Goal: Transaction & Acquisition: Purchase product/service

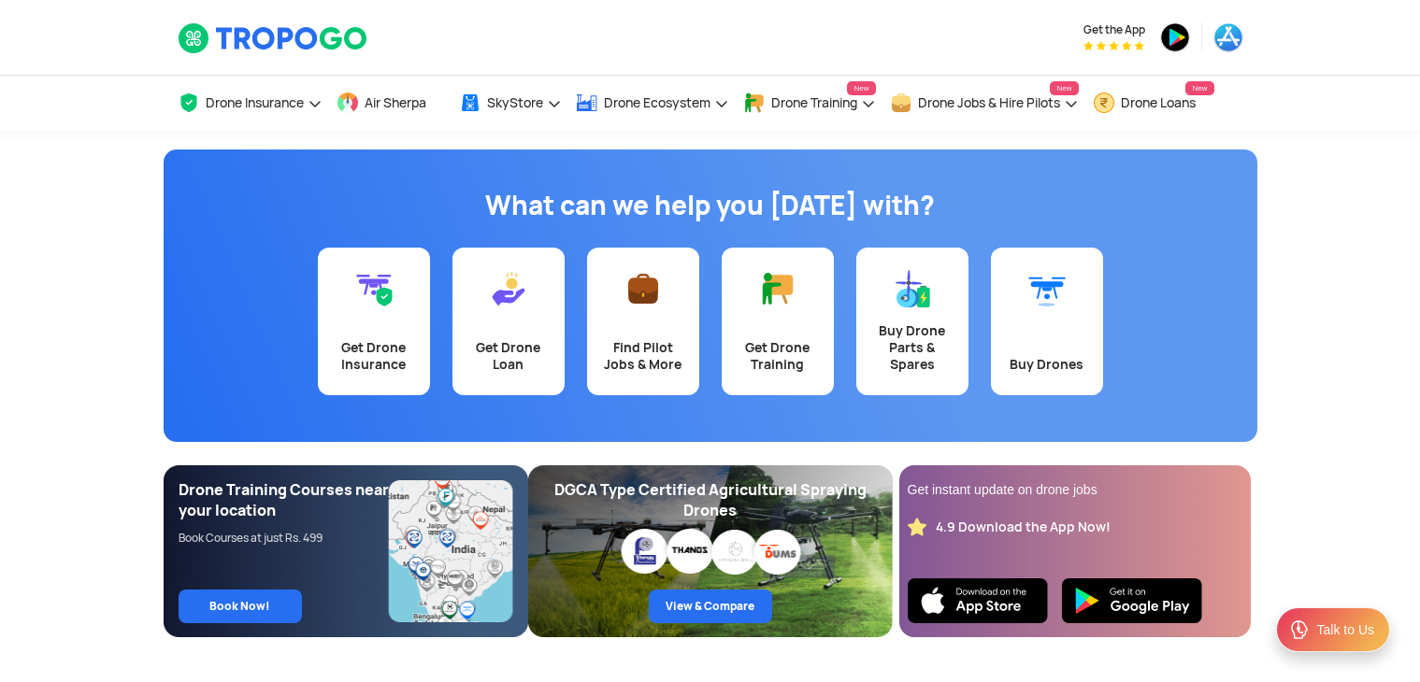
click at [366, 312] on link "Get Drone Insurance" at bounding box center [374, 322] width 112 height 148
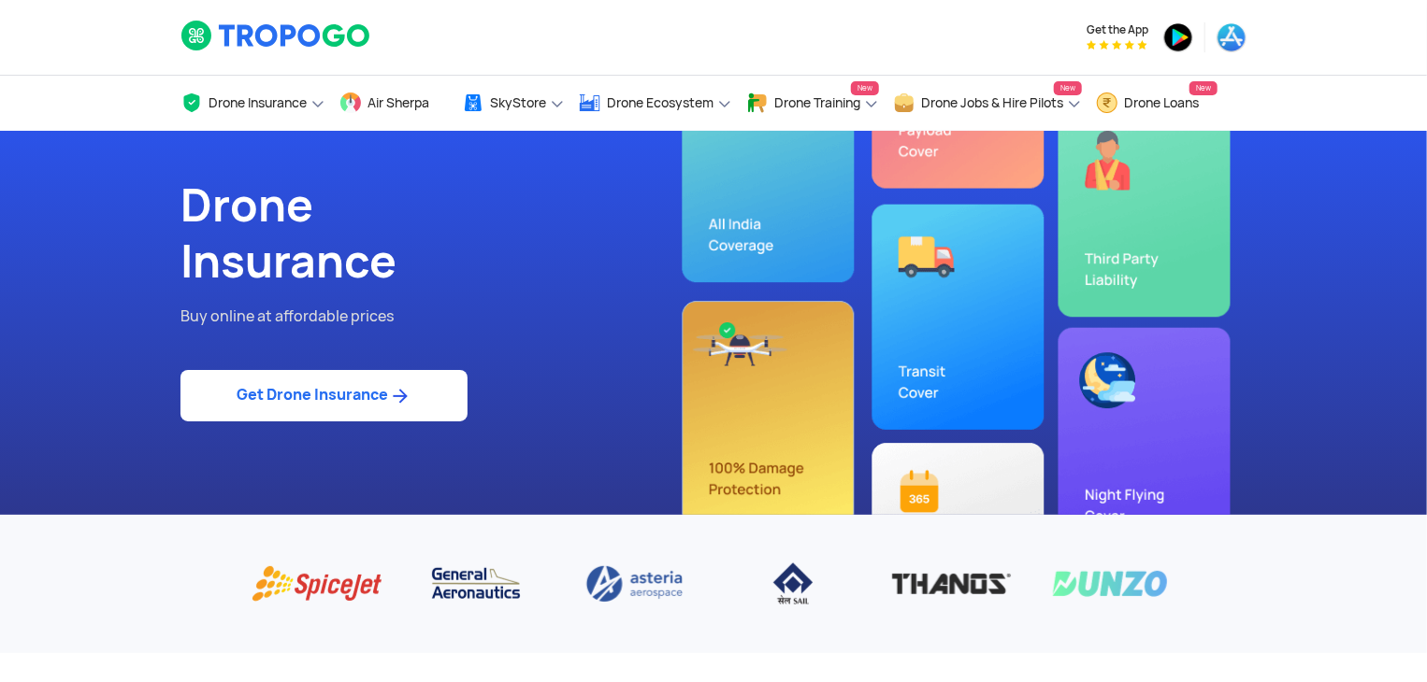
click at [342, 398] on link "Get Drone Insurance" at bounding box center [323, 395] width 287 height 51
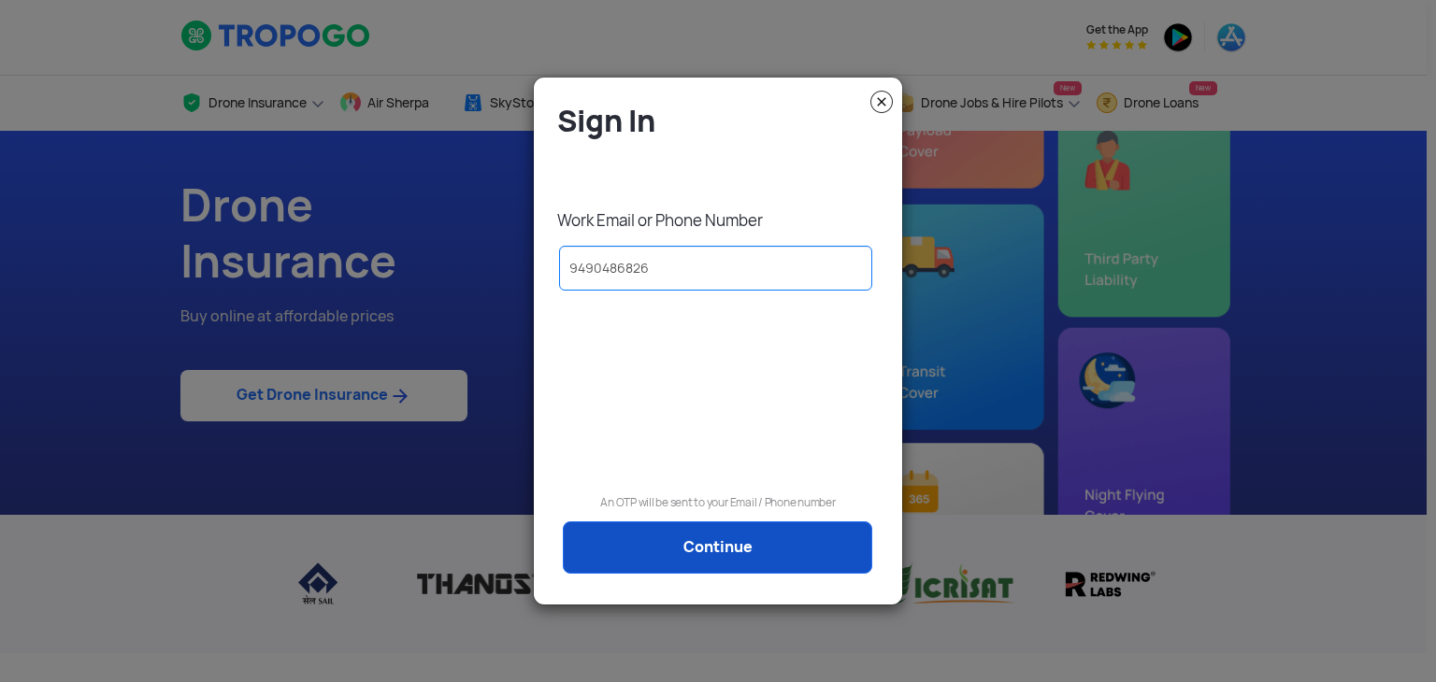
type input "9490486826"
click at [634, 535] on link "Continue" at bounding box center [717, 548] width 309 height 52
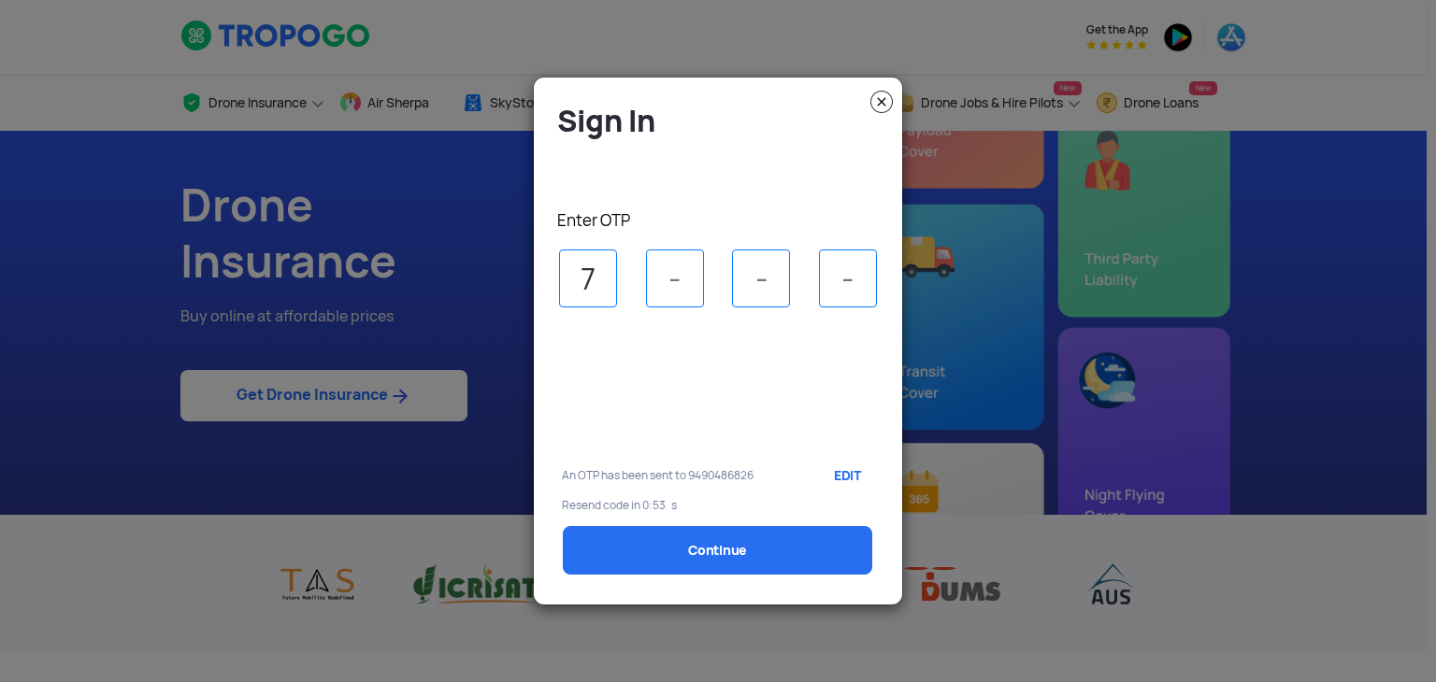
type input "7"
type input "1"
type input "3"
type input "4"
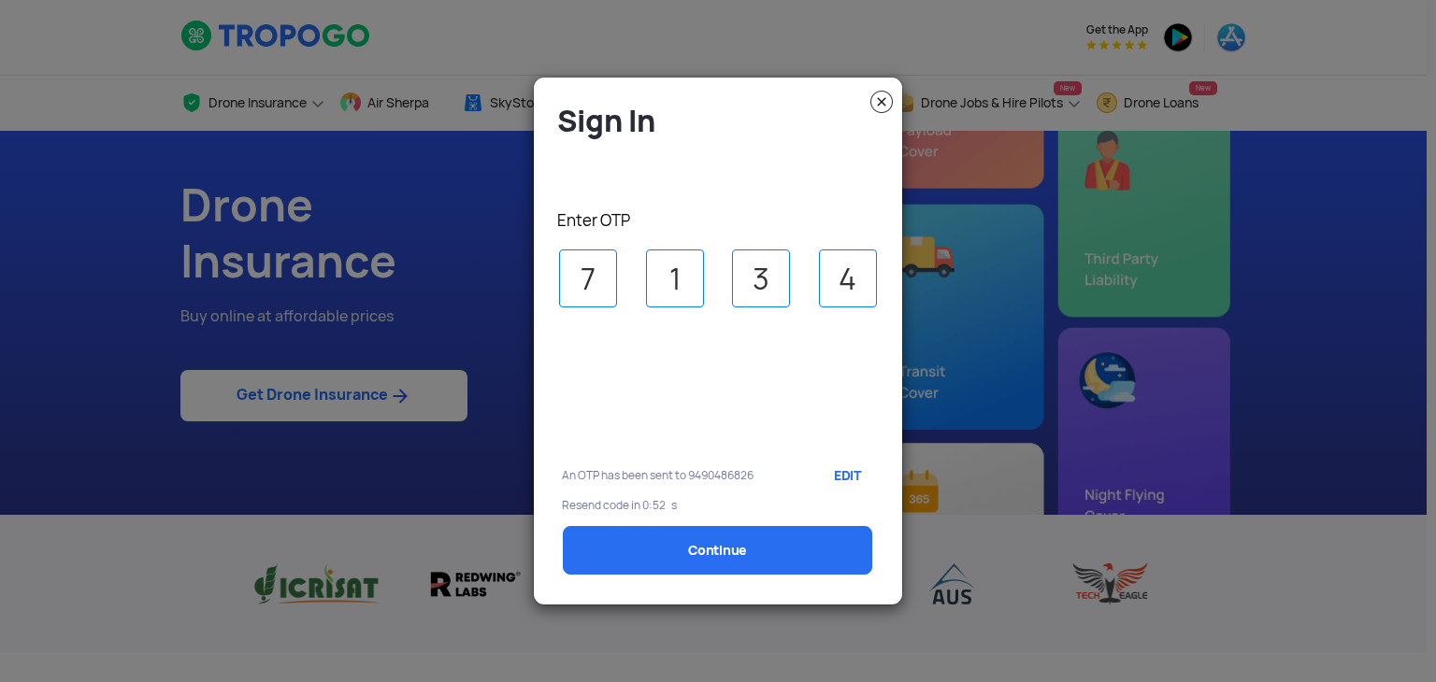
select select "1000000"
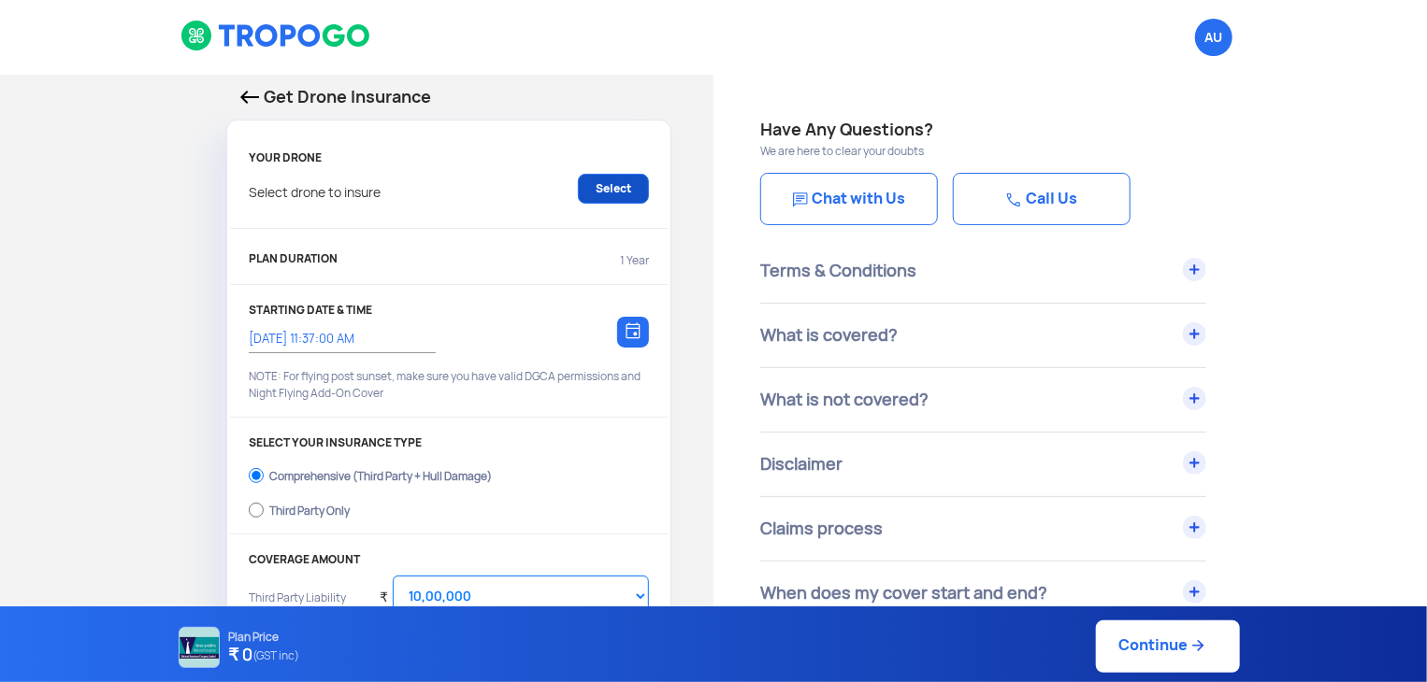
click at [617, 194] on link "Select" at bounding box center [613, 189] width 71 height 30
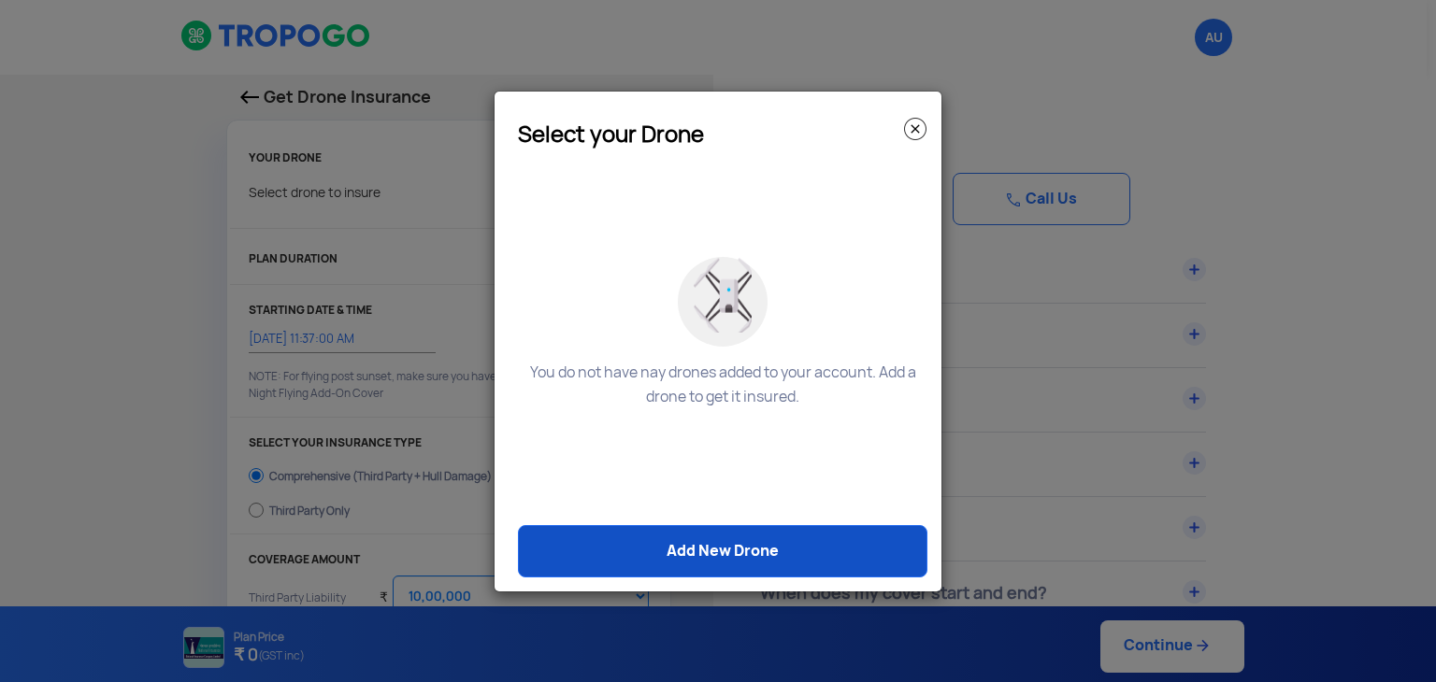
click at [703, 539] on link "Add New Drone" at bounding box center [722, 551] width 409 height 52
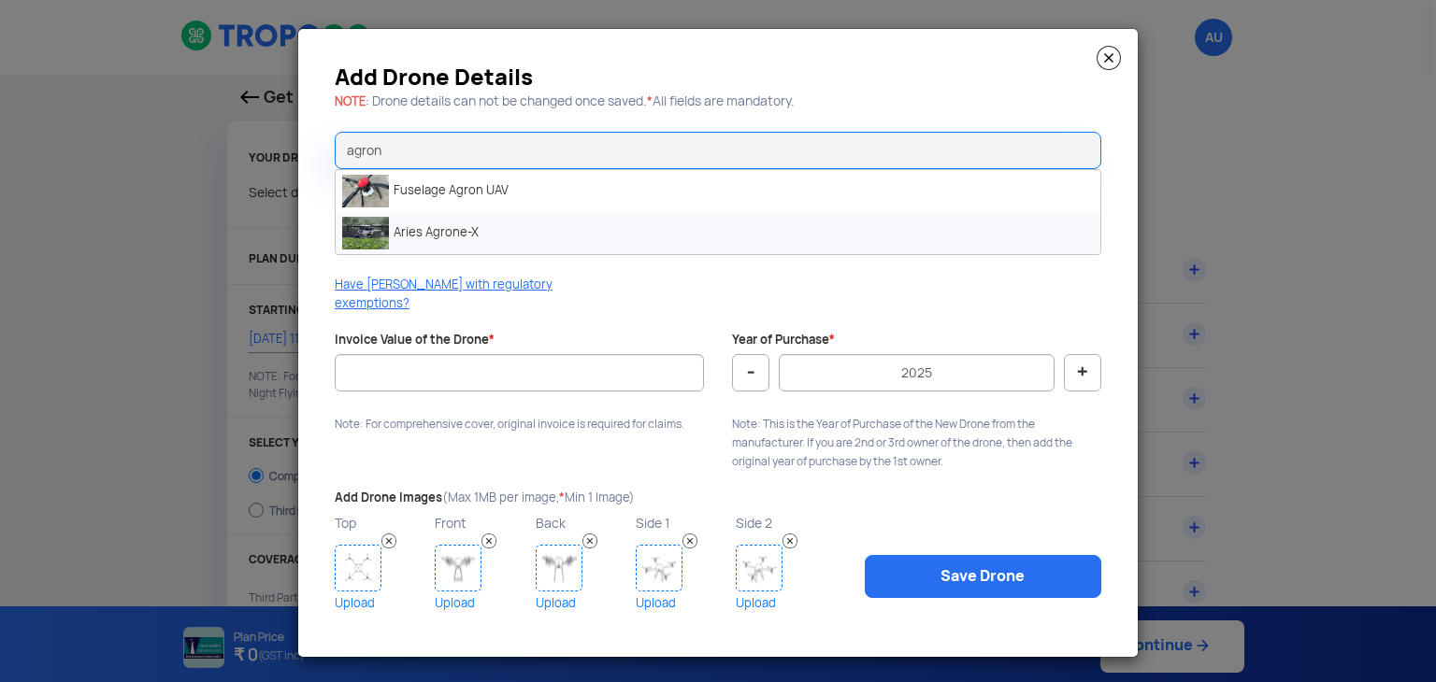
click at [567, 252] on li "Aries Agrone-X" at bounding box center [718, 233] width 765 height 42
type input "Aries Agrone-X"
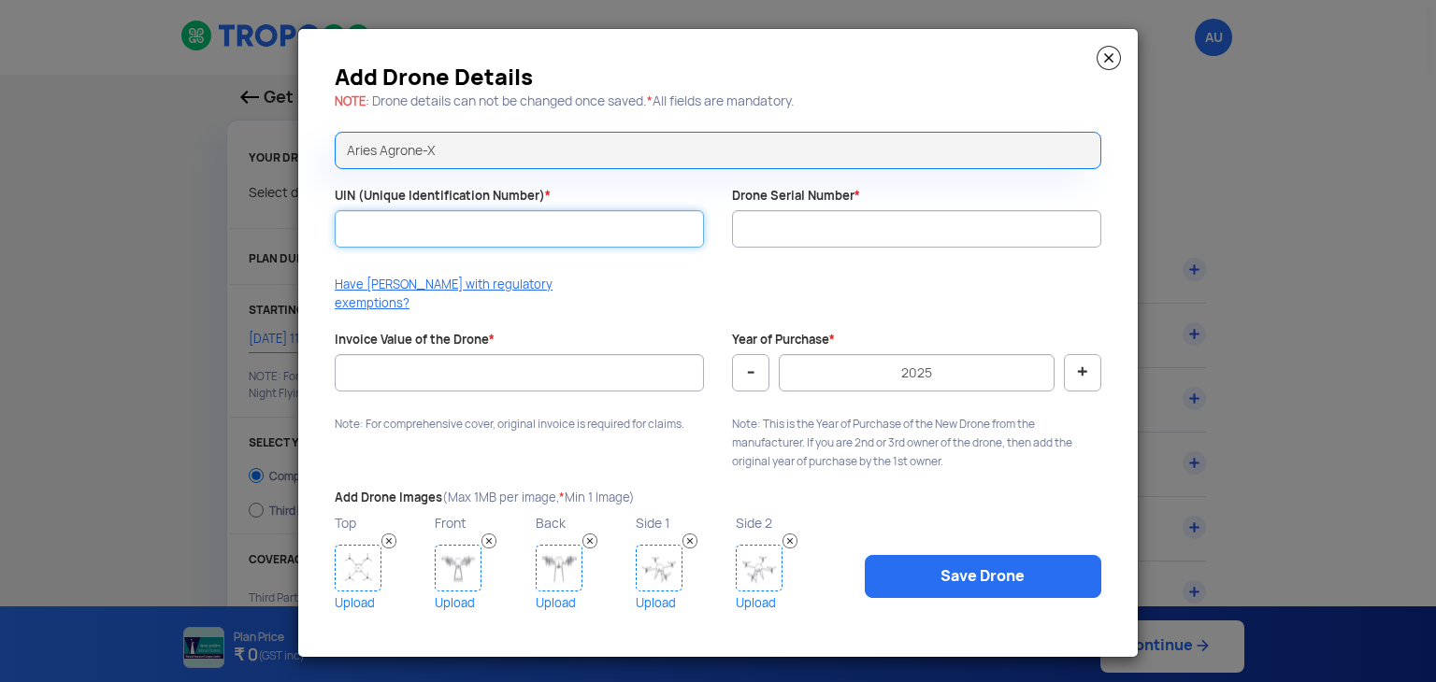
click at [553, 246] on input "UIN (Unique Identification Number) *" at bounding box center [519, 228] width 369 height 37
type input "u"
type input "UB202500447TC"
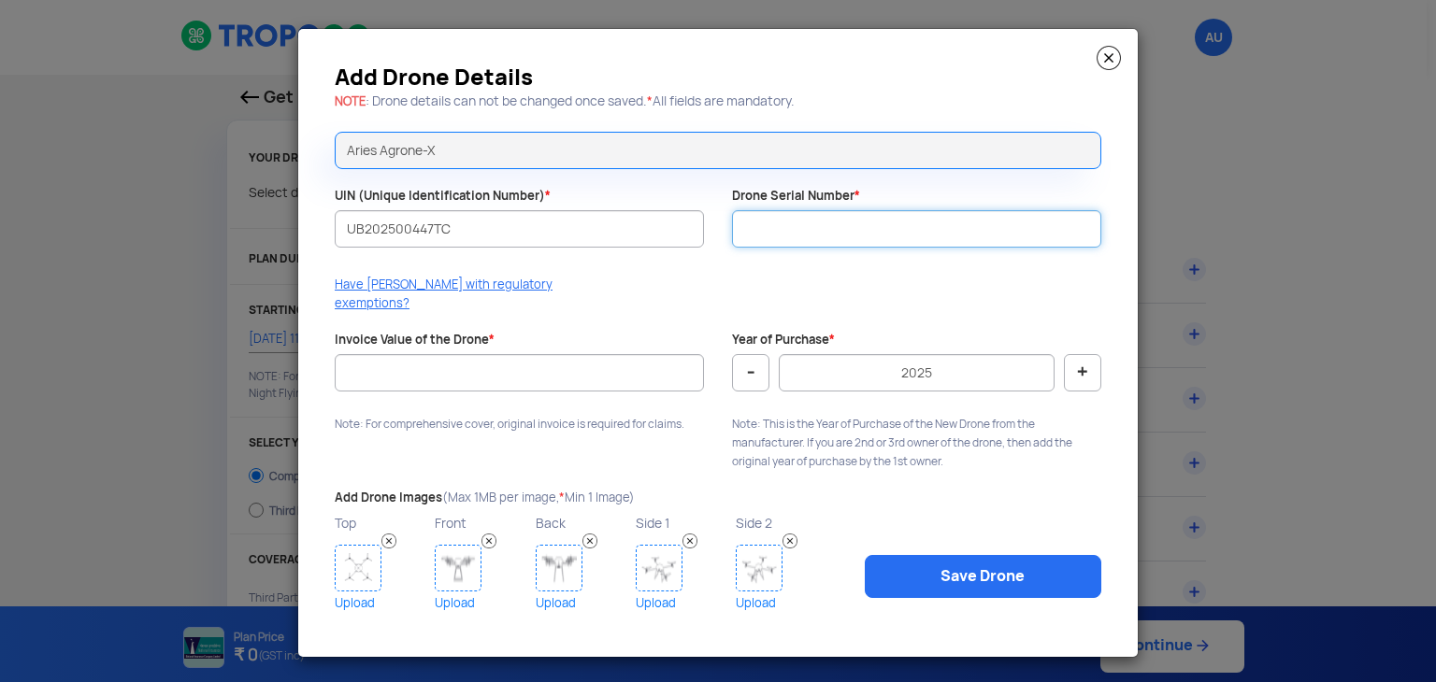
click at [761, 233] on input "Drone Serial Number *" at bounding box center [916, 228] width 369 height 37
type input "ASPL-AG-X-0825-0307"
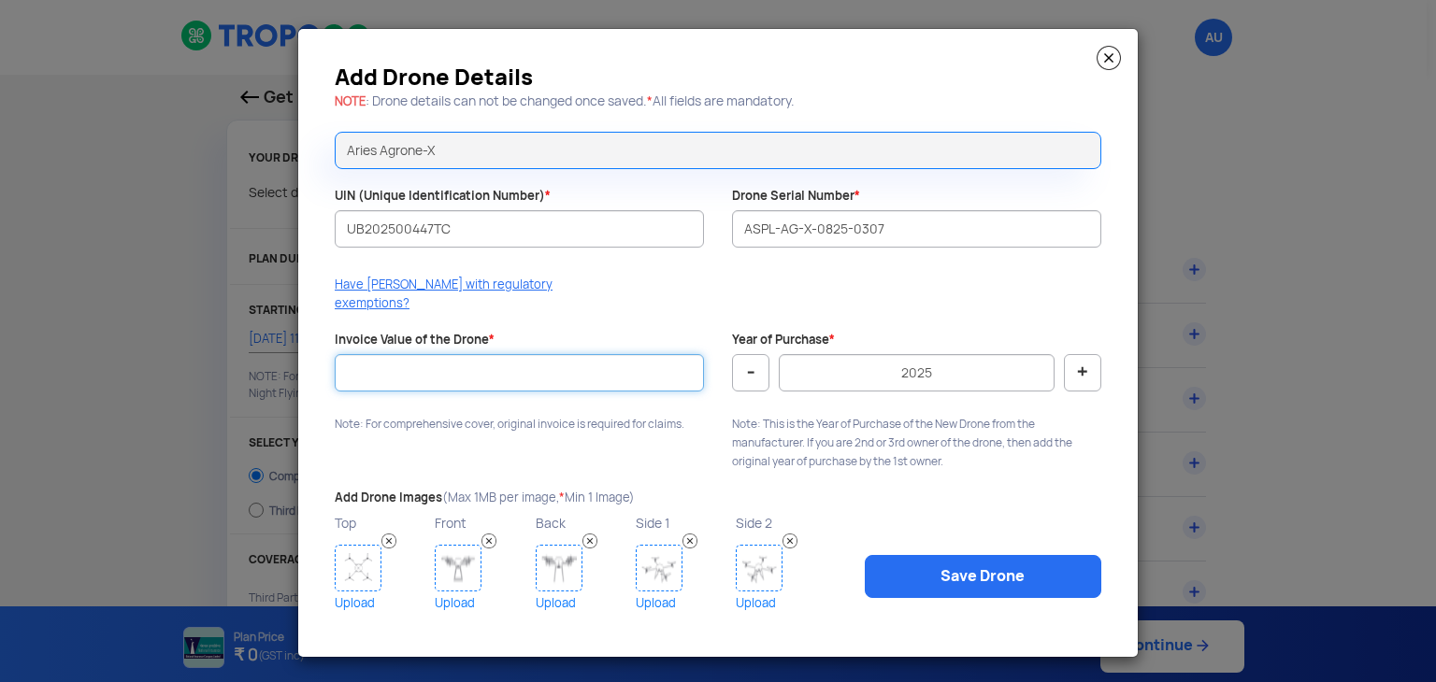
click at [494, 362] on input "Invoice Value of the Drone *" at bounding box center [519, 372] width 369 height 37
type input "278003"
click at [351, 576] on img at bounding box center [358, 568] width 47 height 47
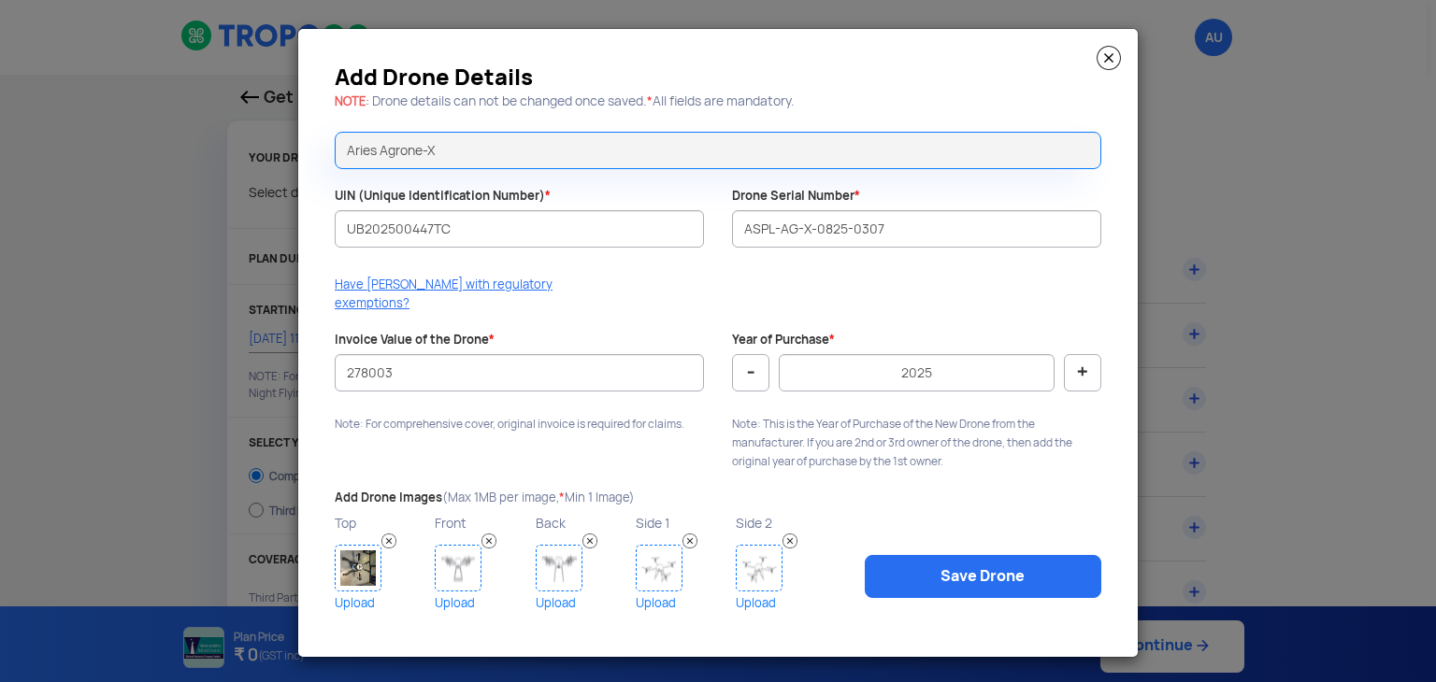
click at [455, 550] on img at bounding box center [458, 568] width 47 height 47
click at [554, 561] on img at bounding box center [559, 568] width 47 height 47
click at [651, 562] on img at bounding box center [659, 568] width 47 height 47
click at [763, 549] on img at bounding box center [759, 568] width 47 height 47
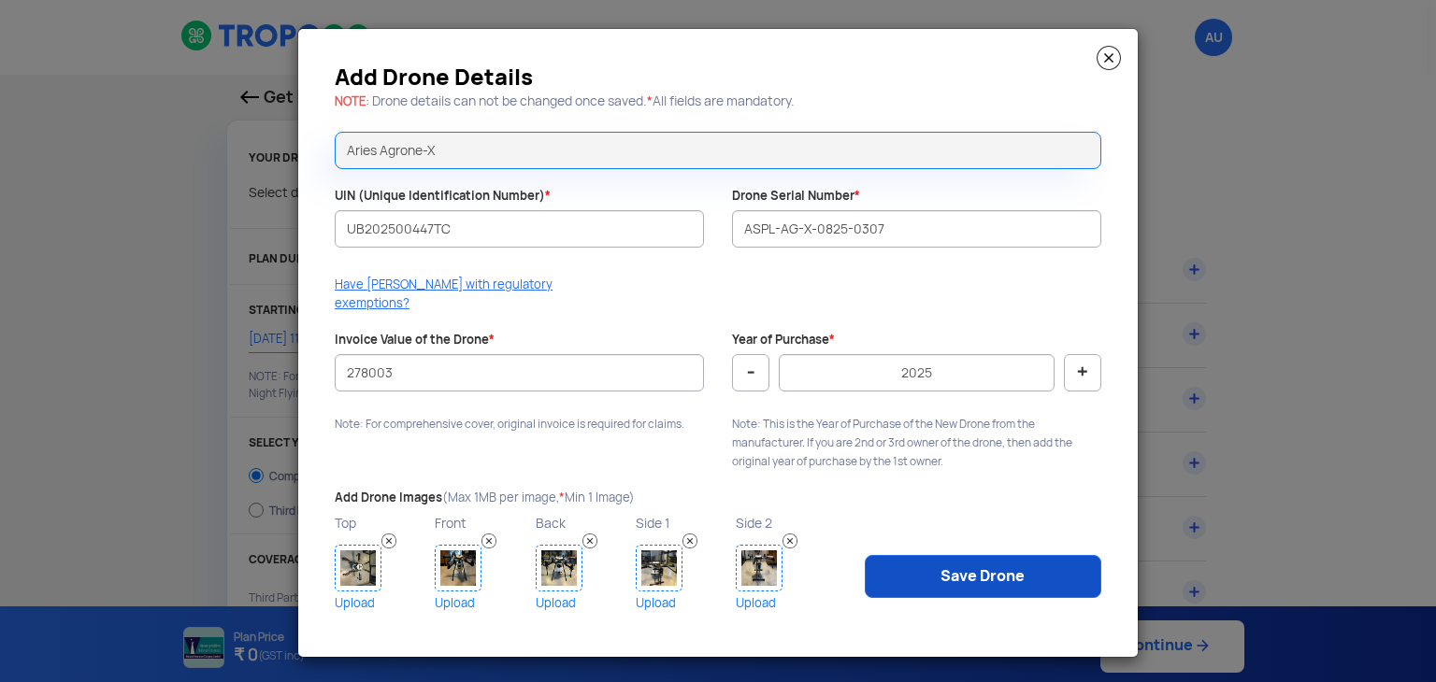
click at [921, 555] on link "Save Drone" at bounding box center [983, 576] width 237 height 43
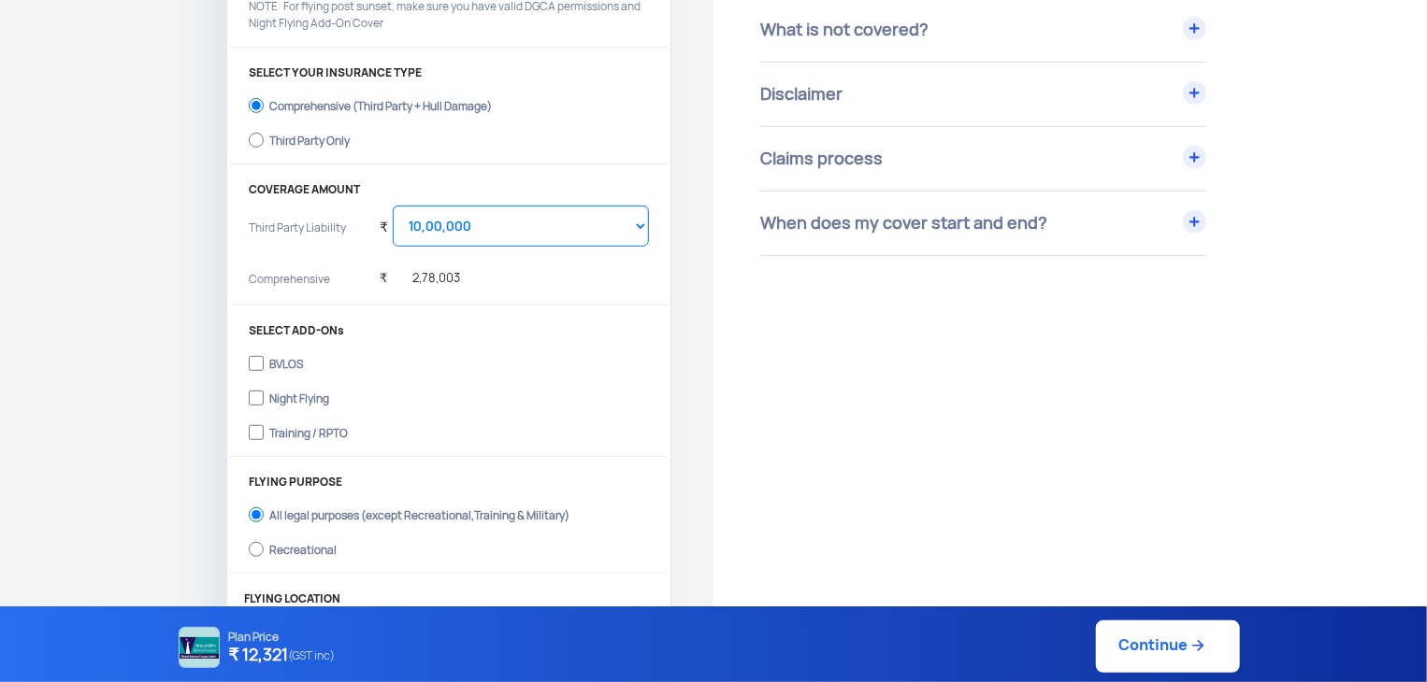
scroll to position [374, 0]
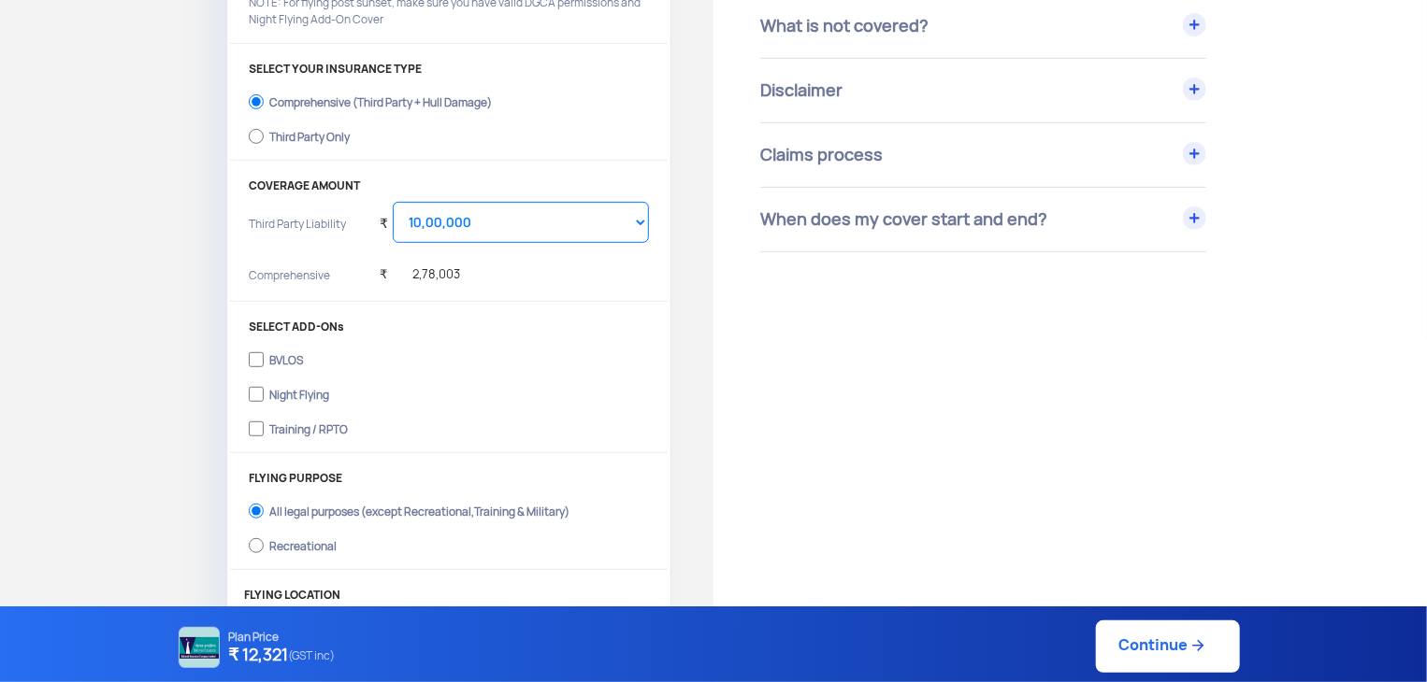
click at [335, 428] on div "Training / RPTO" at bounding box center [308, 426] width 79 height 7
click at [264, 428] on input "Training / RPTO" at bounding box center [256, 429] width 15 height 26
checkbox input "true"
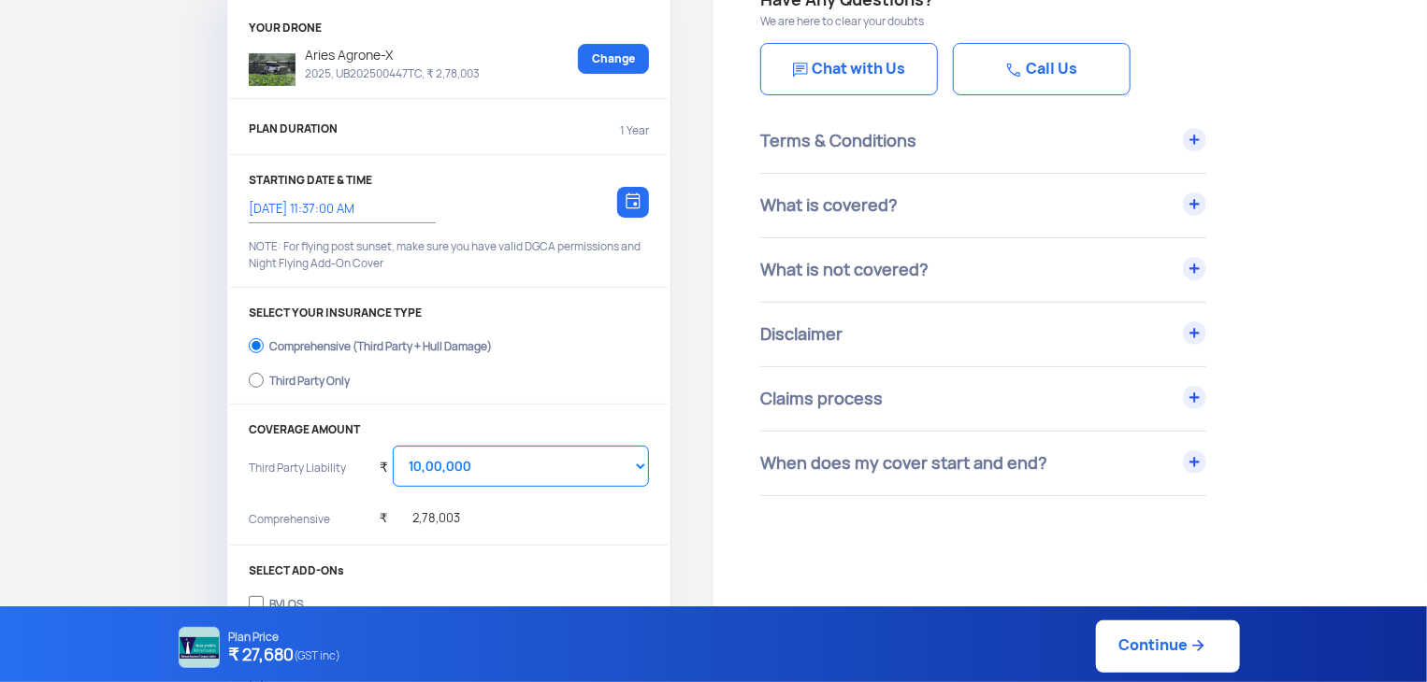
scroll to position [150, 0]
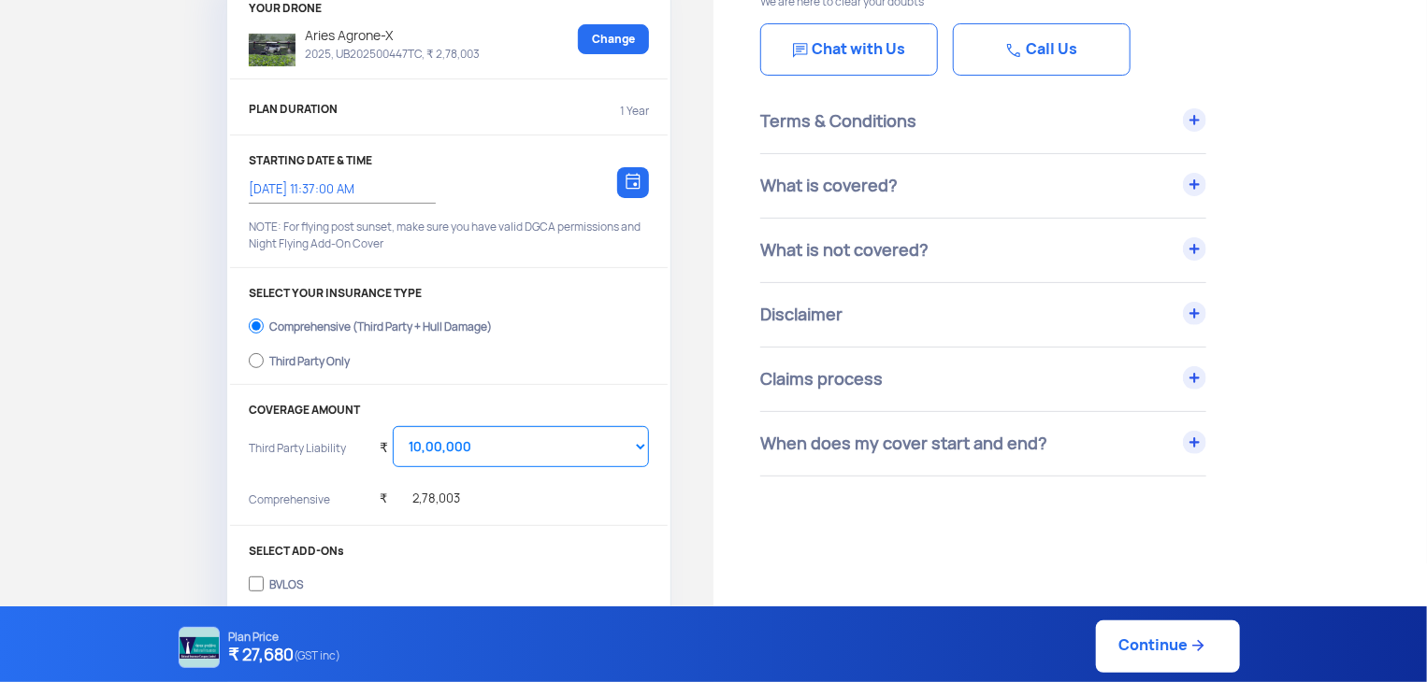
click at [337, 356] on div "Third Party Only" at bounding box center [309, 358] width 80 height 7
click at [264, 356] on input "Third Party Only" at bounding box center [256, 361] width 15 height 26
radio input "true"
click at [355, 321] on div "Comprehensive (Third Party + Hull Damage)" at bounding box center [380, 324] width 222 height 7
click at [264, 321] on input "Comprehensive (Third Party + Hull Damage)" at bounding box center [256, 326] width 15 height 26
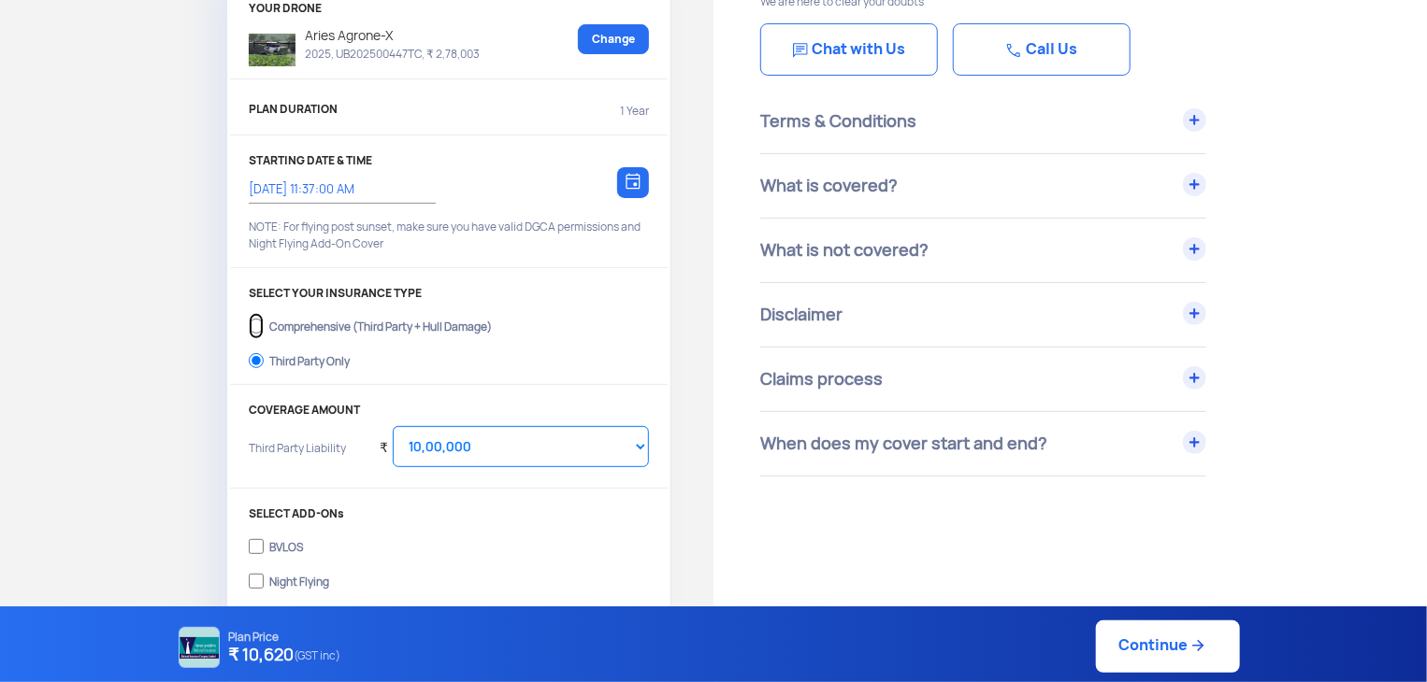
radio input "true"
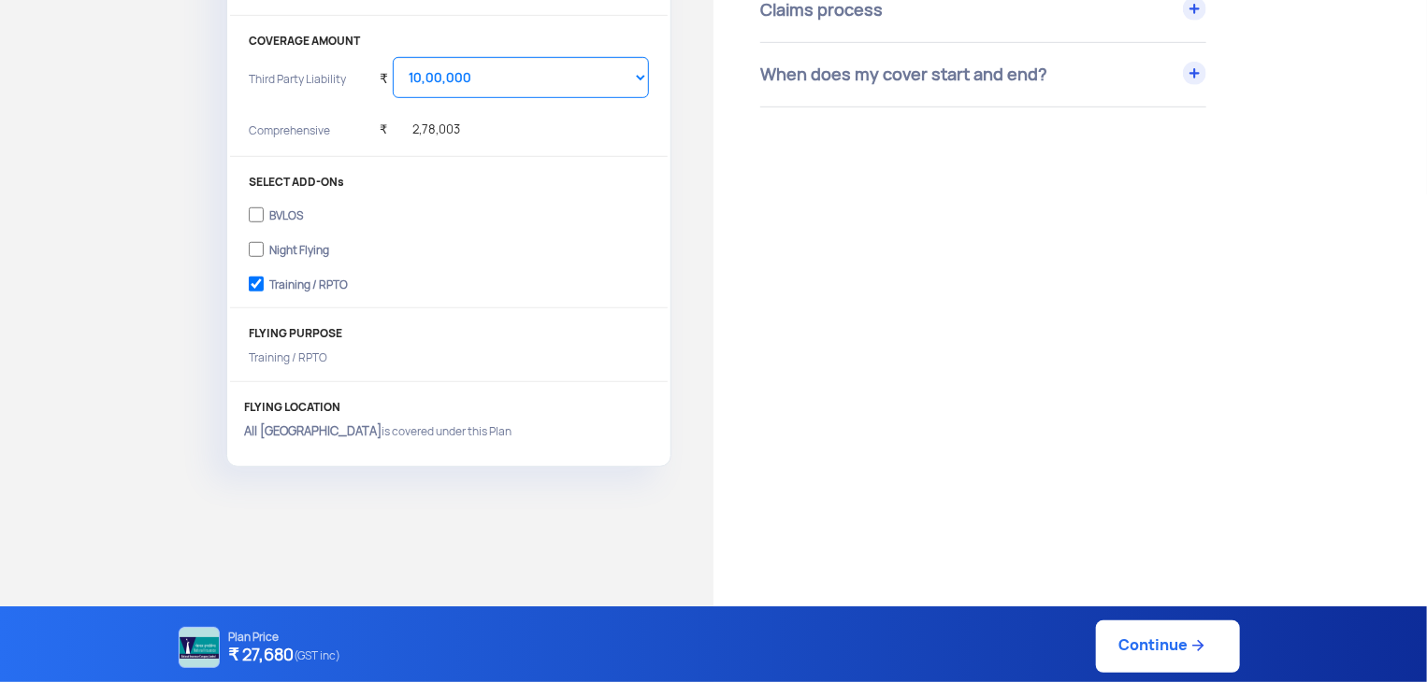
scroll to position [520, 0]
click at [1155, 642] on link "Continue" at bounding box center [1168, 647] width 144 height 52
type input "[DATE] 11:41:00 AM"
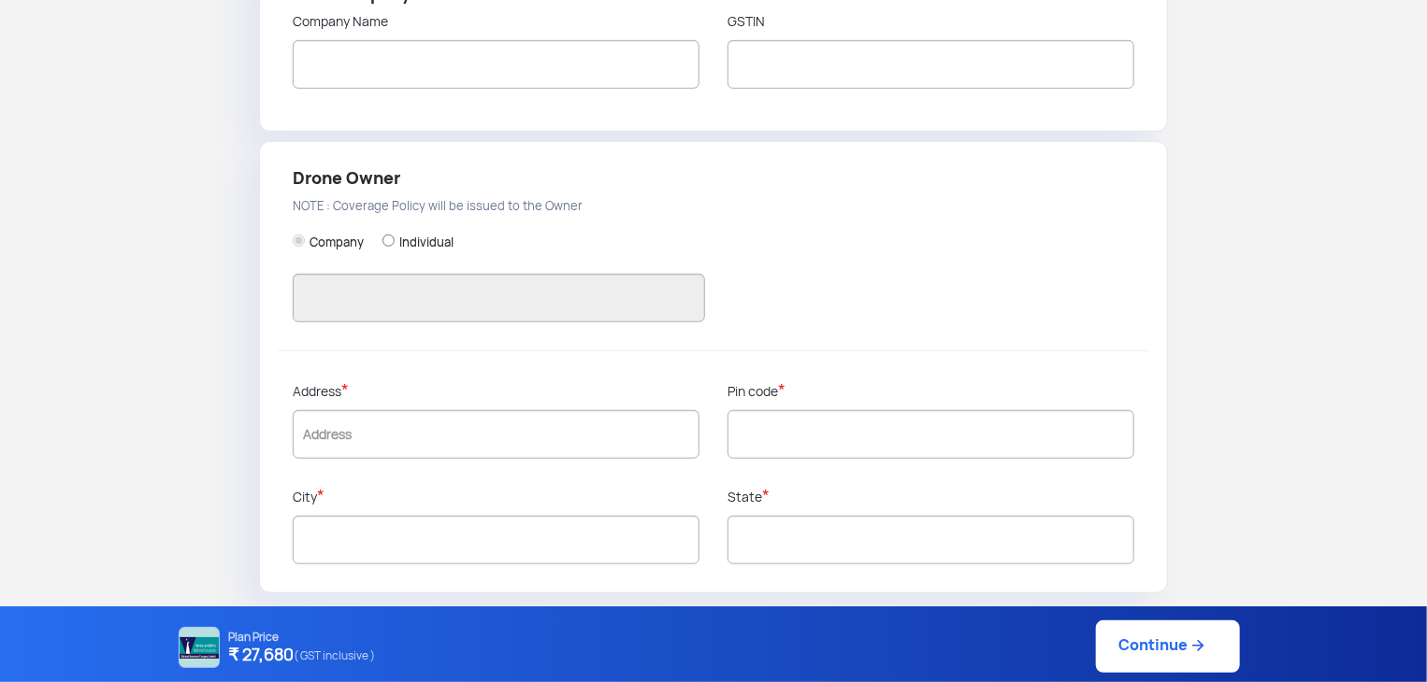
type input "9490486826"
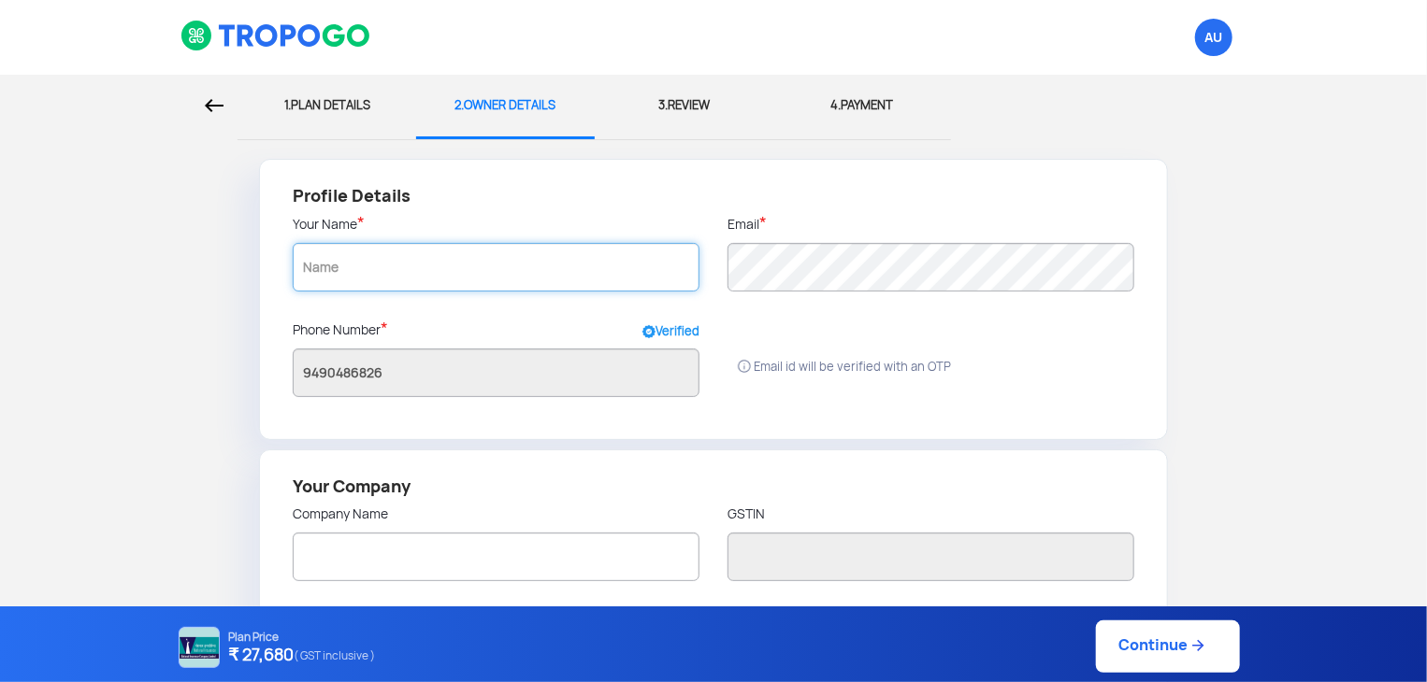
click at [513, 264] on input "text" at bounding box center [496, 267] width 407 height 49
radio input "false"
radio input "true"
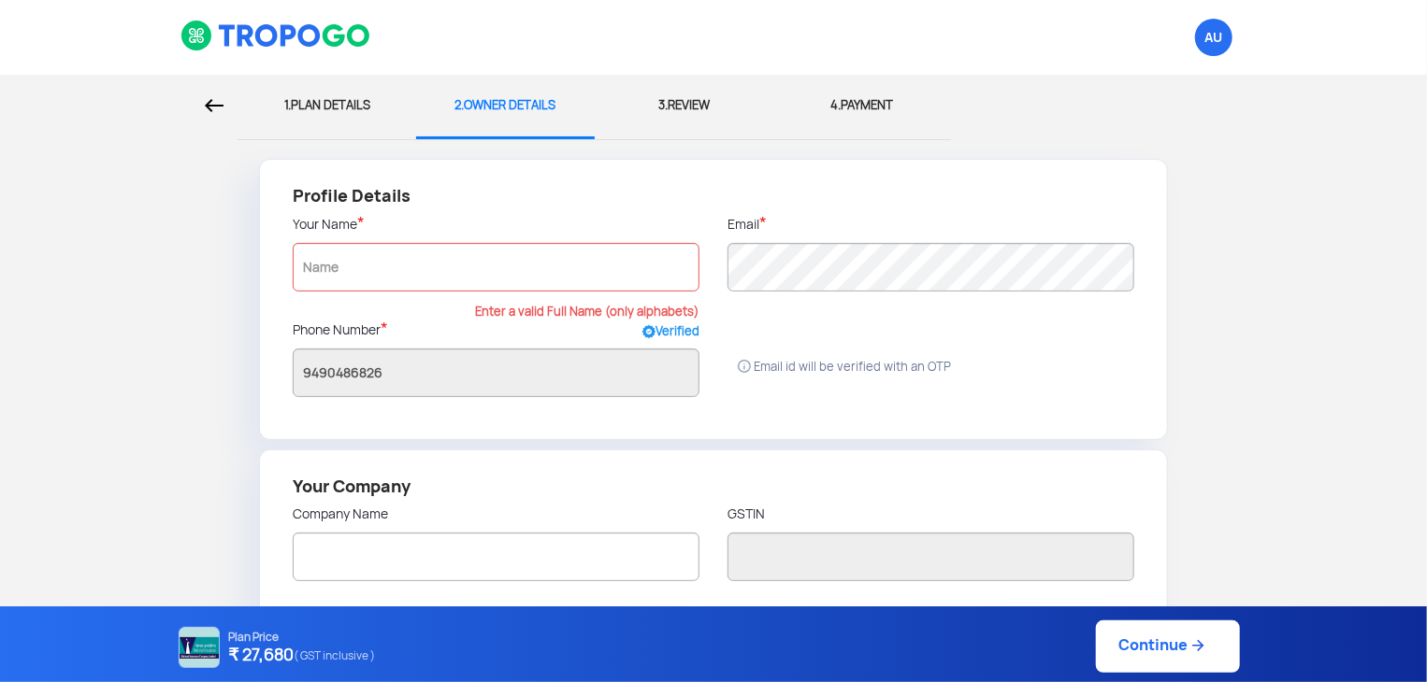
click at [677, 113] on div "3. REVIEW" at bounding box center [684, 106] width 151 height 62
click at [455, 259] on input "text" at bounding box center [496, 267] width 407 height 49
click at [53, 291] on form "Profile Details Your Name * Enter a valid Full Name (only alphabets) Email * Ph…" at bounding box center [713, 622] width 1399 height 927
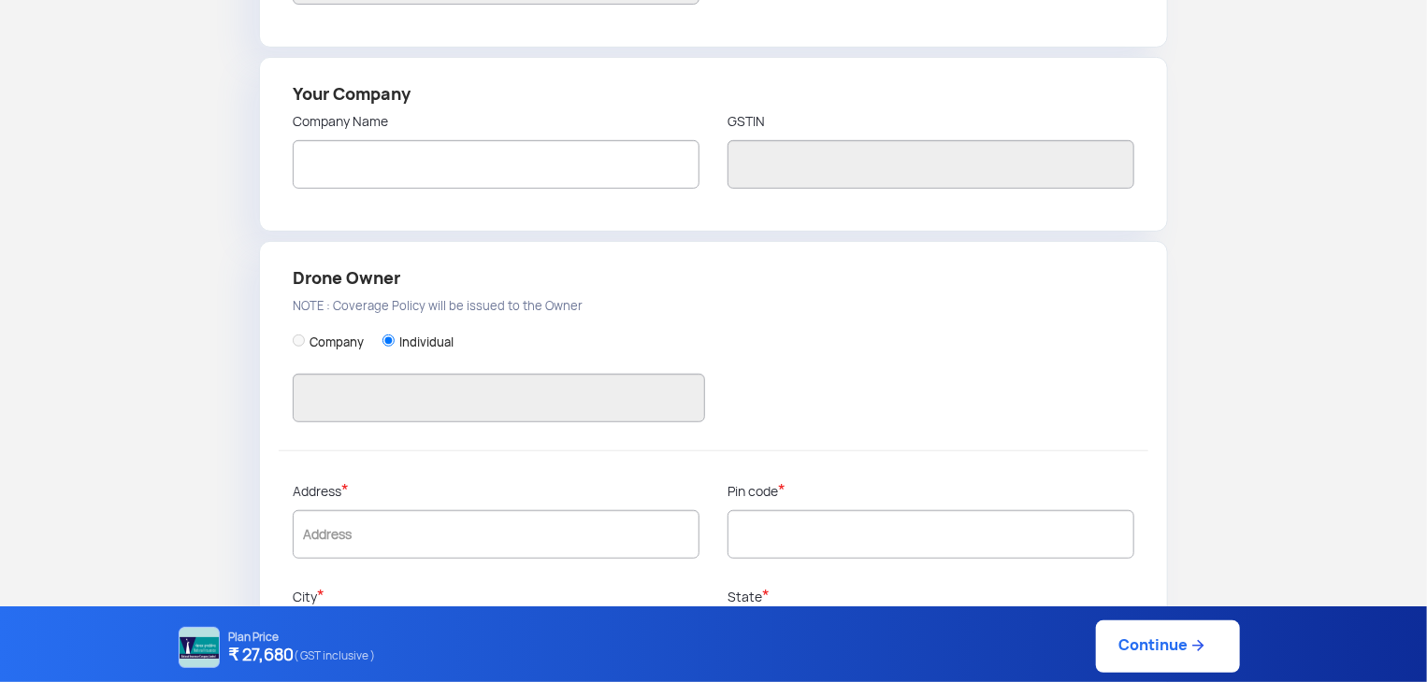
scroll to position [488, 0]
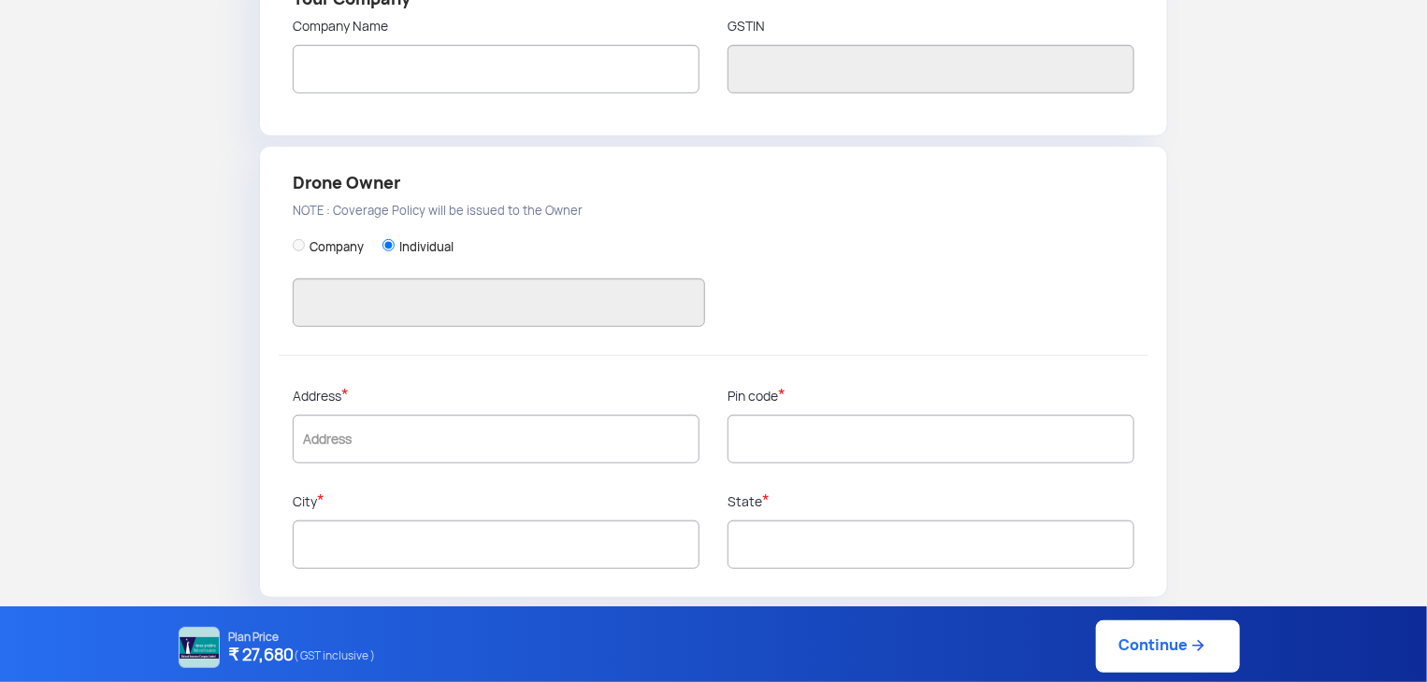
click at [339, 244] on label "Company" at bounding box center [336, 247] width 54 height 17
click at [583, 233] on div "Company Individual" at bounding box center [713, 286] width 841 height 138
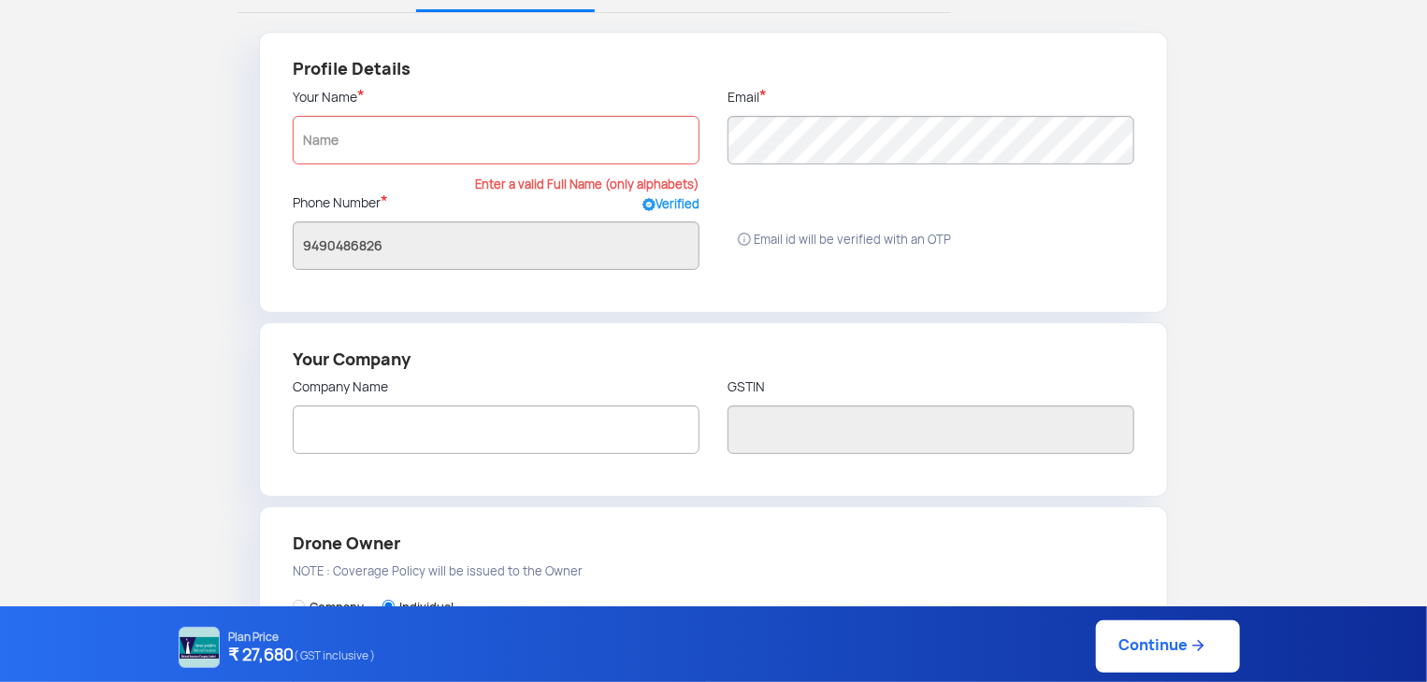
scroll to position [137, 0]
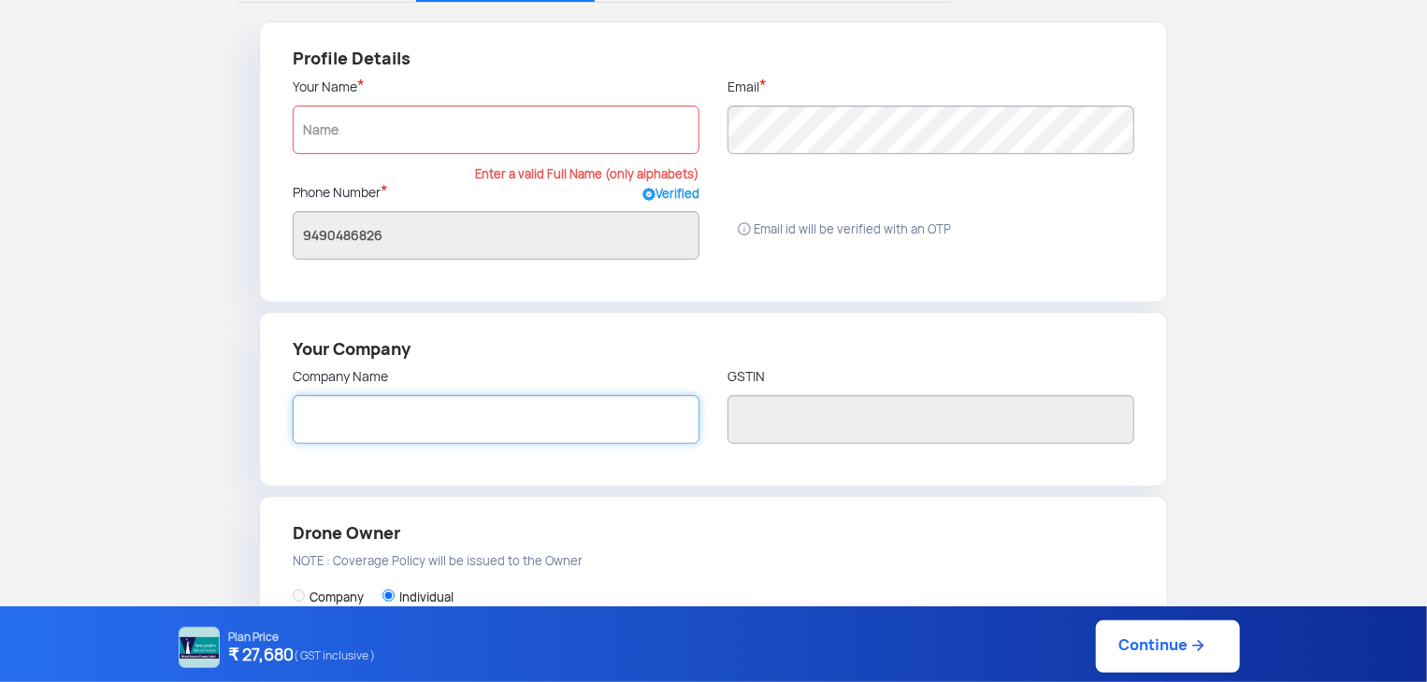
click at [637, 420] on input "text" at bounding box center [496, 419] width 407 height 49
click at [580, 396] on input "text" at bounding box center [496, 419] width 407 height 49
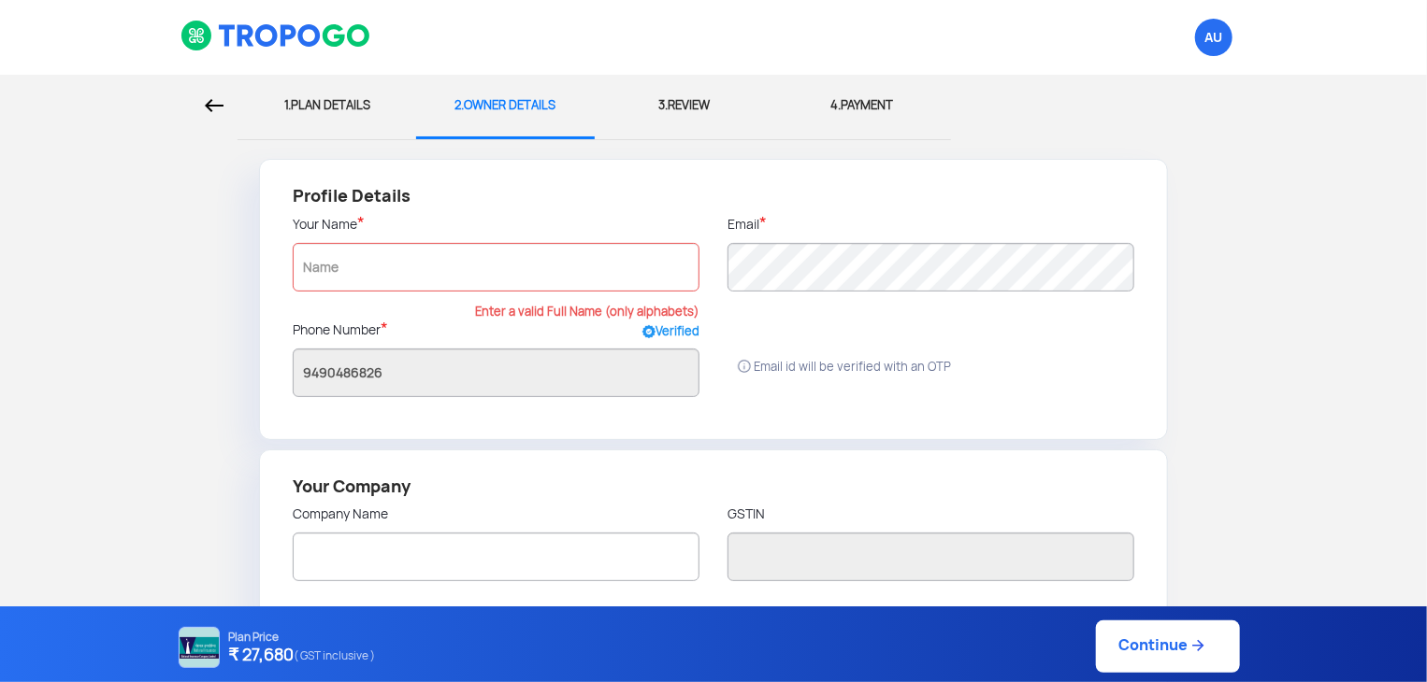
click at [353, 108] on div "1. PLAN DETAILS" at bounding box center [326, 106] width 151 height 62
select select "1000000"
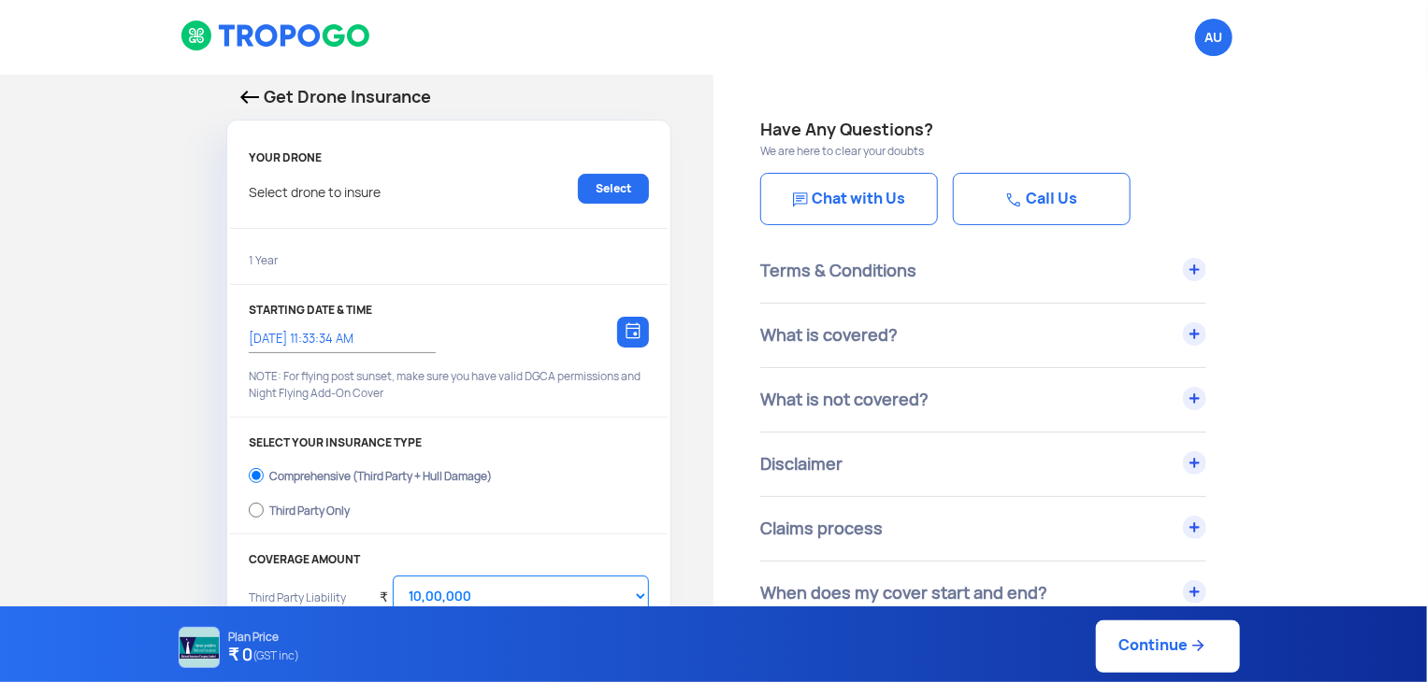
type input "[DATE] 11:41:00 AM"
checkbox input "true"
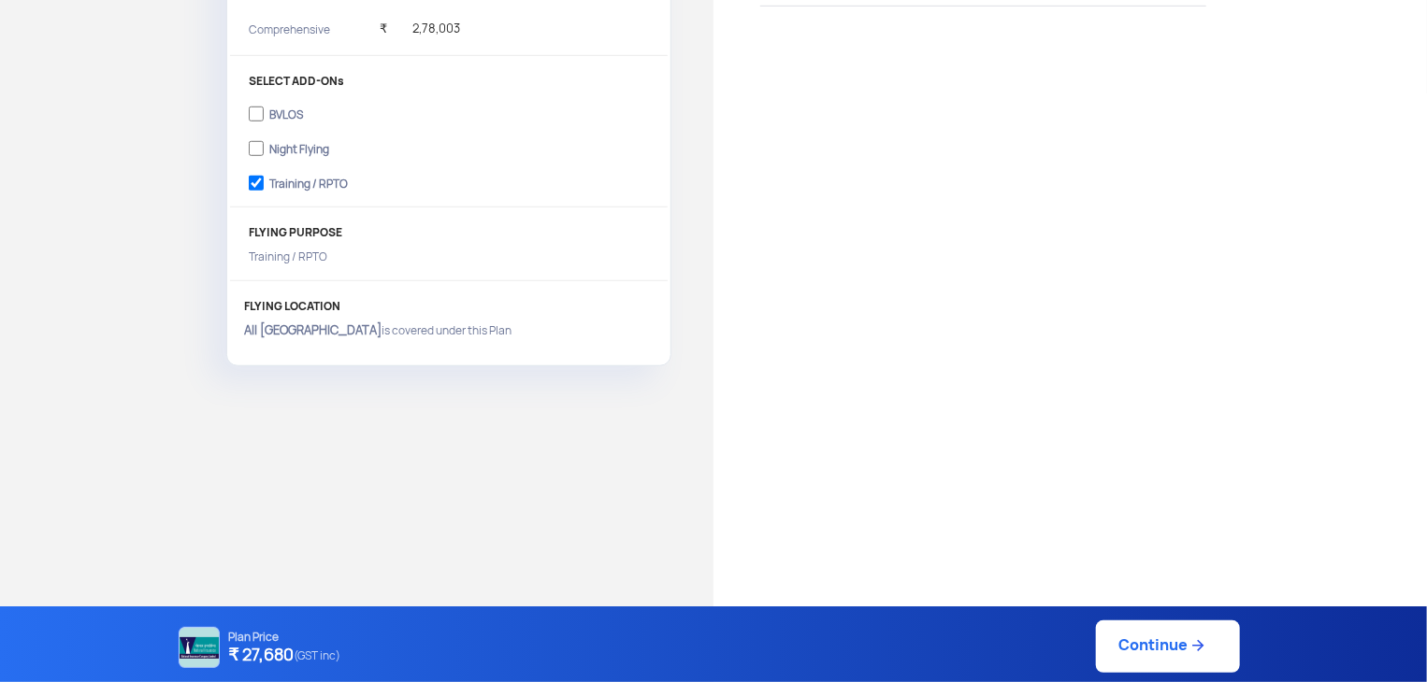
scroll to position [627, 0]
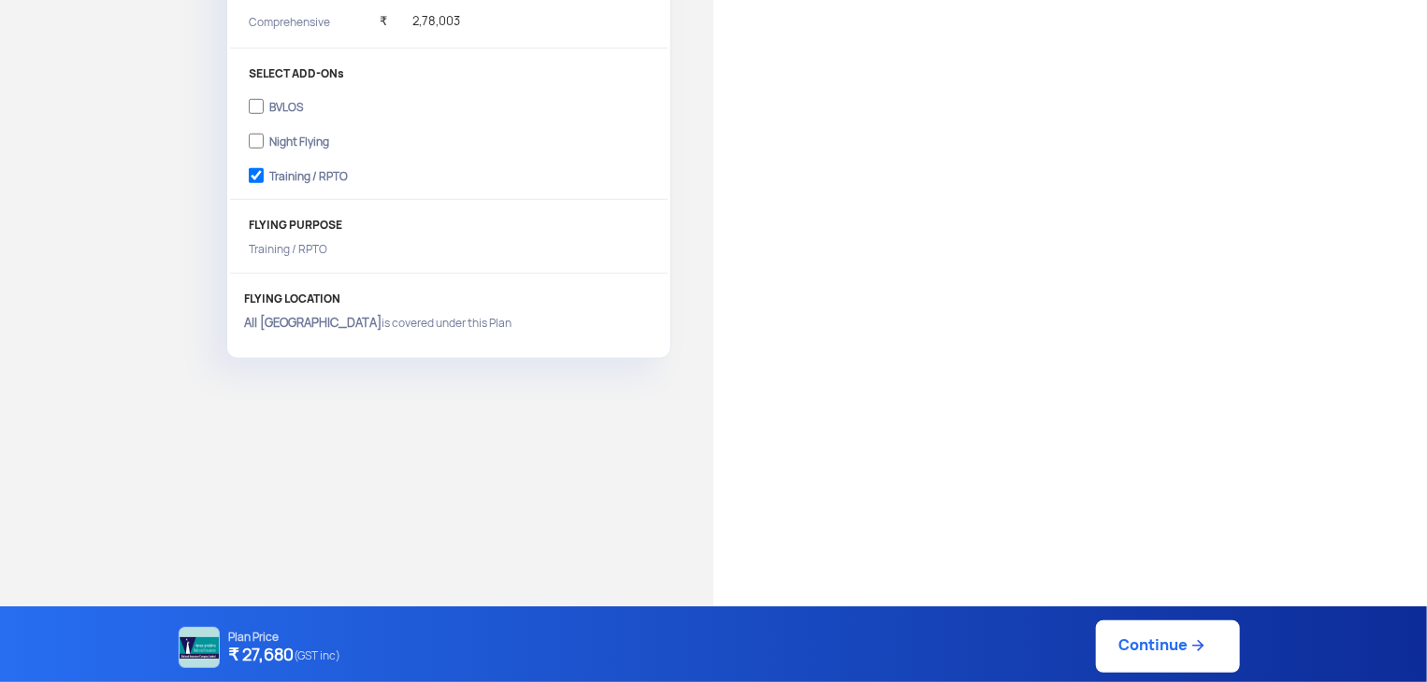
click at [1133, 631] on link "Continue" at bounding box center [1168, 647] width 144 height 52
type input "[DATE] 11:43:00 AM"
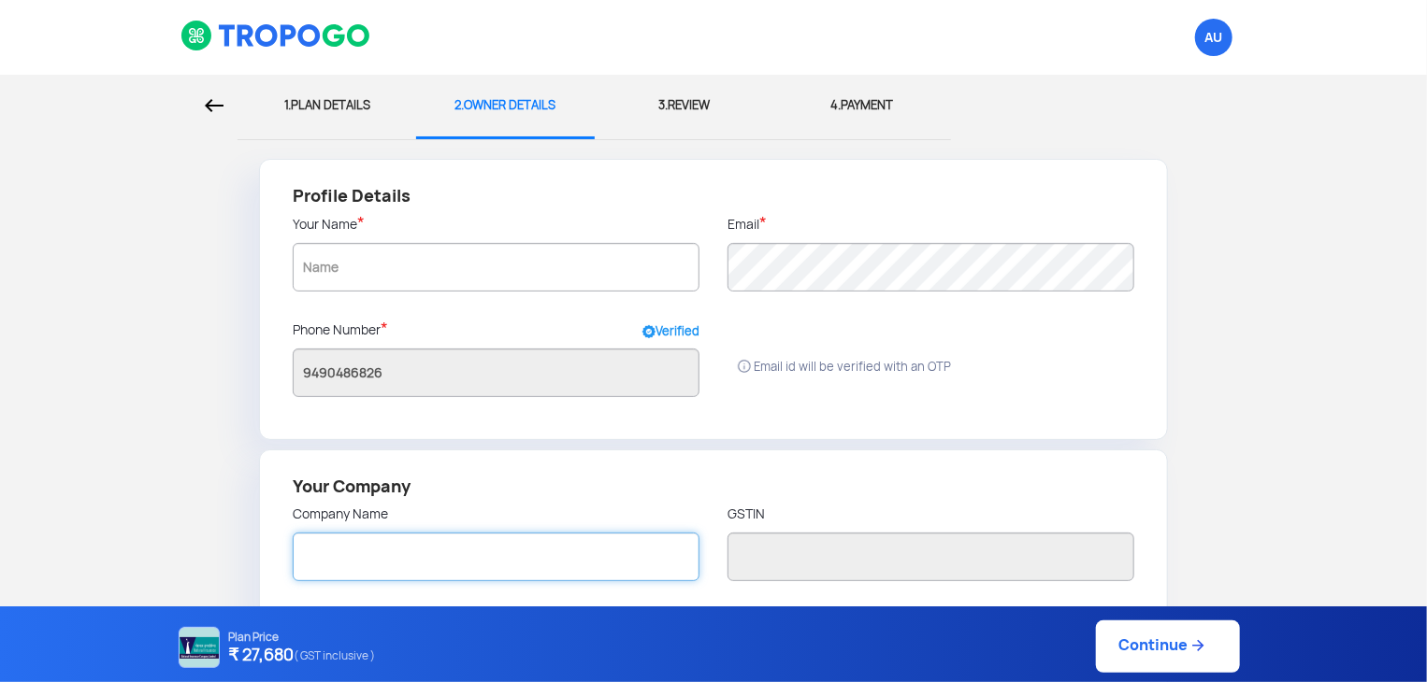
click at [639, 555] on input "text" at bounding box center [496, 557] width 407 height 49
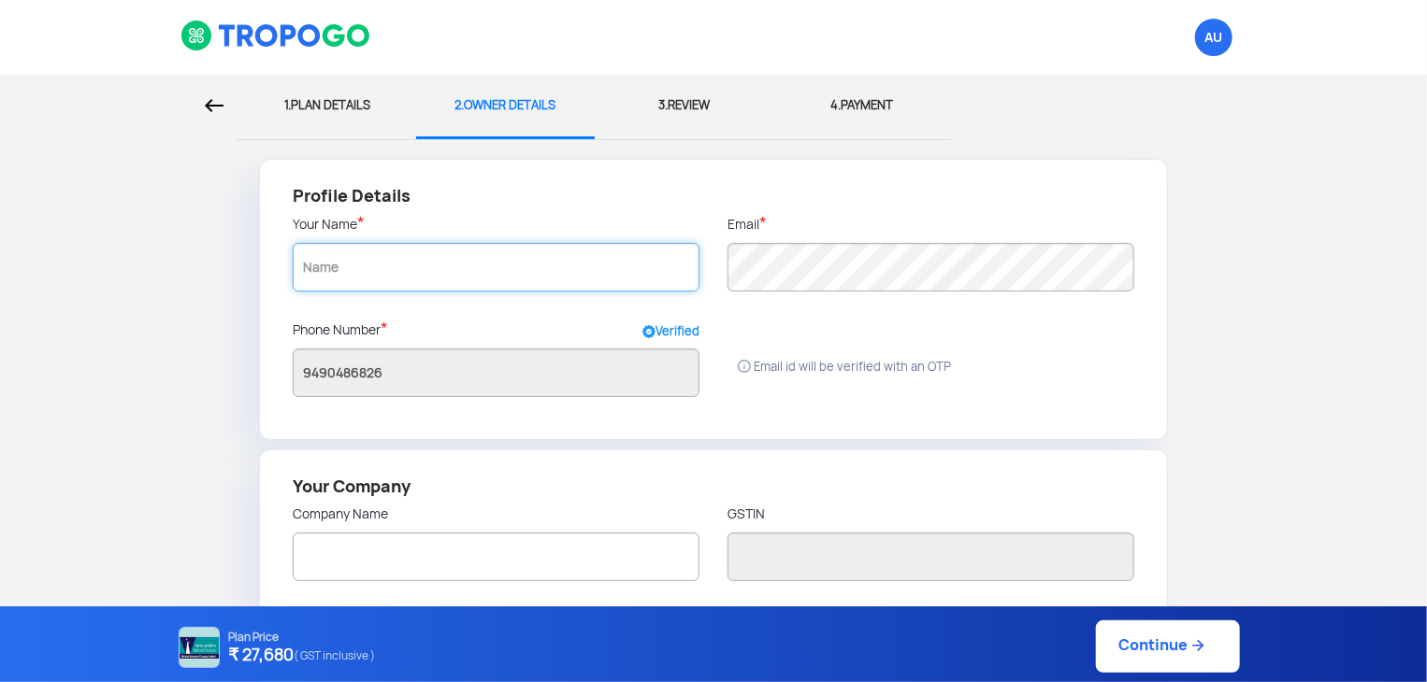
radio input "false"
radio input "true"
click at [509, 269] on input "text" at bounding box center [496, 267] width 407 height 49
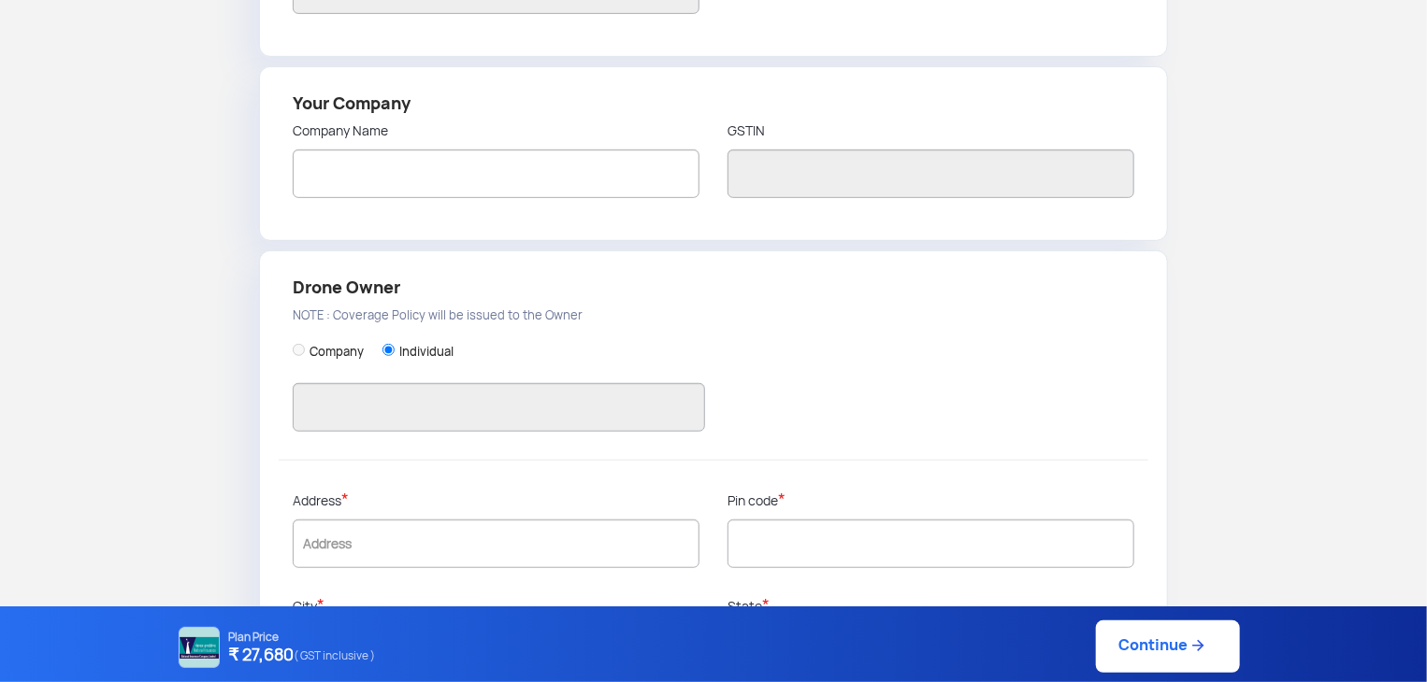
scroll to position [385, 0]
type input "SAMTULANA ANTARJALA GATHAKA"
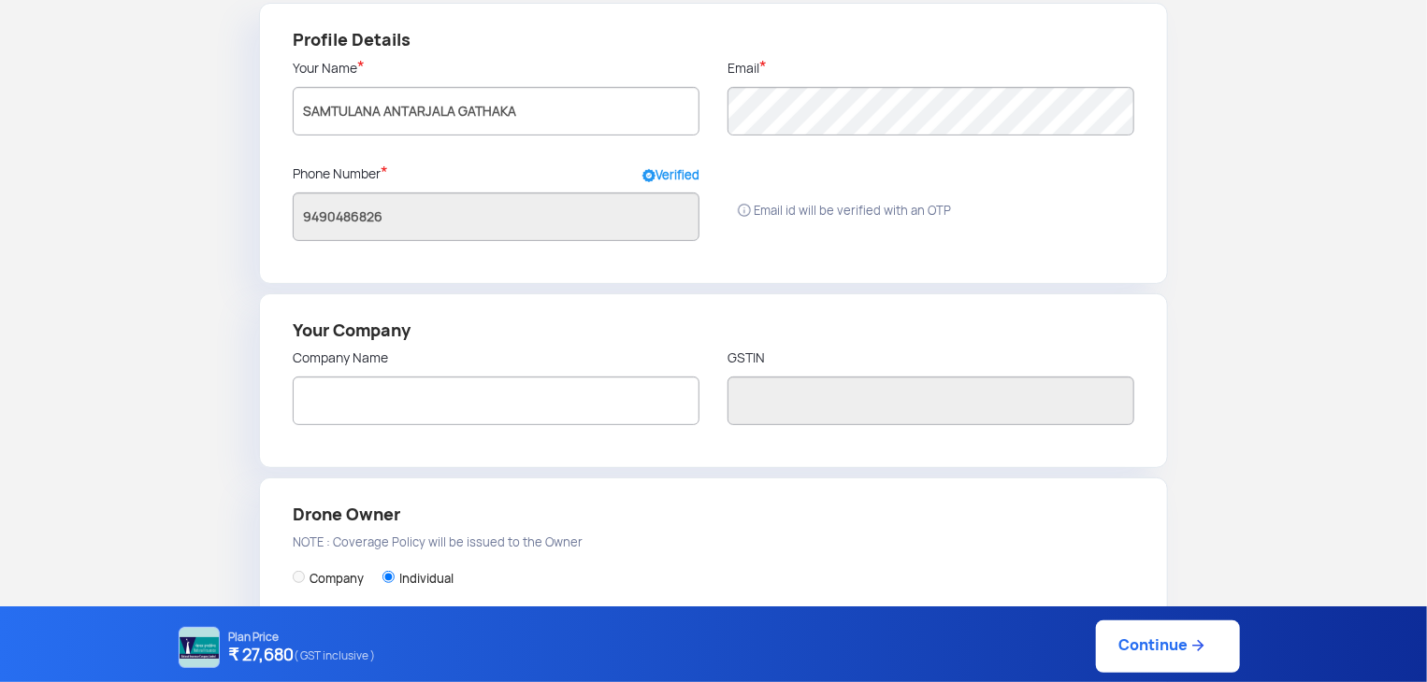
scroll to position [155, 0]
click at [555, 123] on input "SAMTULANA ANTARJALA GATHAKA" at bounding box center [496, 112] width 407 height 49
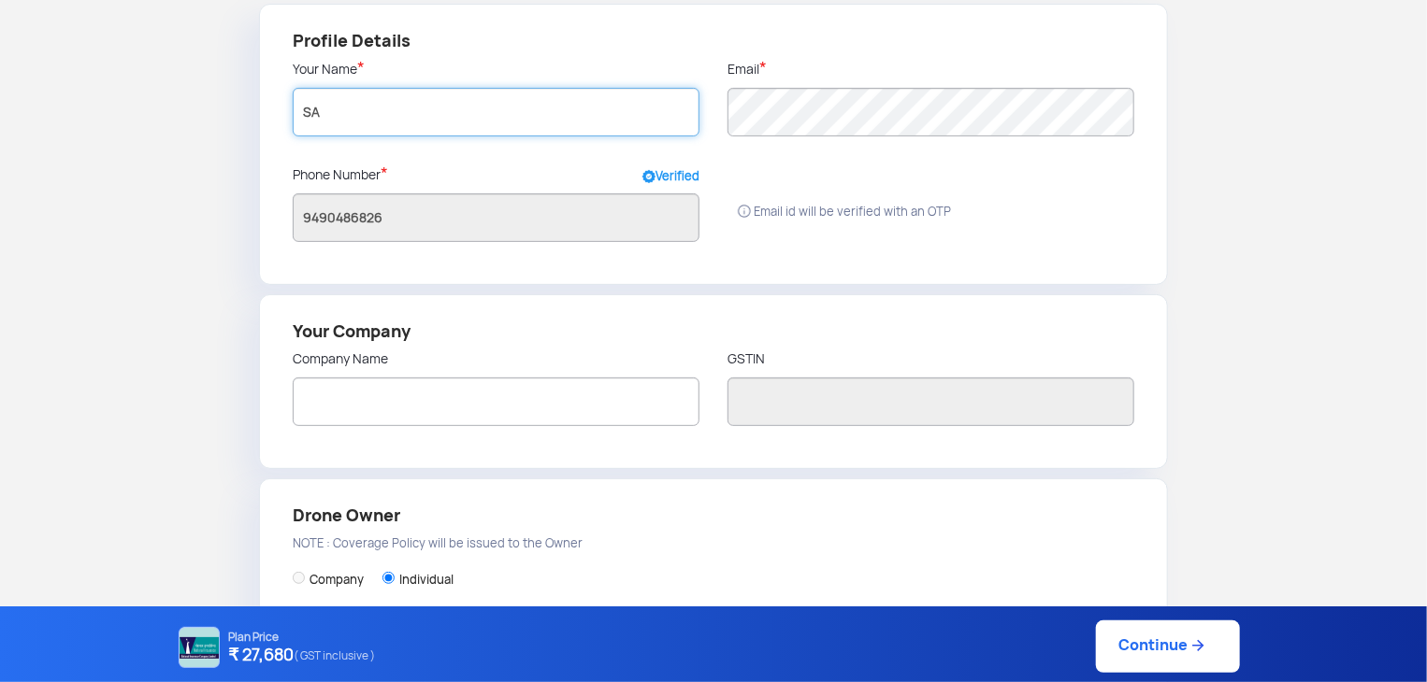
type input "S"
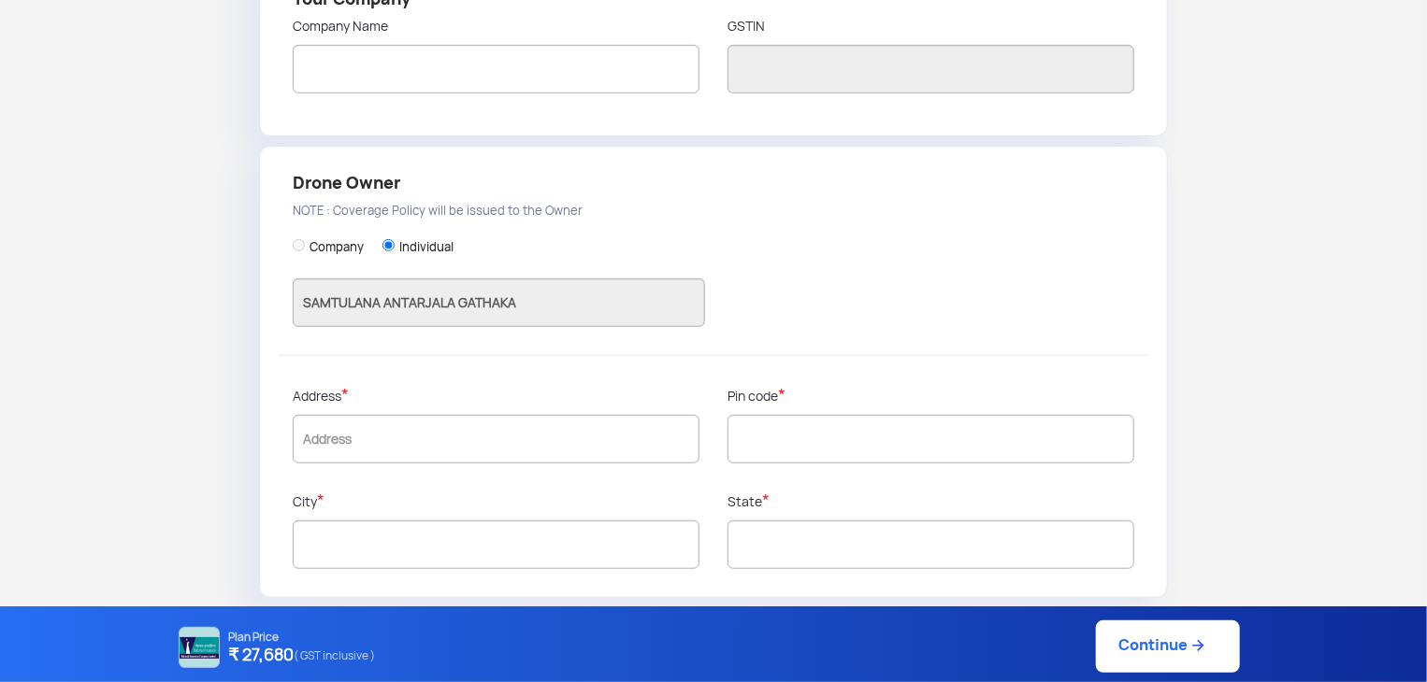
scroll to position [0, 0]
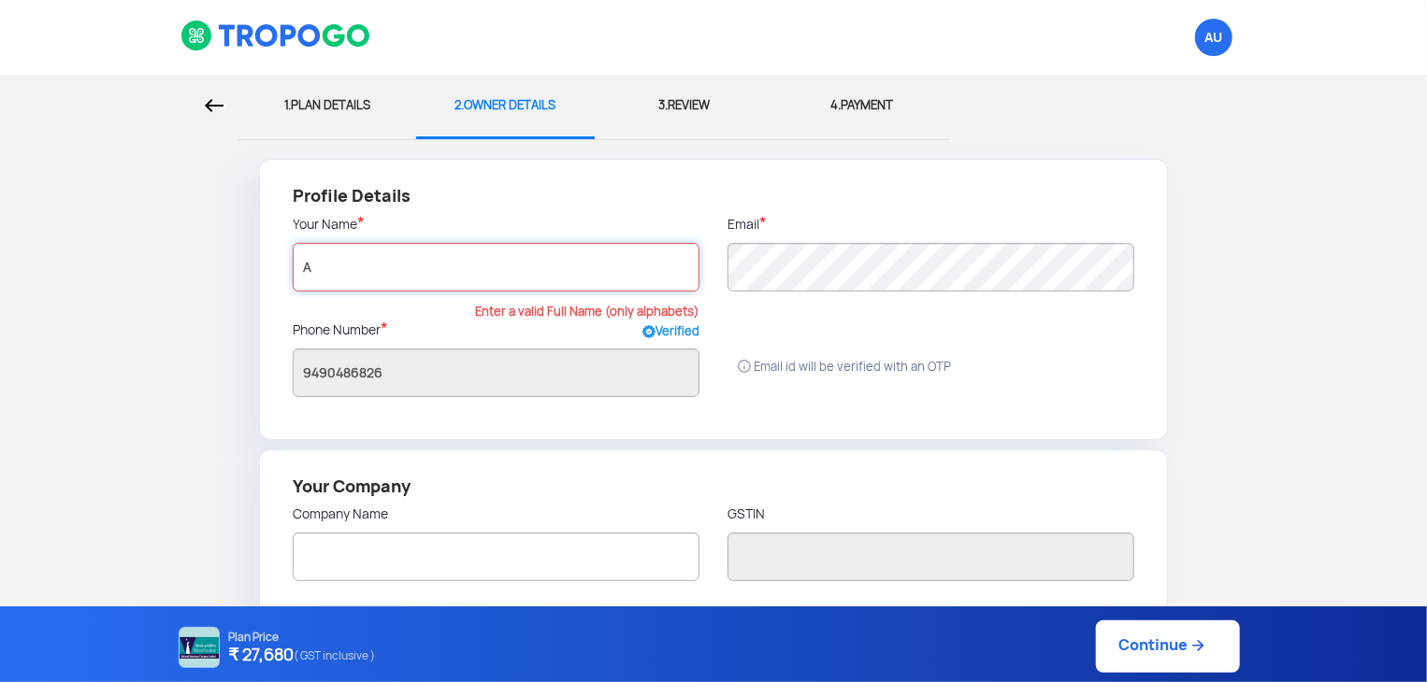
type input "A"
click at [310, 113] on div "1. PLAN DETAILS" at bounding box center [326, 106] width 151 height 62
select select "1000000"
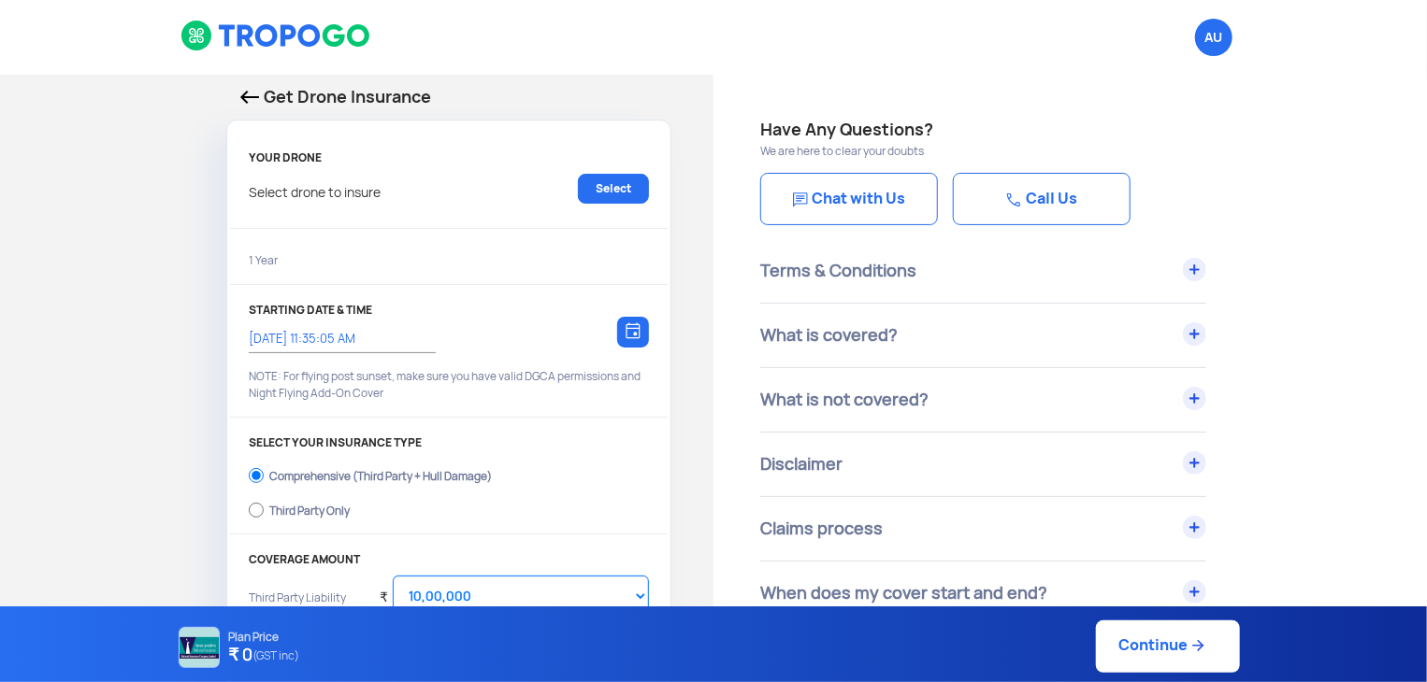
type input "[DATE] 11:43:00 AM"
checkbox input "true"
click at [1026, 207] on link "Call Us" at bounding box center [1042, 199] width 178 height 52
click at [1211, 35] on span "AU Logout" at bounding box center [1213, 37] width 37 height 37
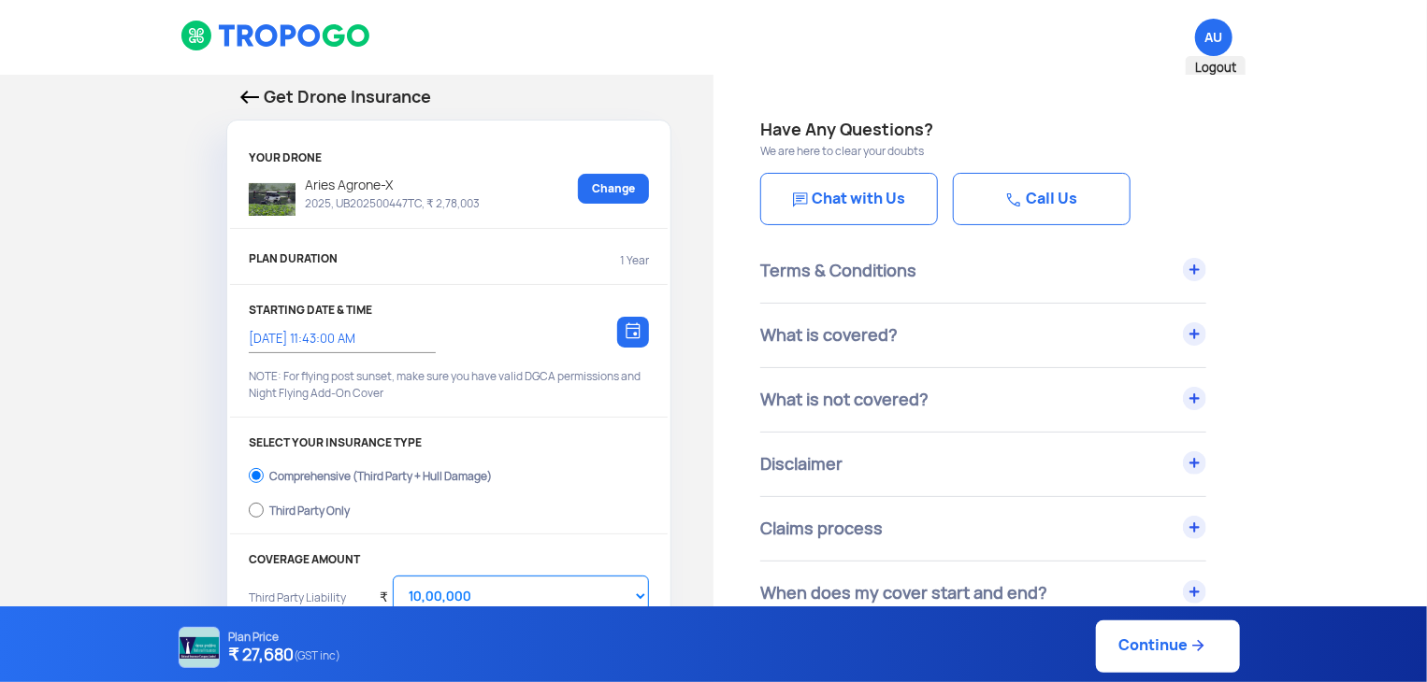
click at [1211, 35] on span "AU Logout" at bounding box center [1213, 37] width 37 height 37
drag, startPoint x: 1211, startPoint y: 35, endPoint x: 1215, endPoint y: 2, distance: 33.1
click at [1215, 2] on li "AU Logout" at bounding box center [1213, 37] width 65 height 75
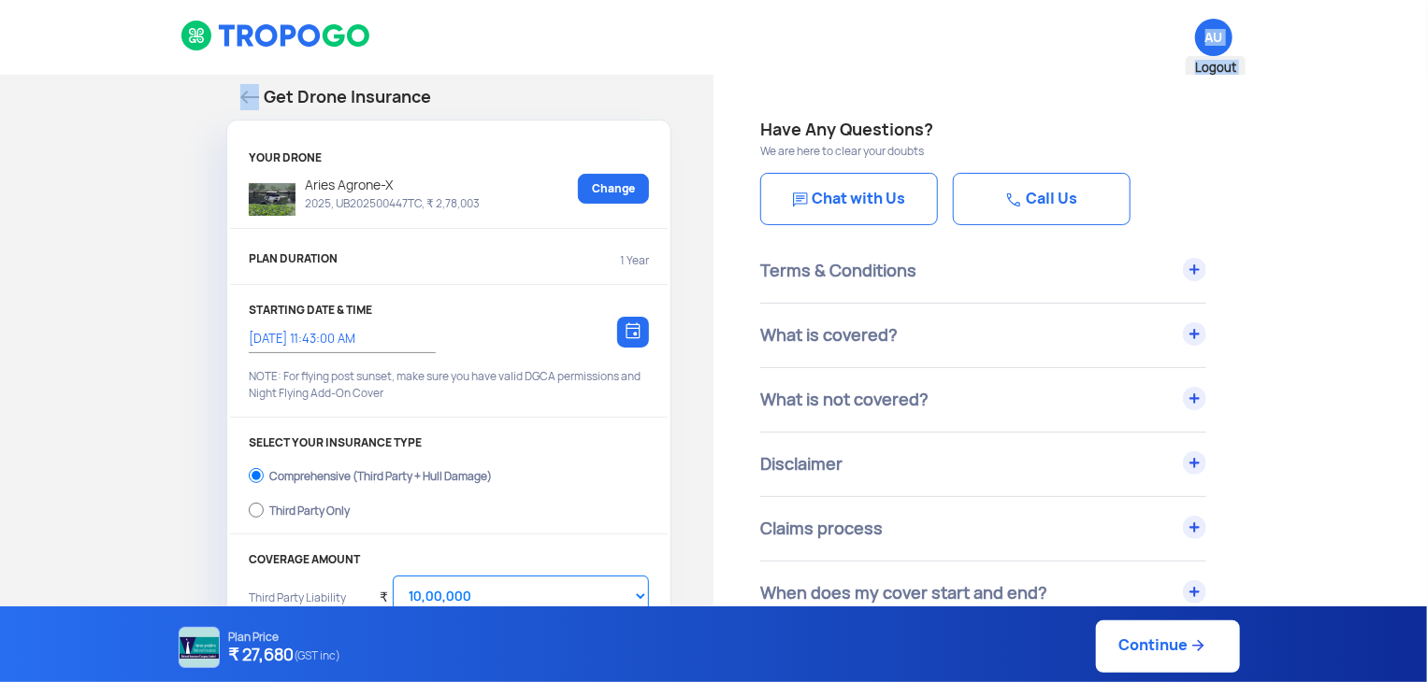
click at [1215, 35] on span "AU Logout" at bounding box center [1213, 37] width 37 height 37
click at [895, 209] on link "Chat with Us" at bounding box center [849, 199] width 178 height 52
click at [879, 323] on div "What is covered?" at bounding box center [983, 336] width 446 height 64
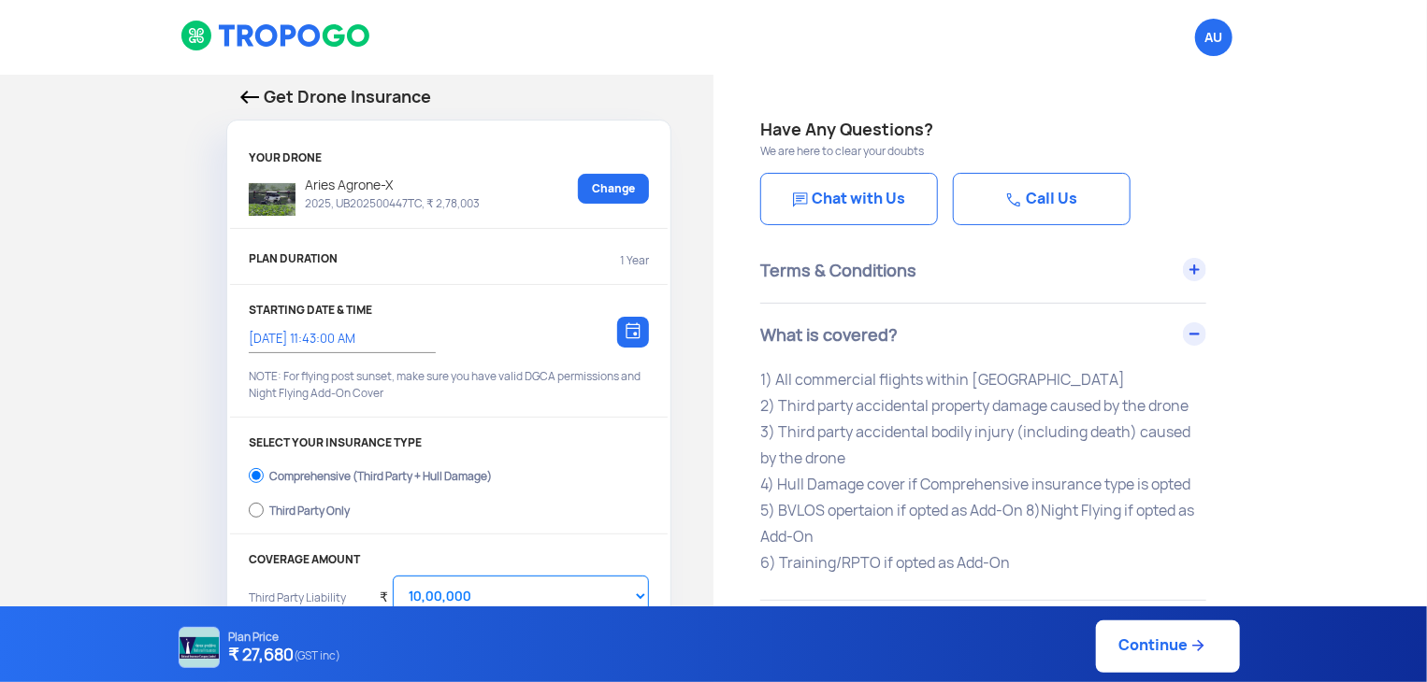
click at [1159, 646] on link "Continue" at bounding box center [1168, 647] width 144 height 52
type input "[DATE] 11:47:00 AM"
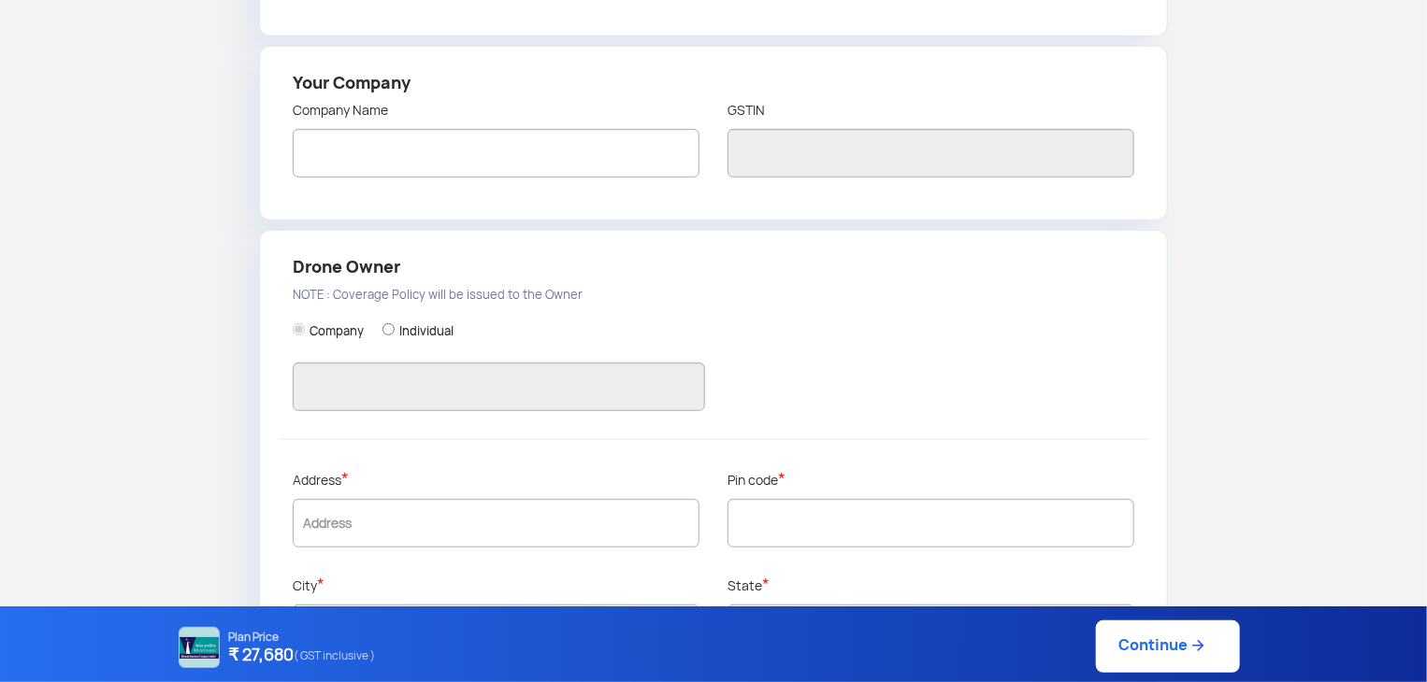
scroll to position [404, 0]
click at [406, 377] on input "text" at bounding box center [499, 387] width 412 height 49
drag, startPoint x: 406, startPoint y: 377, endPoint x: 384, endPoint y: 312, distance: 68.0
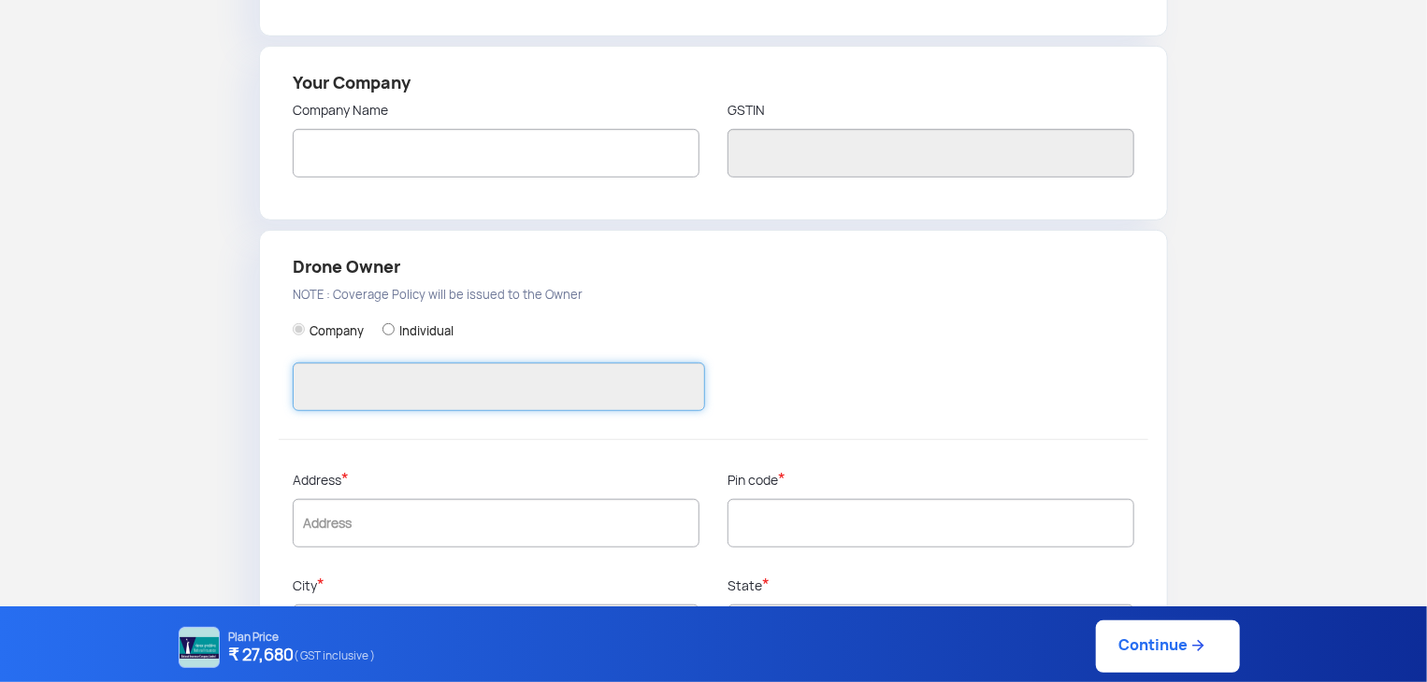
click at [384, 312] on div "Company Individual" at bounding box center [713, 370] width 841 height 138
click at [388, 323] on input "Individual" at bounding box center [388, 329] width 12 height 12
radio input "true"
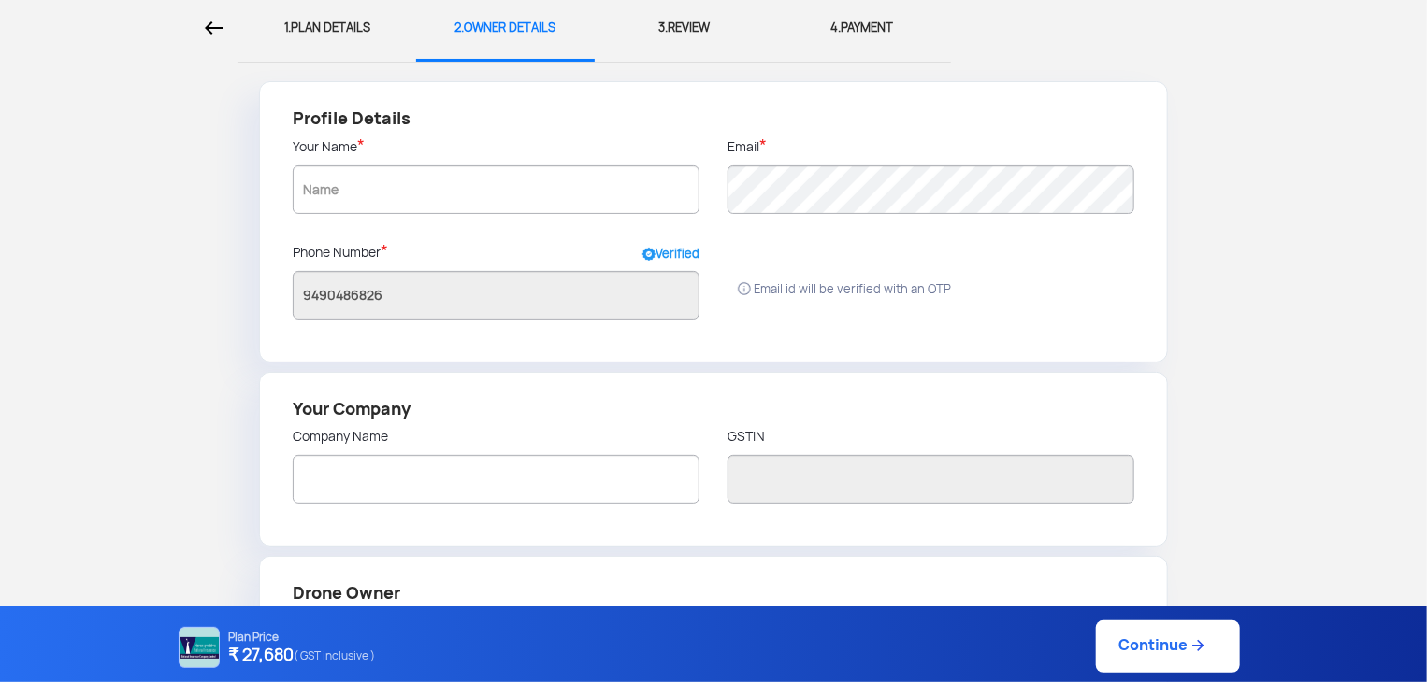
scroll to position [0, 0]
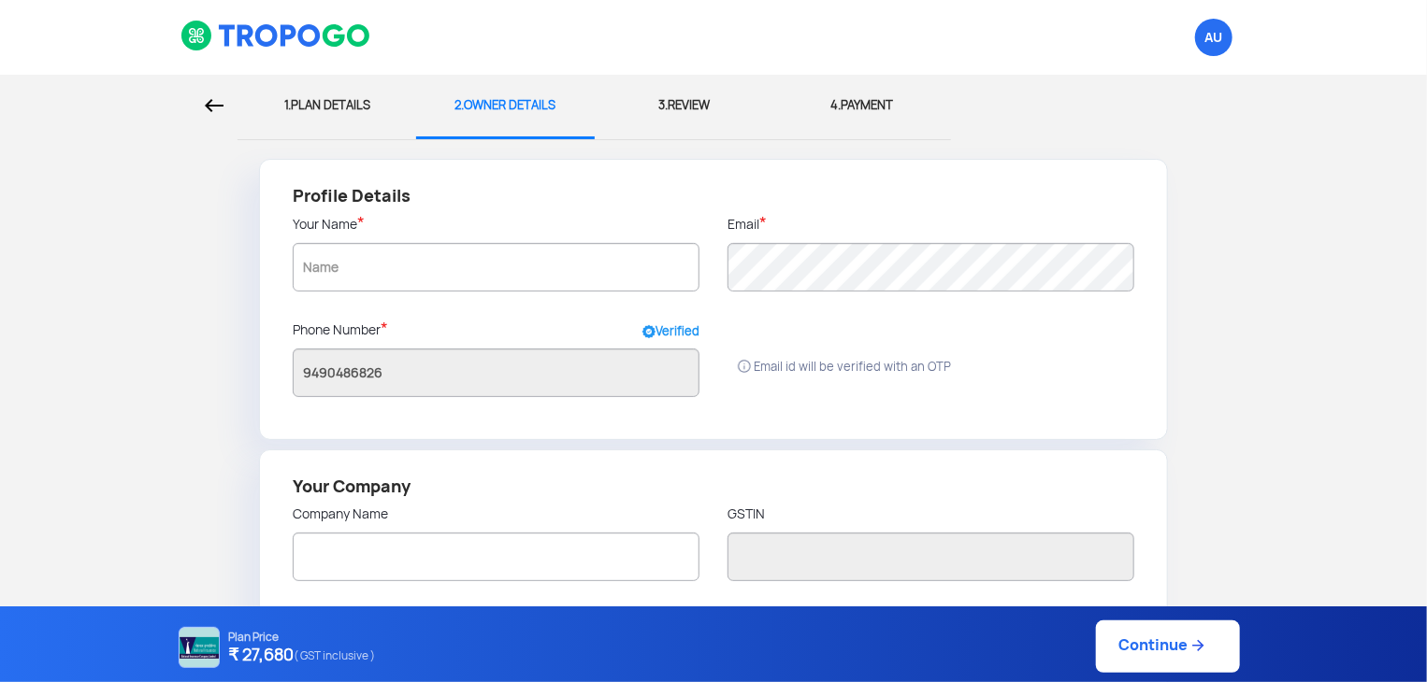
click at [677, 102] on div "3. REVIEW" at bounding box center [684, 106] width 151 height 62
click at [467, 273] on input "text" at bounding box center [496, 267] width 407 height 49
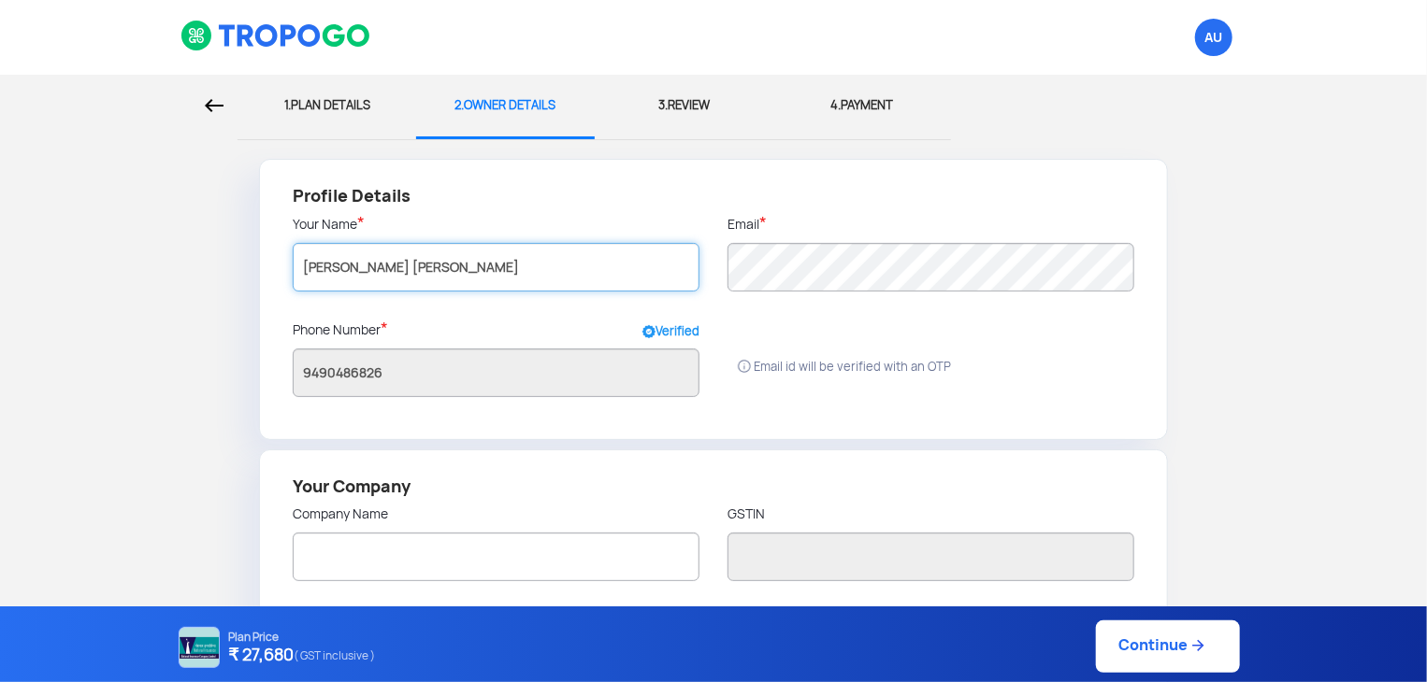
type input "[PERSON_NAME] [PERSON_NAME]"
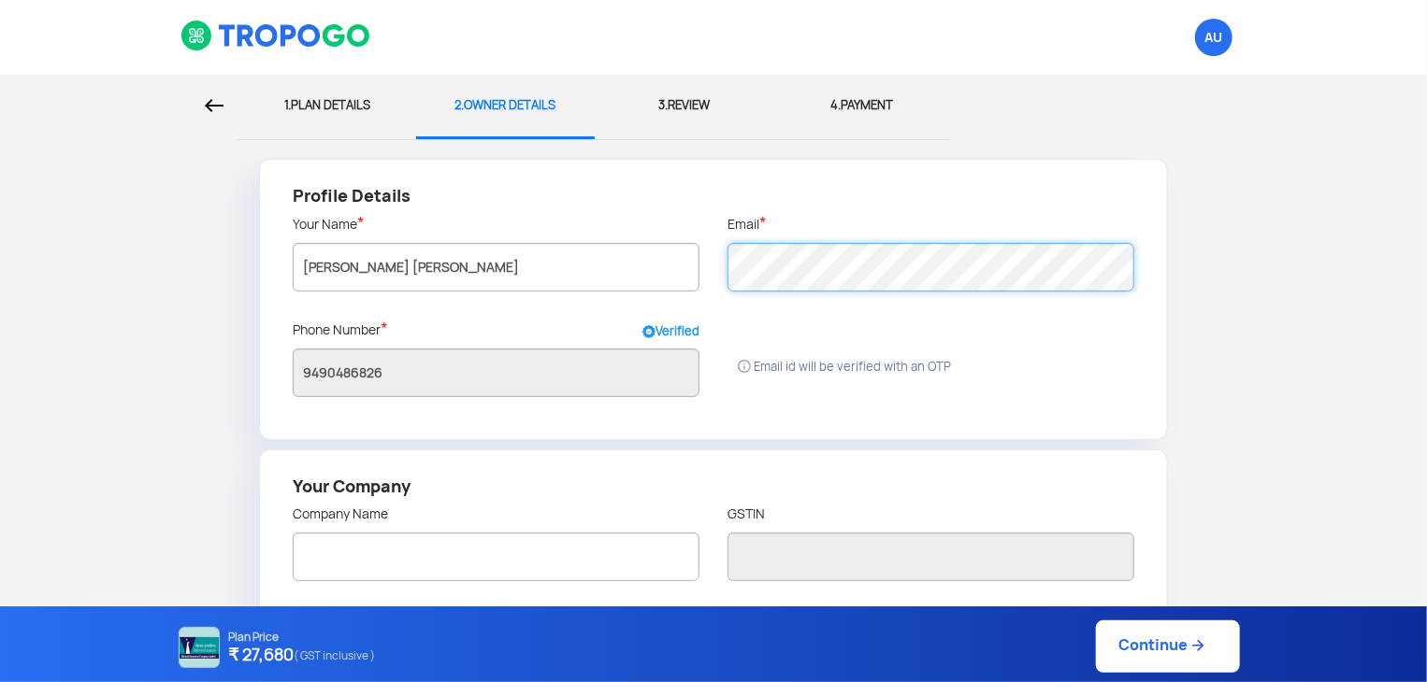
type input "[PERSON_NAME] [PERSON_NAME]"
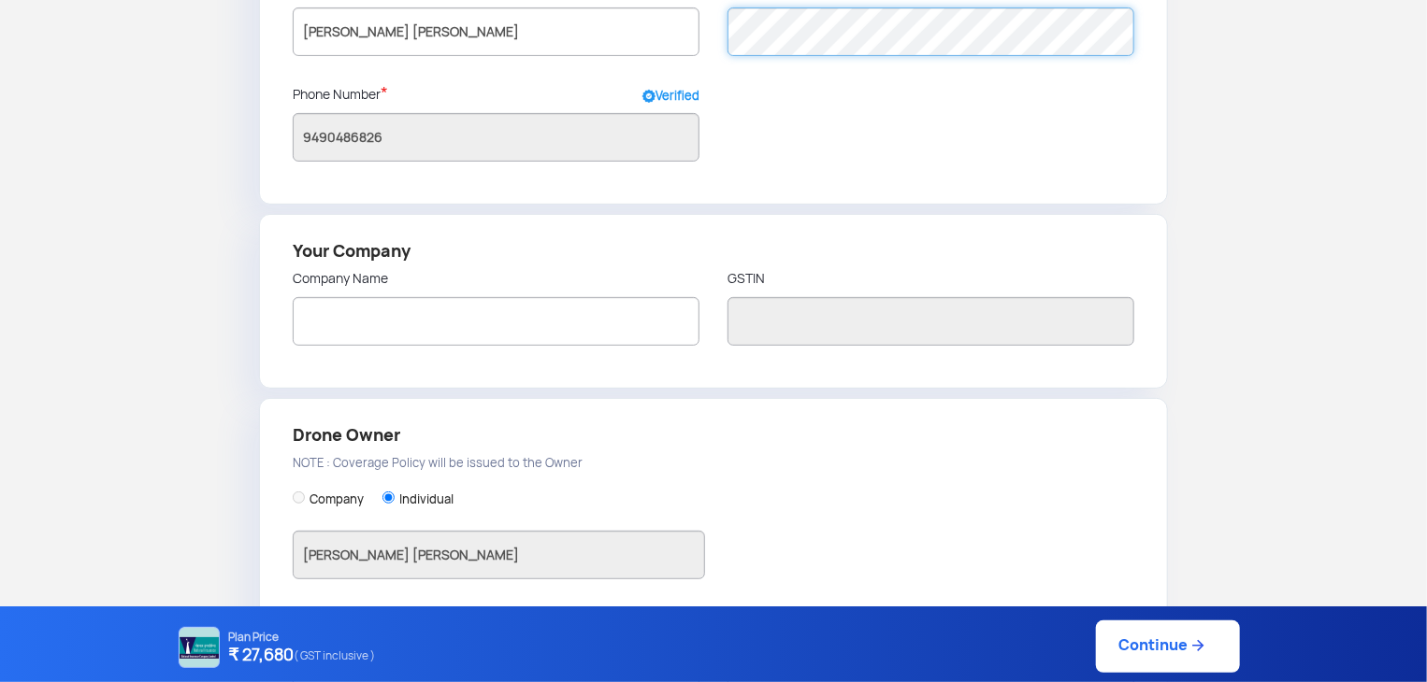
scroll to position [243, 0]
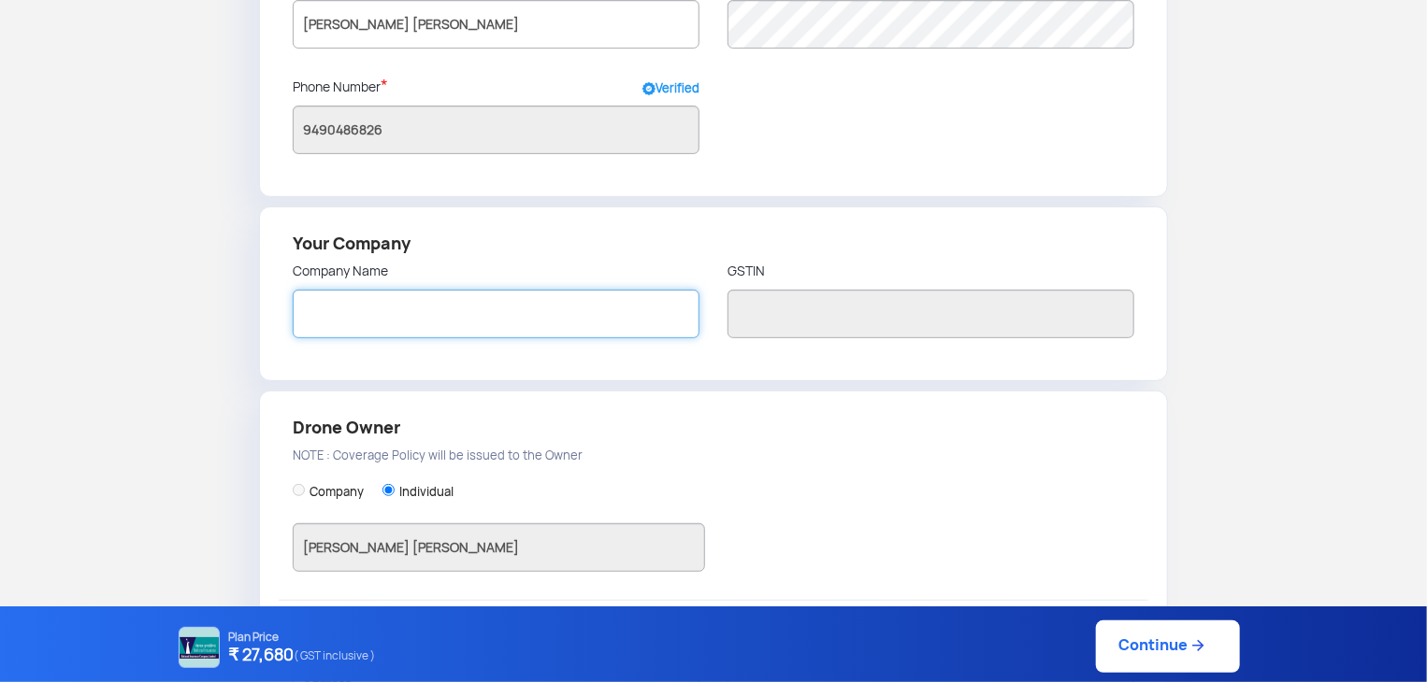
click at [475, 312] on input "text" at bounding box center [496, 314] width 407 height 49
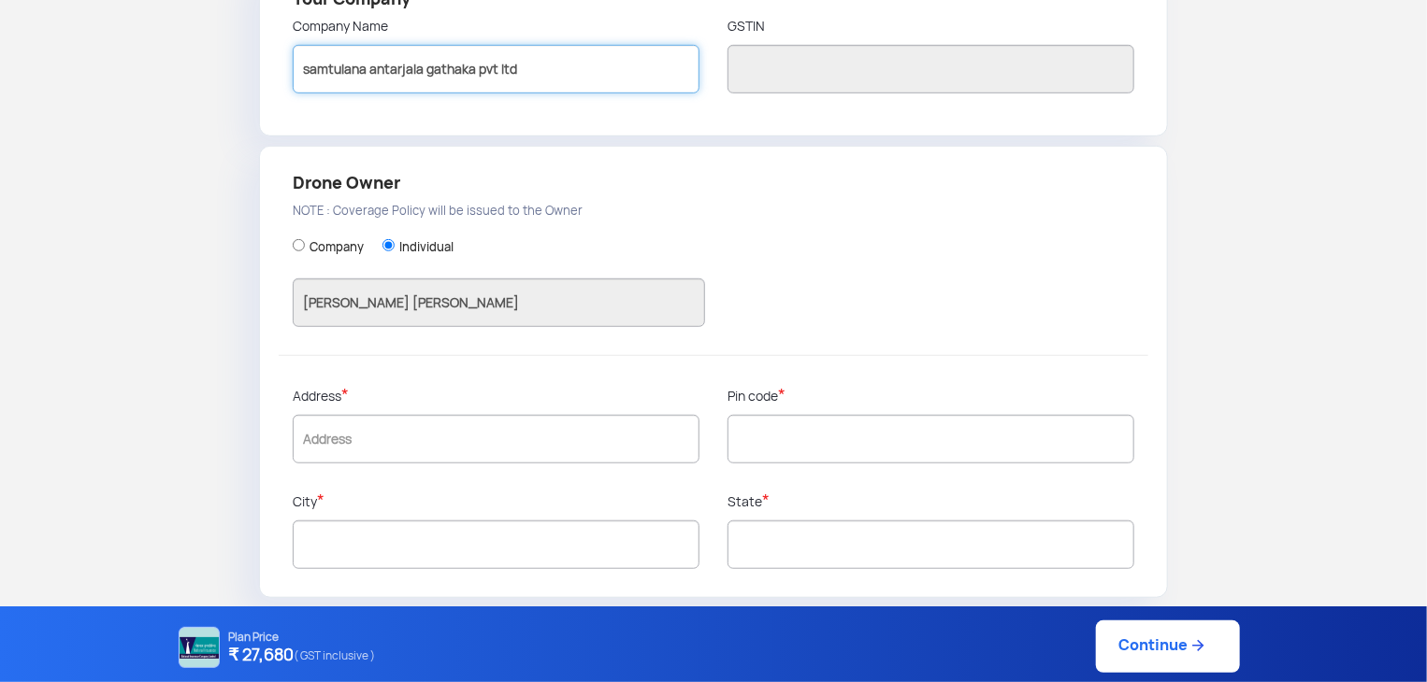
scroll to position [487, 0]
type input "samtulana antarjala gathaka pvt ltd"
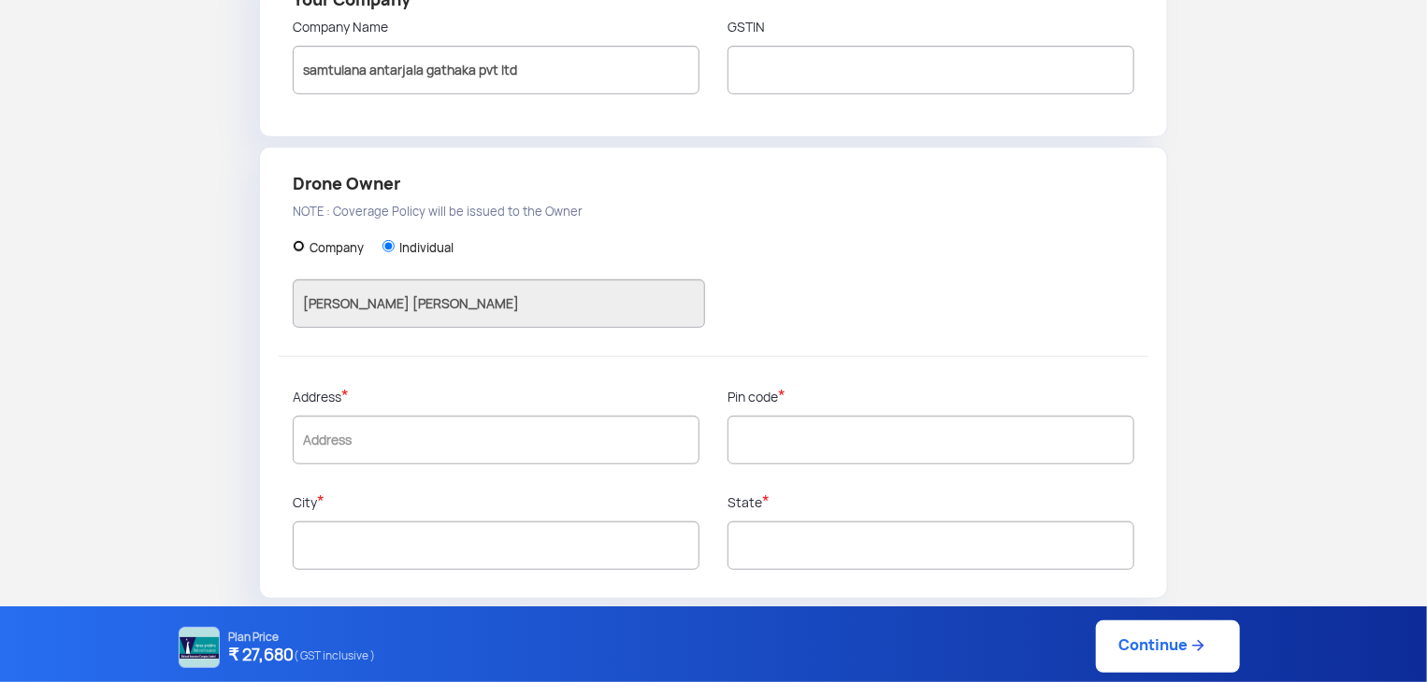
click at [300, 248] on input "Company" at bounding box center [299, 246] width 12 height 12
radio input "true"
type input "samtulana antarjala gathaka pvt ltd"
click at [300, 248] on input "Company" at bounding box center [299, 246] width 12 height 12
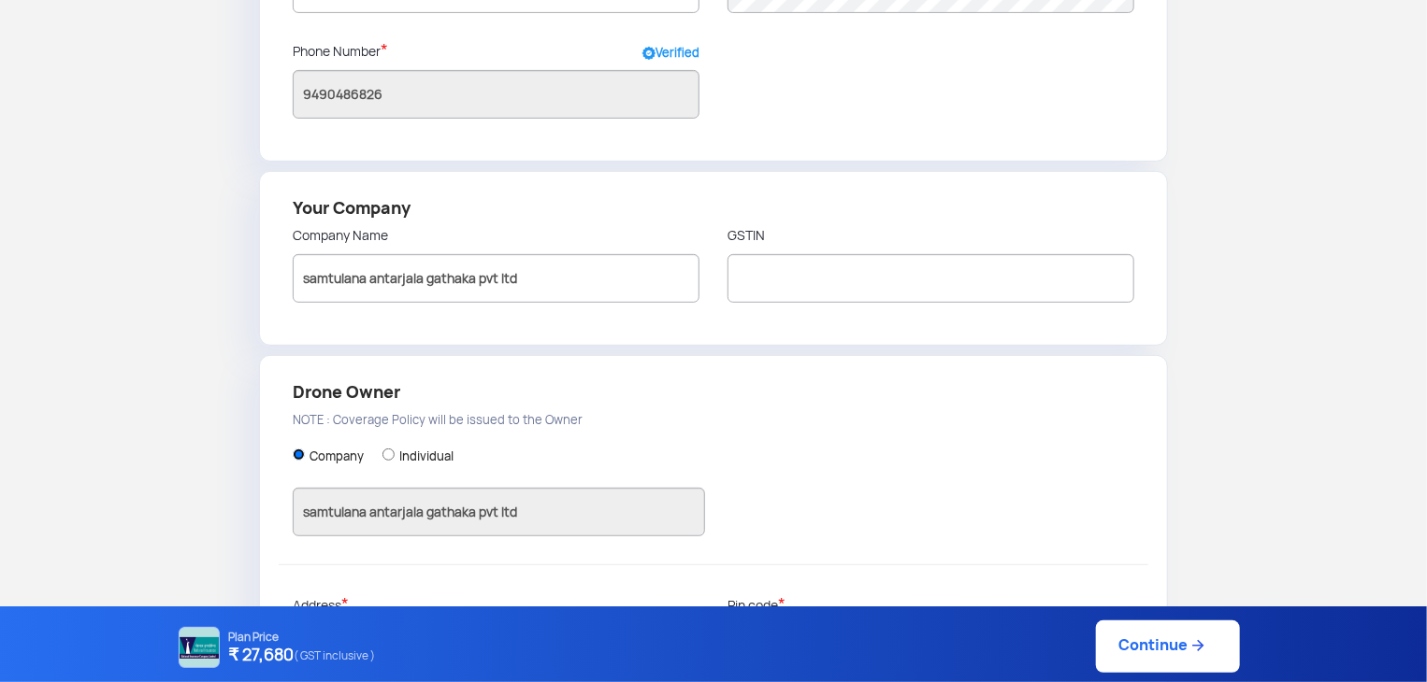
scroll to position [311, 0]
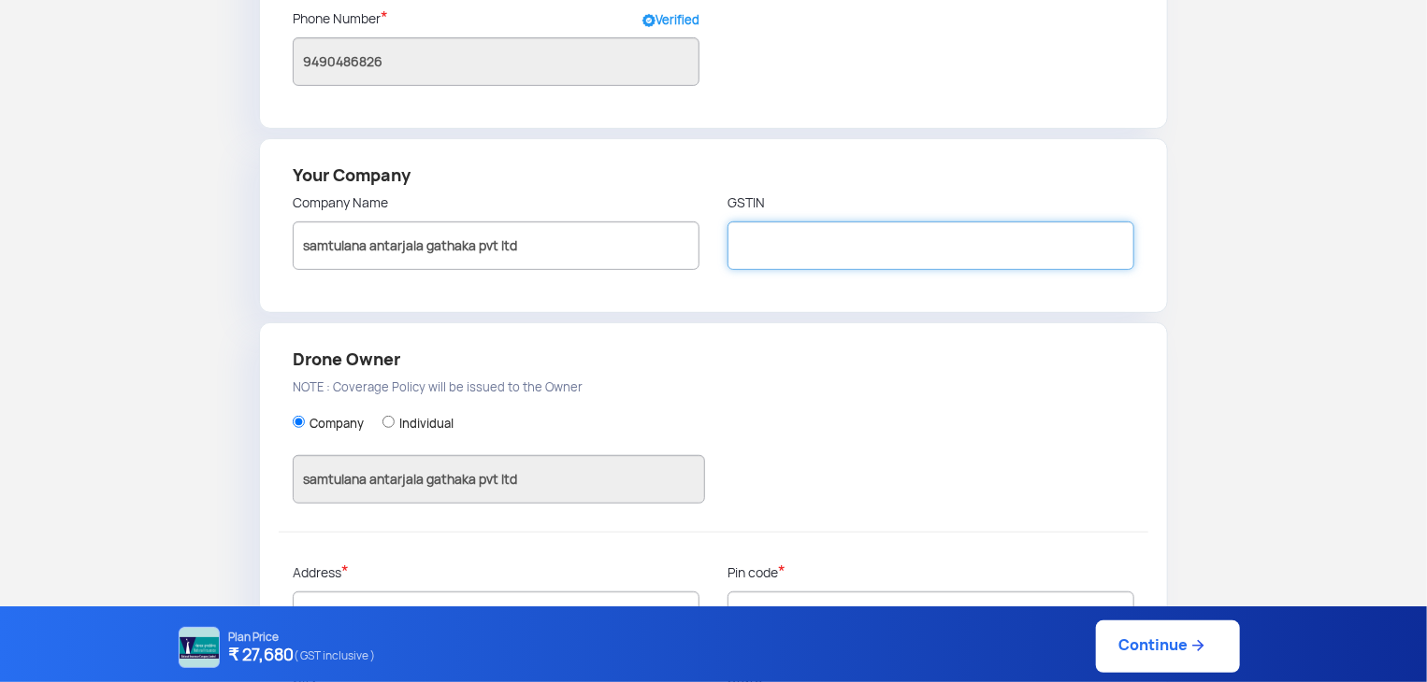
click at [782, 233] on input "text" at bounding box center [930, 246] width 407 height 49
type input "7"
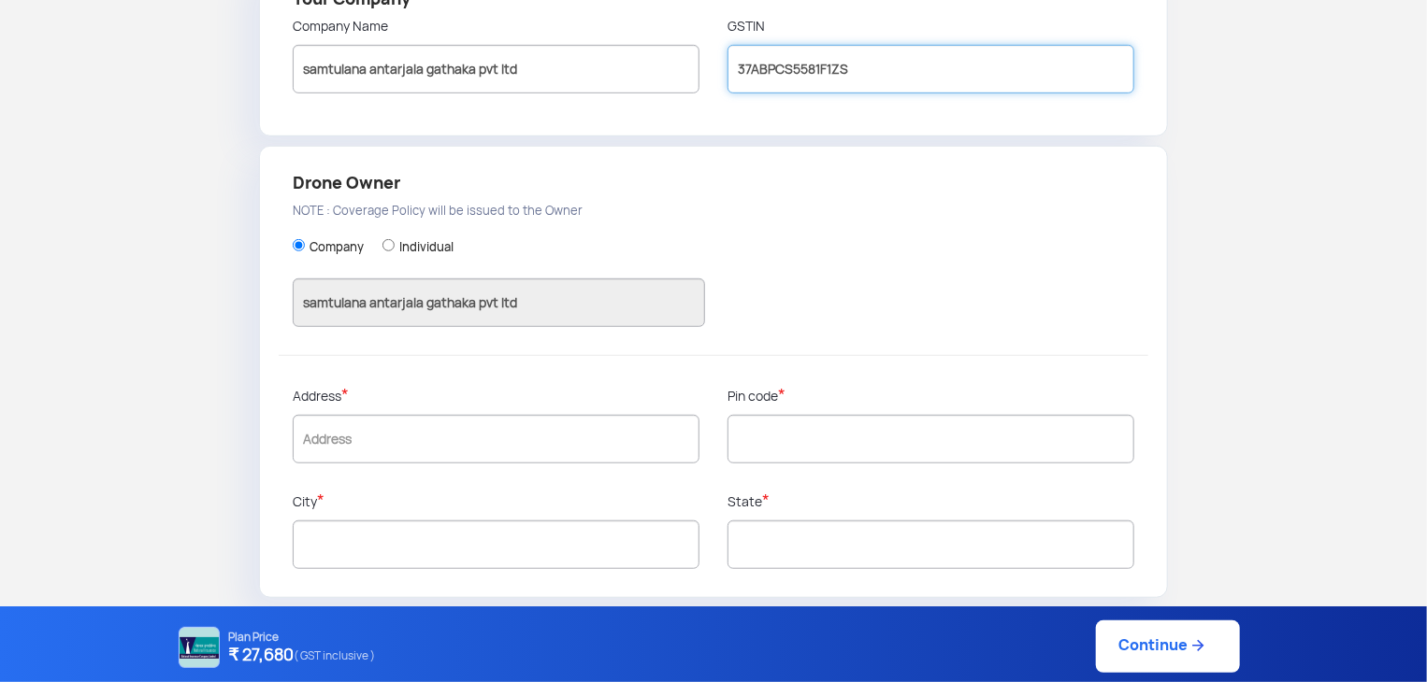
scroll to position [487, 0]
type input "37ABPCS5581F1ZS"
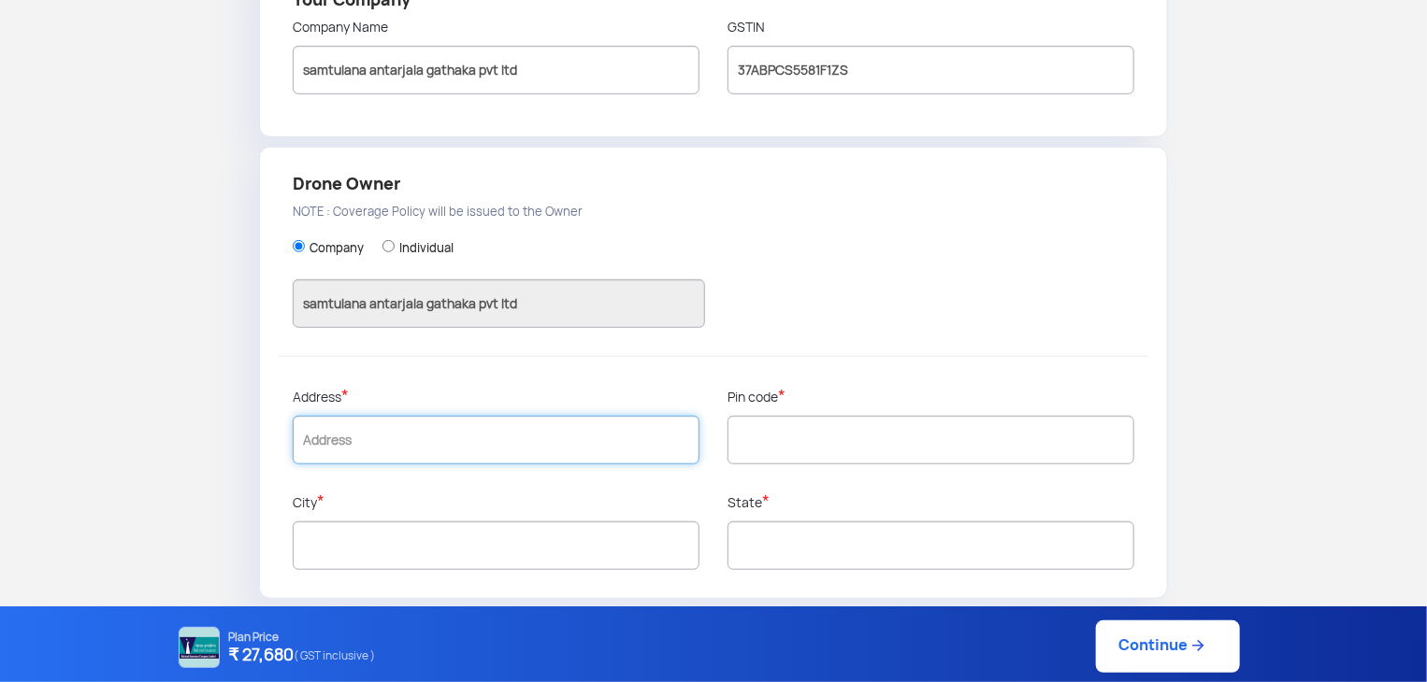
click at [572, 453] on input "text" at bounding box center [496, 440] width 407 height 49
type input "[STREET_ADDRESS]."
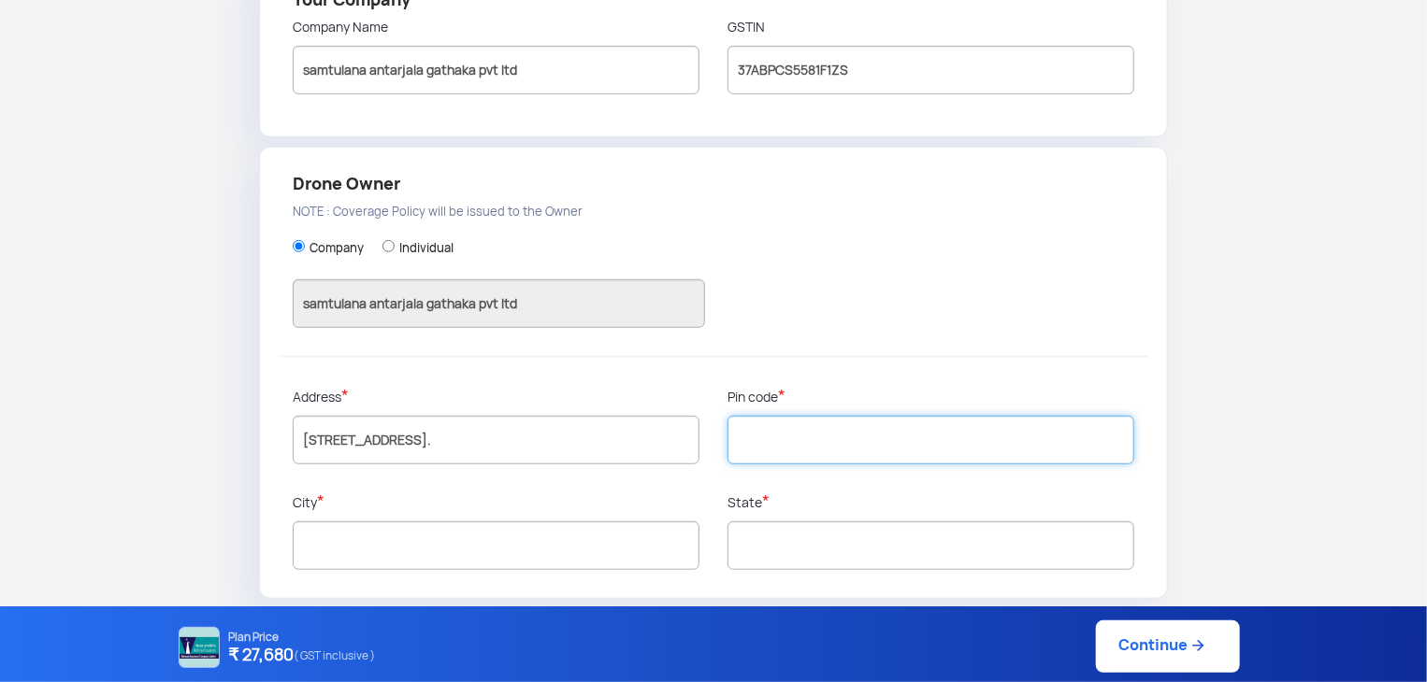
scroll to position [0, 0]
click at [791, 444] on input "text" at bounding box center [930, 440] width 407 height 49
type input "534301"
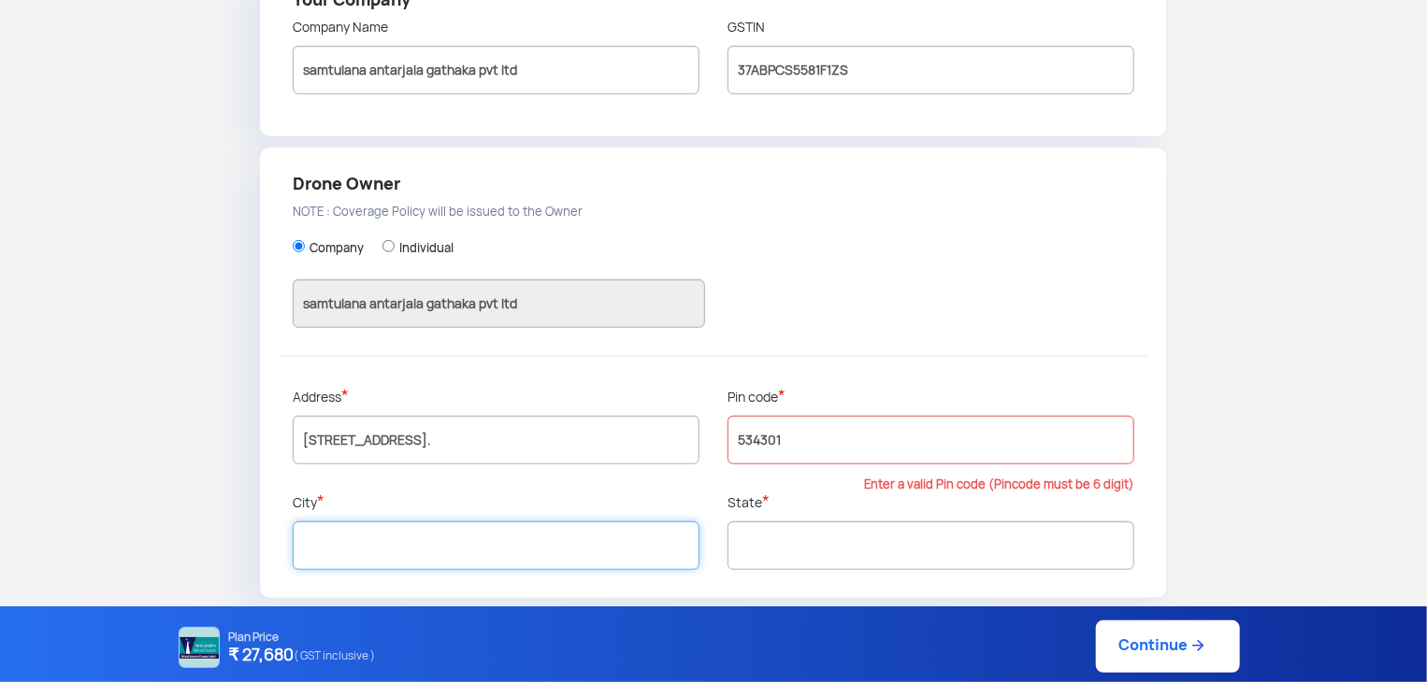
click at [598, 532] on input "text" at bounding box center [496, 546] width 407 height 49
type input "West Godavari"
type input "[GEOGRAPHIC_DATA]"
click at [338, 547] on input "West Godavari" at bounding box center [496, 545] width 407 height 49
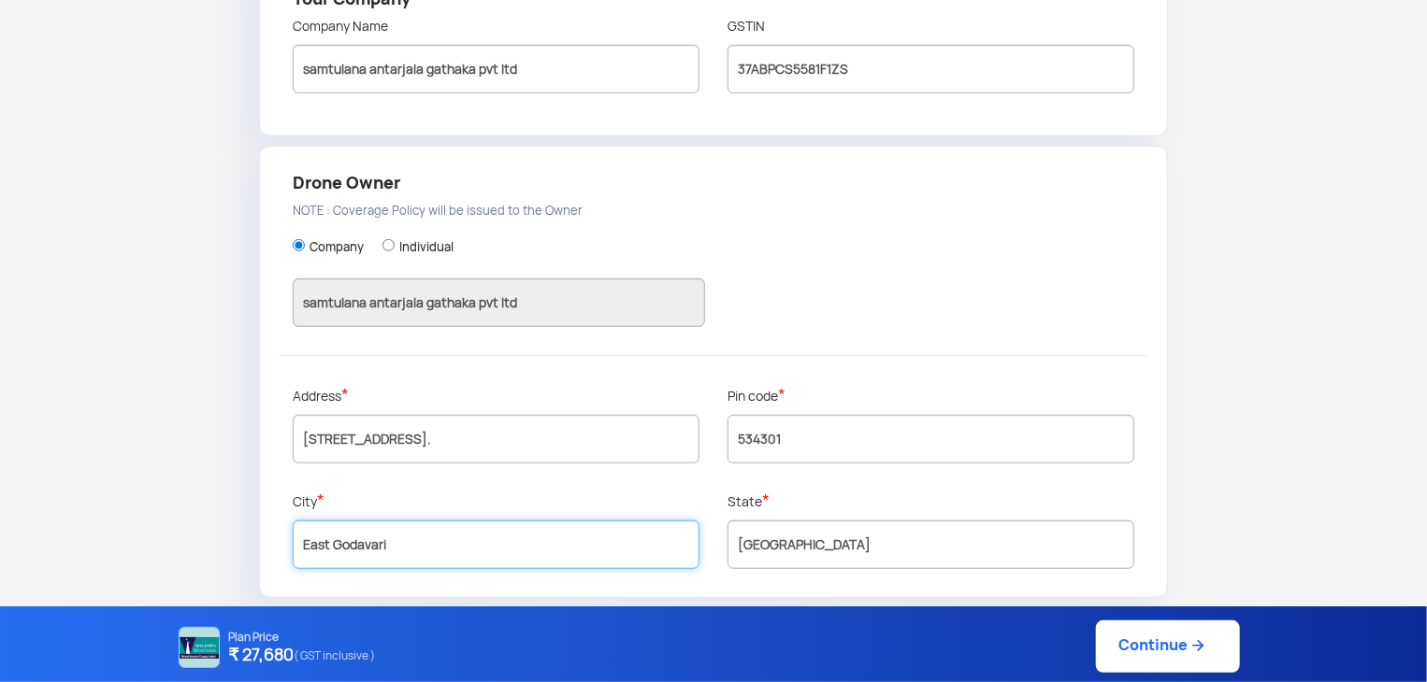
type input "East Godavari"
click at [1137, 663] on link "Continue" at bounding box center [1168, 647] width 144 height 52
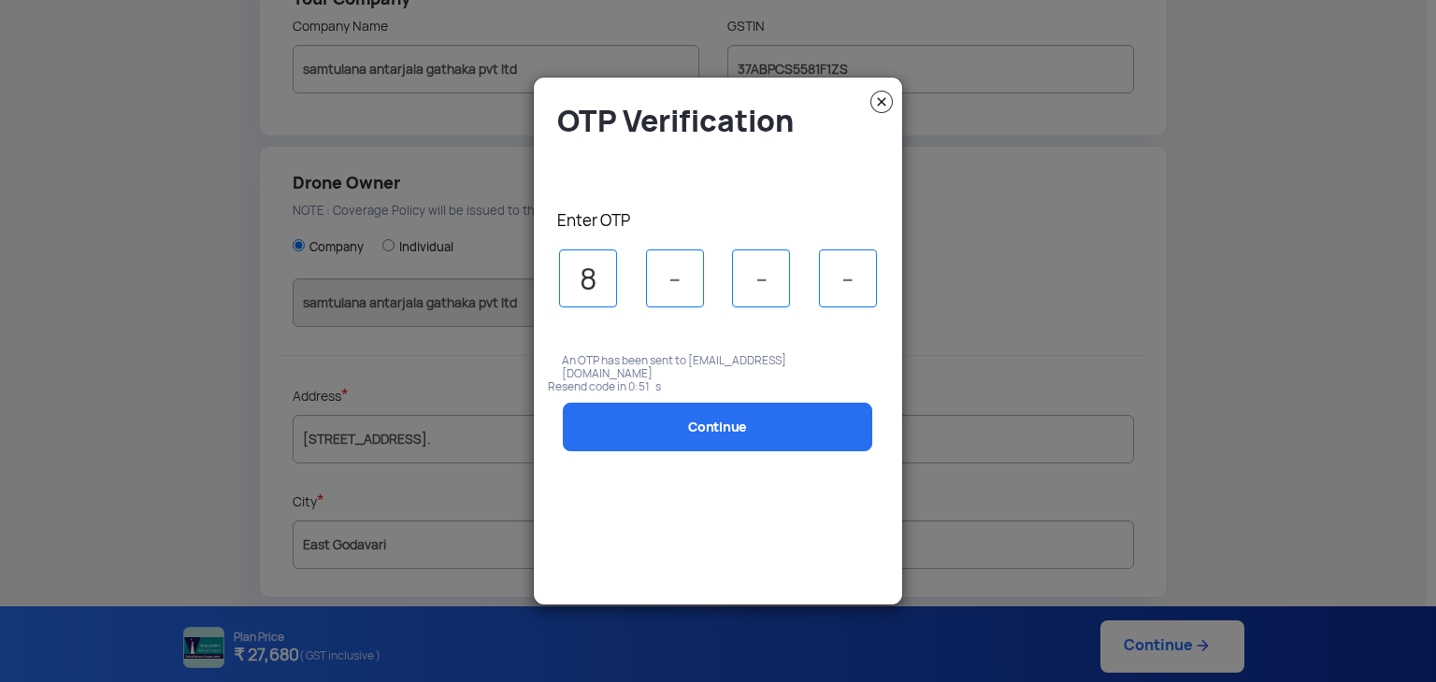
type input "8"
type input "1"
type input "4"
type input "2"
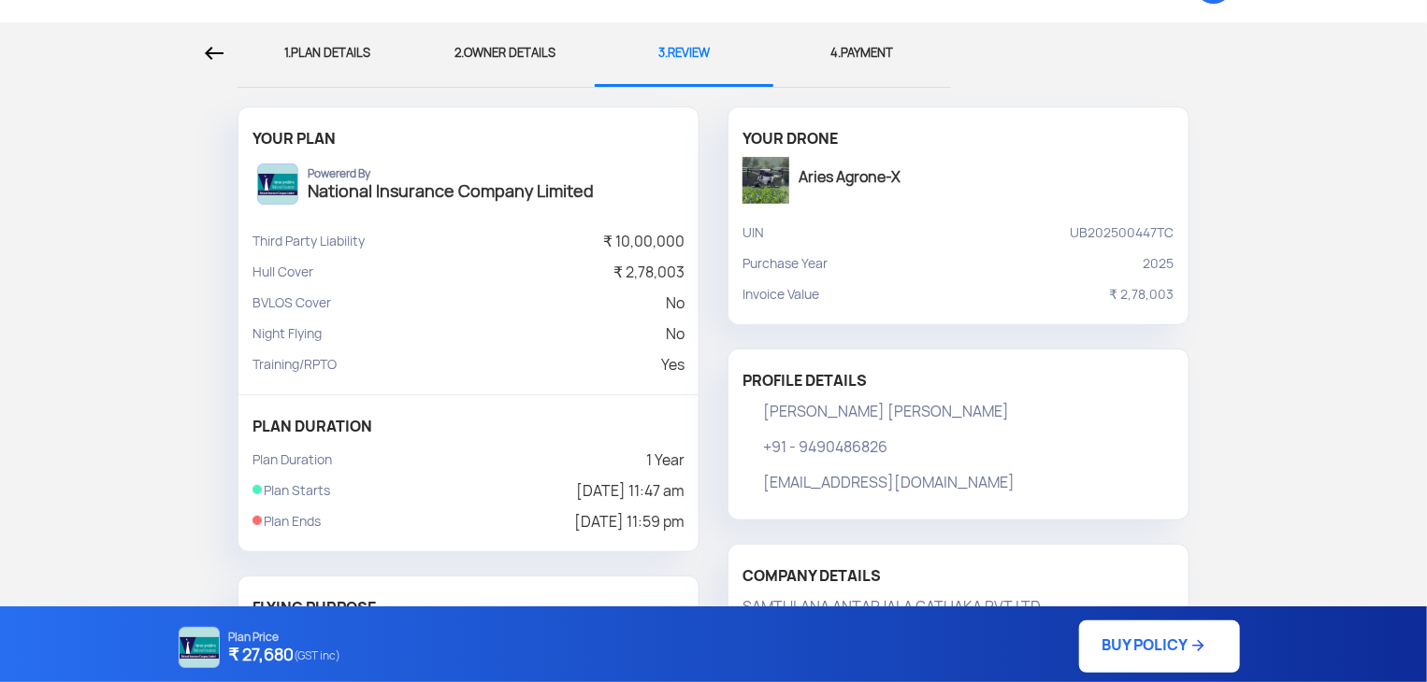
scroll to position [52, 0]
click at [356, 65] on div "1. PLAN DETAILS" at bounding box center [326, 53] width 151 height 62
select select "1000000"
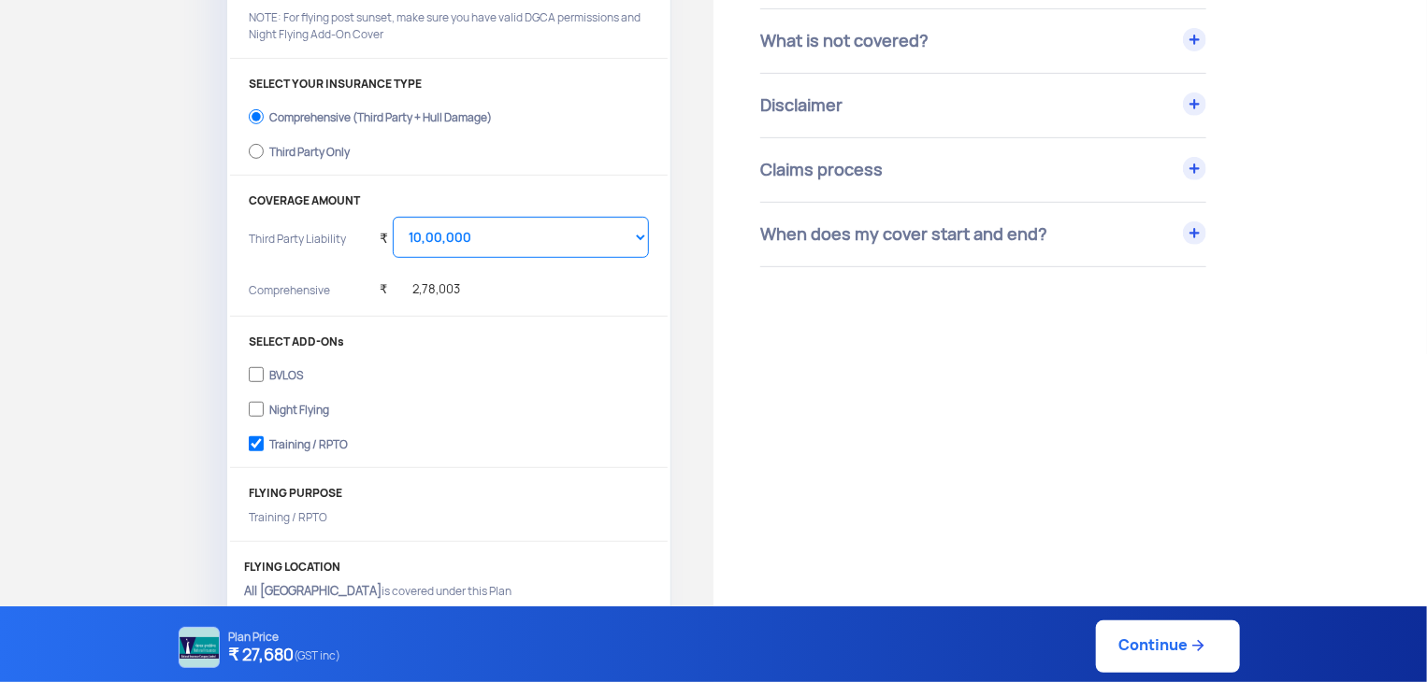
scroll to position [363, 0]
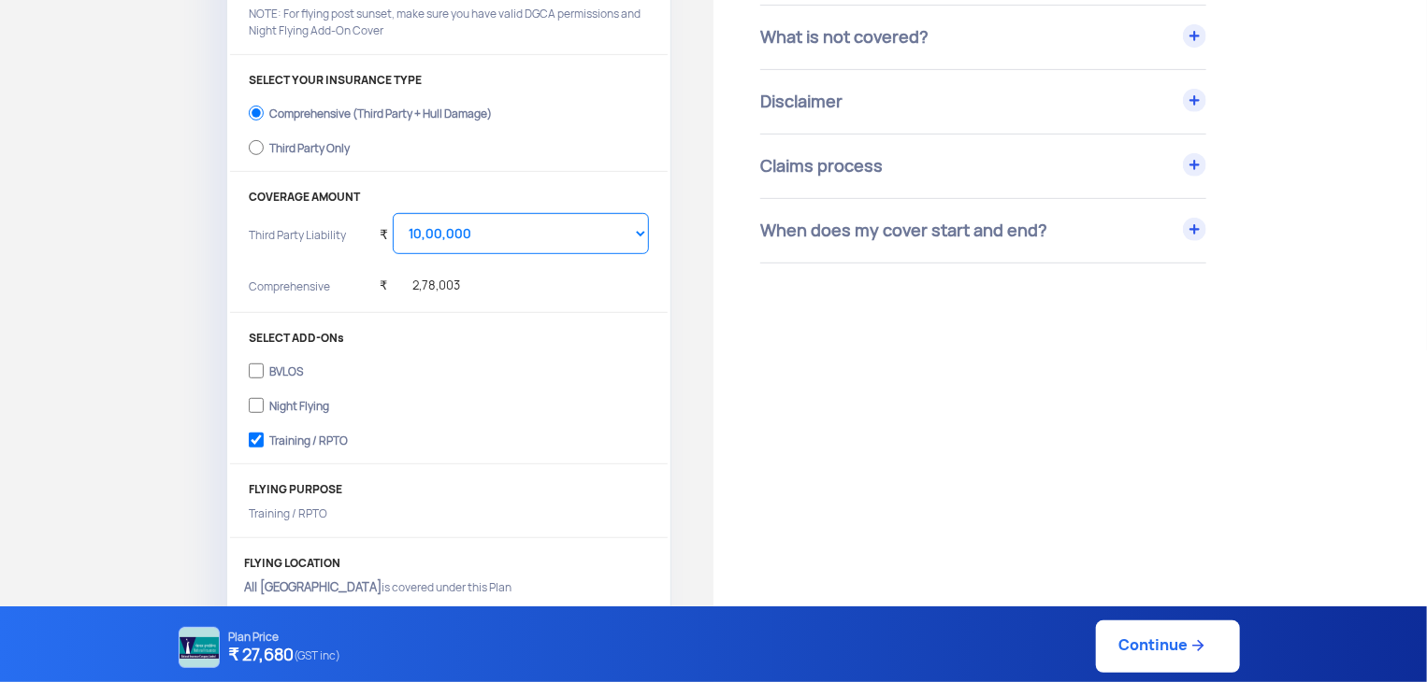
click at [288, 373] on div "BVLOS" at bounding box center [286, 369] width 34 height 7
click at [264, 375] on input "BVLOS" at bounding box center [256, 371] width 15 height 26
click at [288, 373] on div "BVLOS" at bounding box center [286, 369] width 34 height 7
click at [264, 375] on input "BVLOS" at bounding box center [256, 371] width 15 height 26
checkbox input "false"
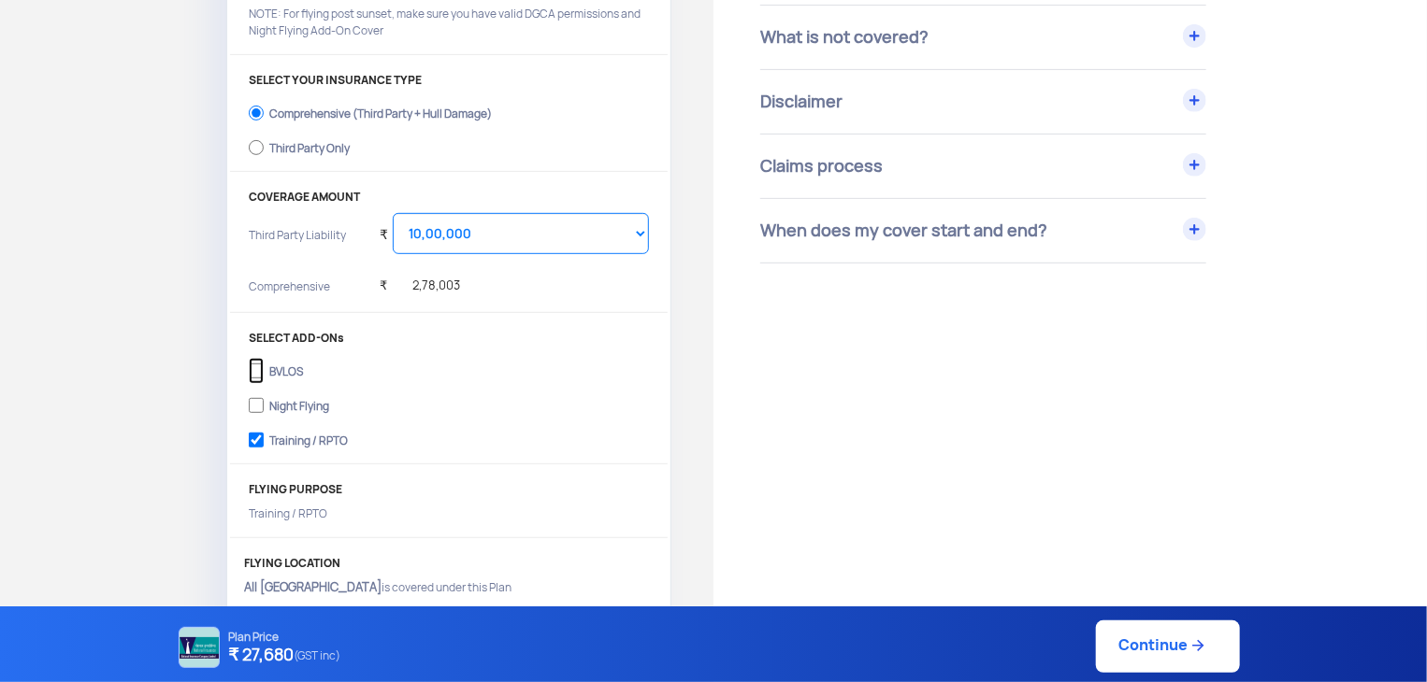
scroll to position [0, 0]
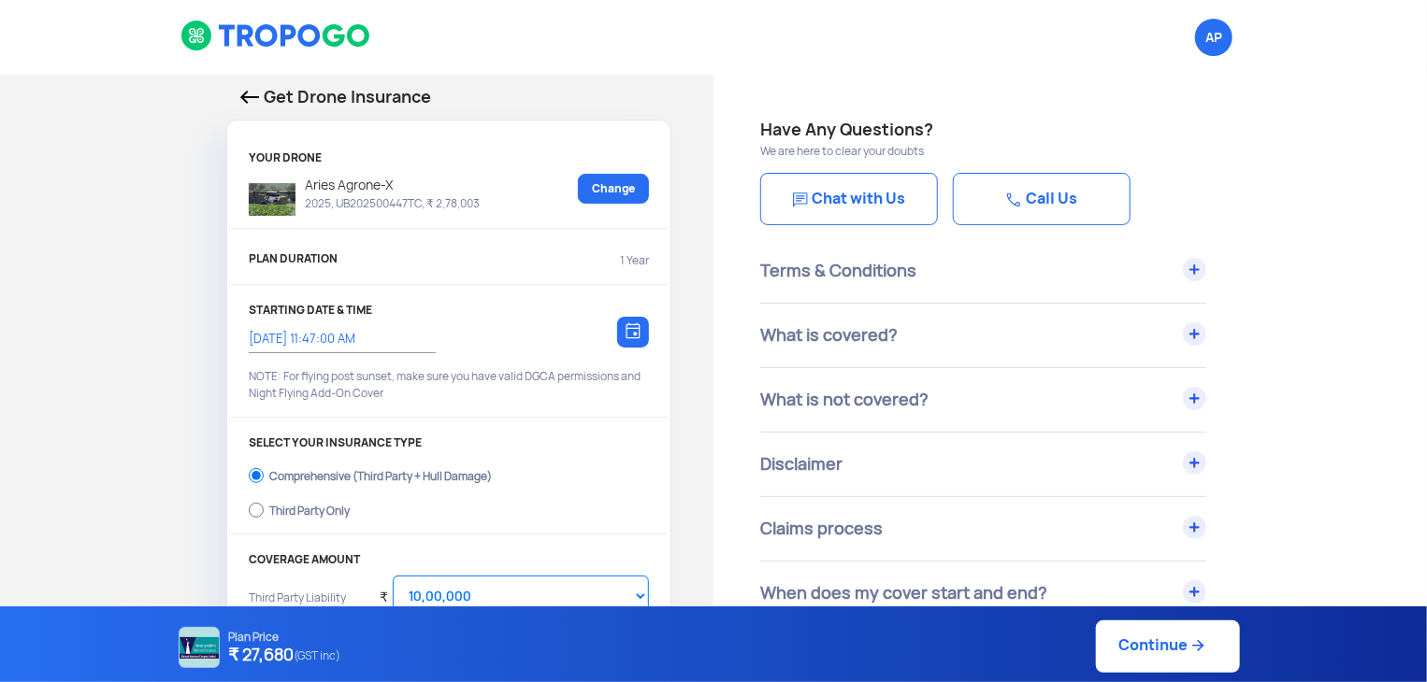
click at [1191, 649] on img at bounding box center [1197, 646] width 19 height 19
type input "[DATE] 11:52:00 AM"
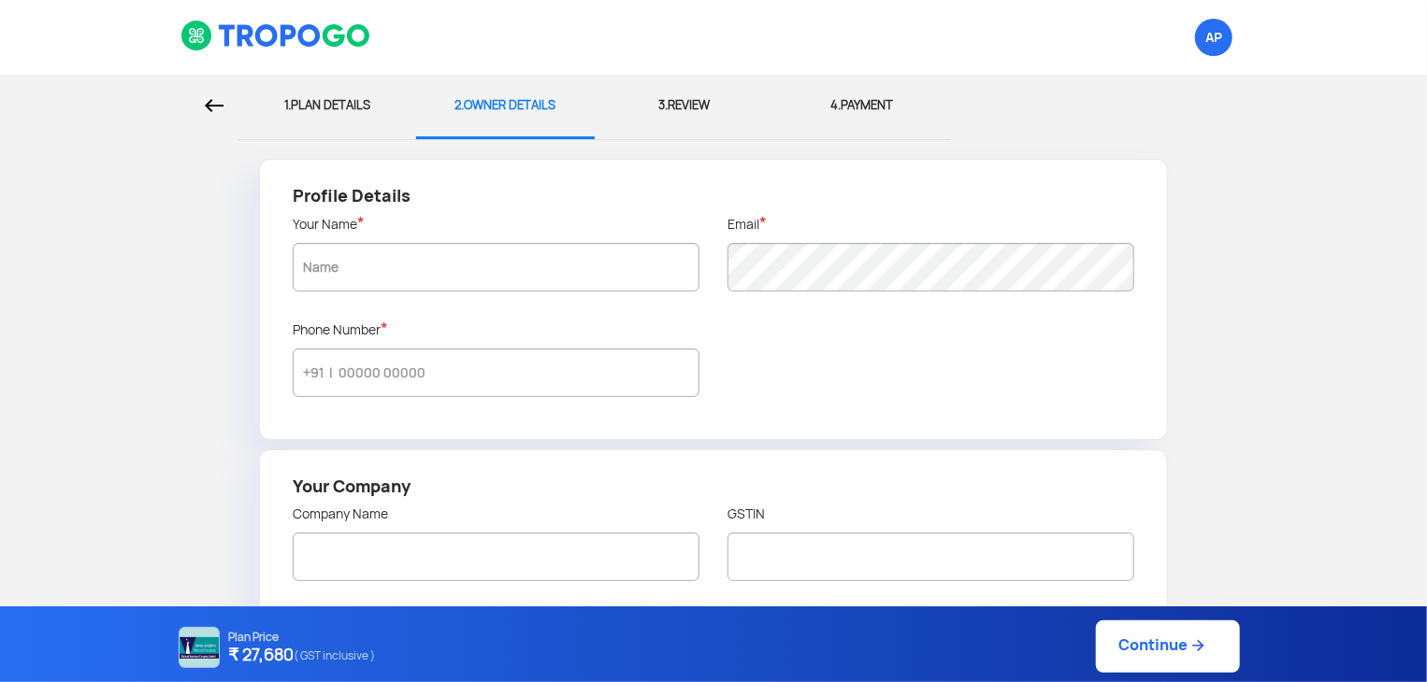
type input "[PERSON_NAME] [PERSON_NAME]"
type input "9490486826"
type input "SAMTULANA ANTARJALA GATHAKA PVT LTD"
type input "37ABPCS5581F1ZS"
type input "SAMTULANA ANTARJALA GATHAKA PVT LTD"
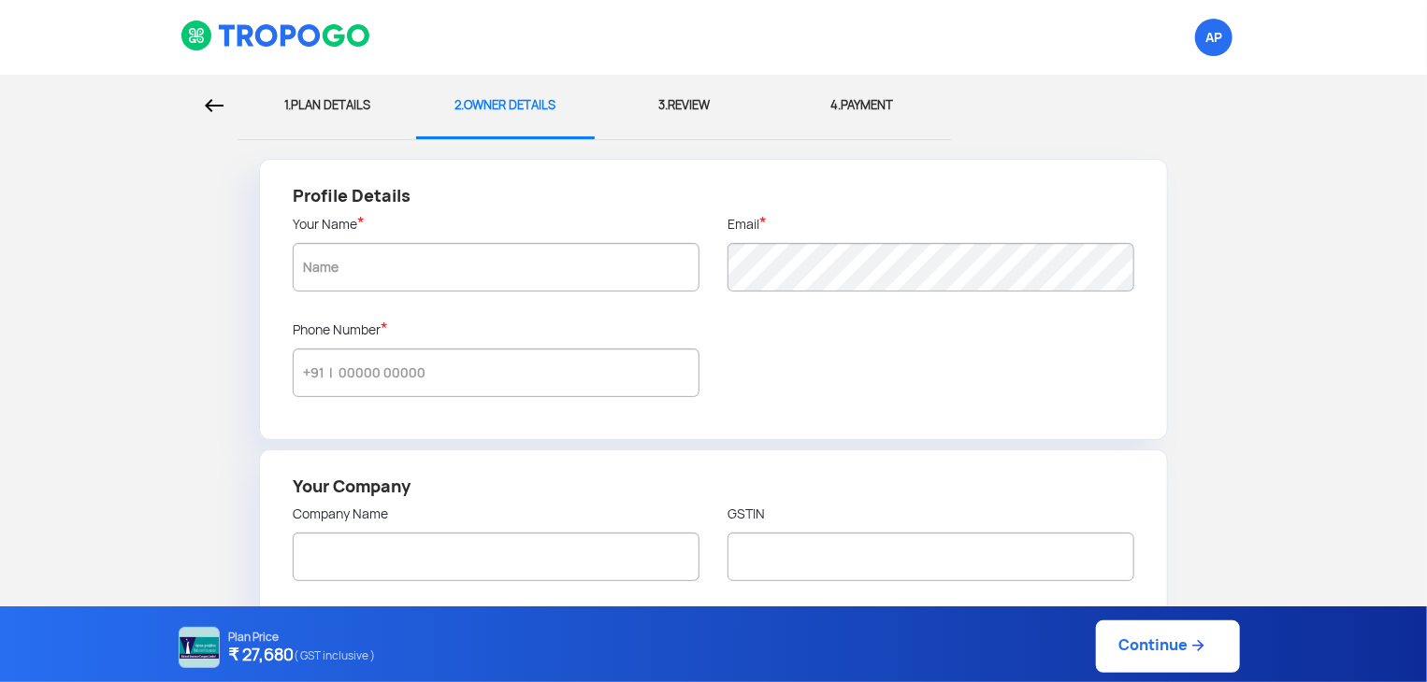
type input "[STREET_ADDRESS]."
type input "534301"
type input "East Godavari"
type input "[GEOGRAPHIC_DATA]"
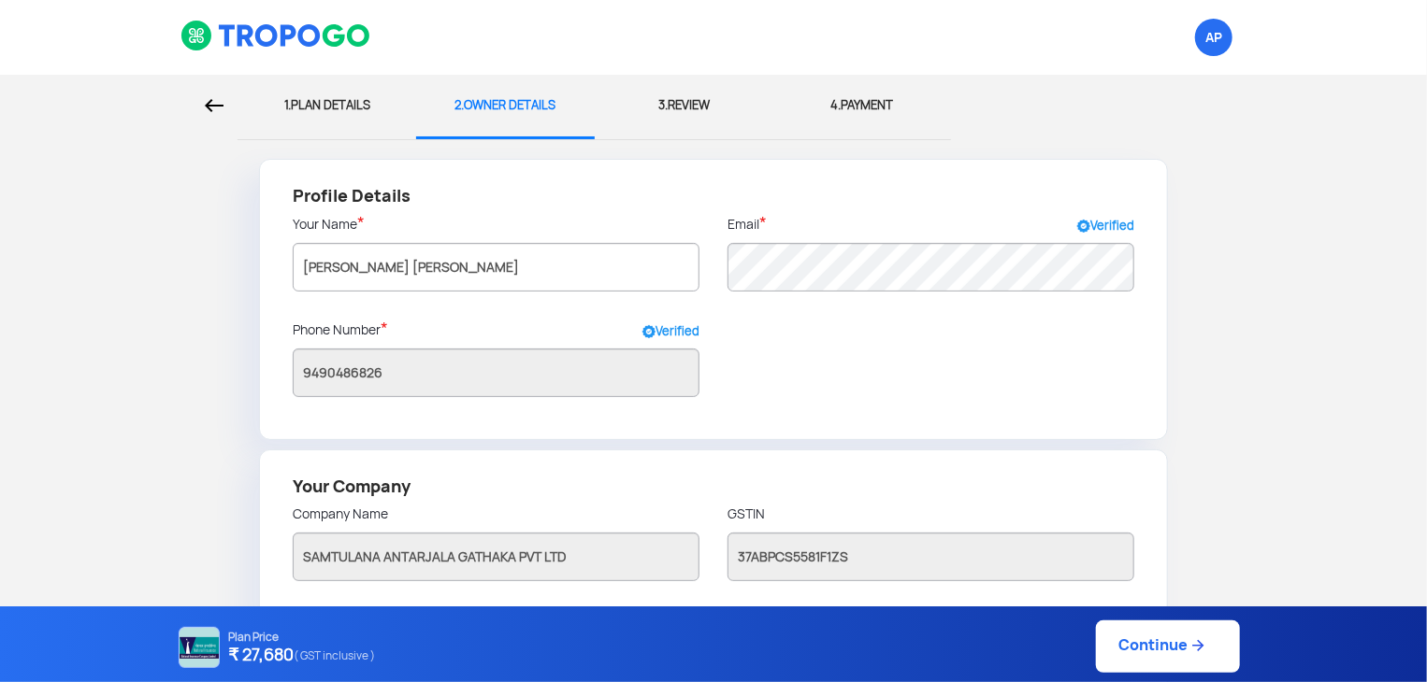
click at [1191, 649] on img at bounding box center [1197, 646] width 19 height 19
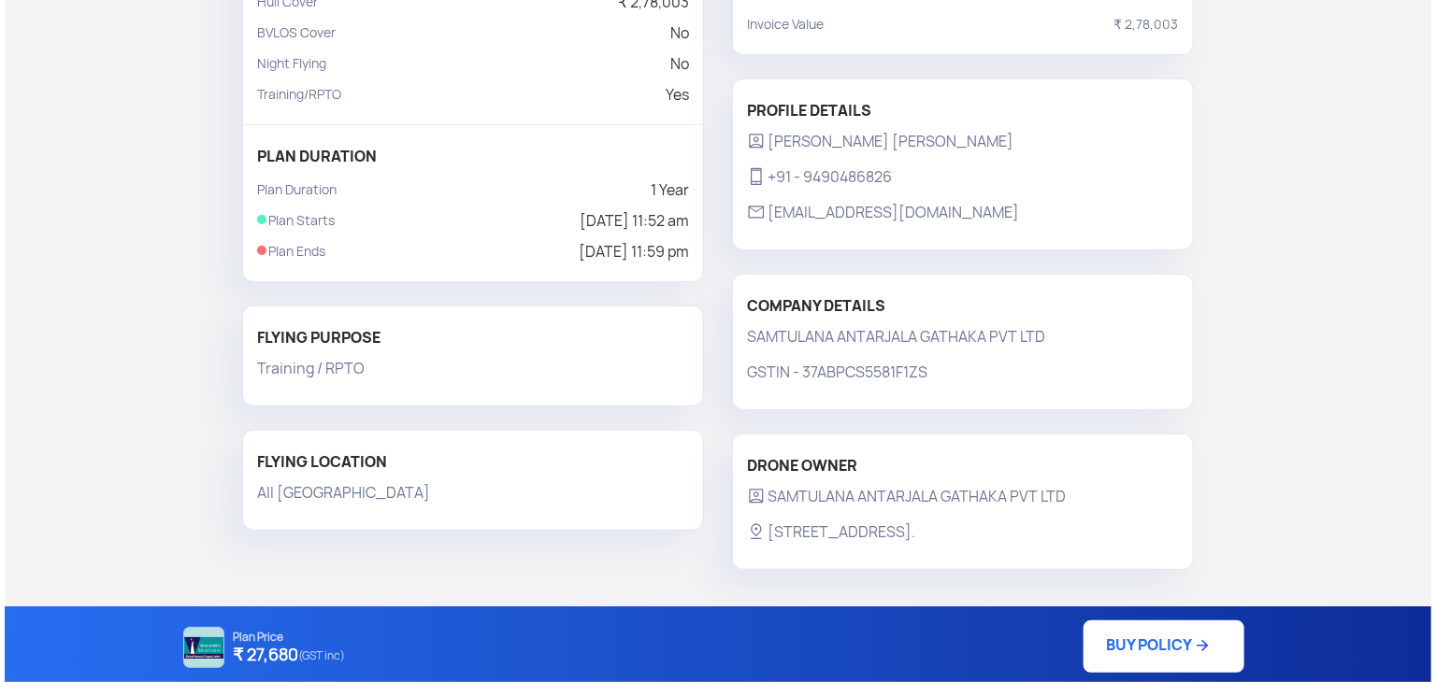
scroll to position [347, 0]
click at [1139, 625] on link "BUY POLICY" at bounding box center [1159, 647] width 161 height 52
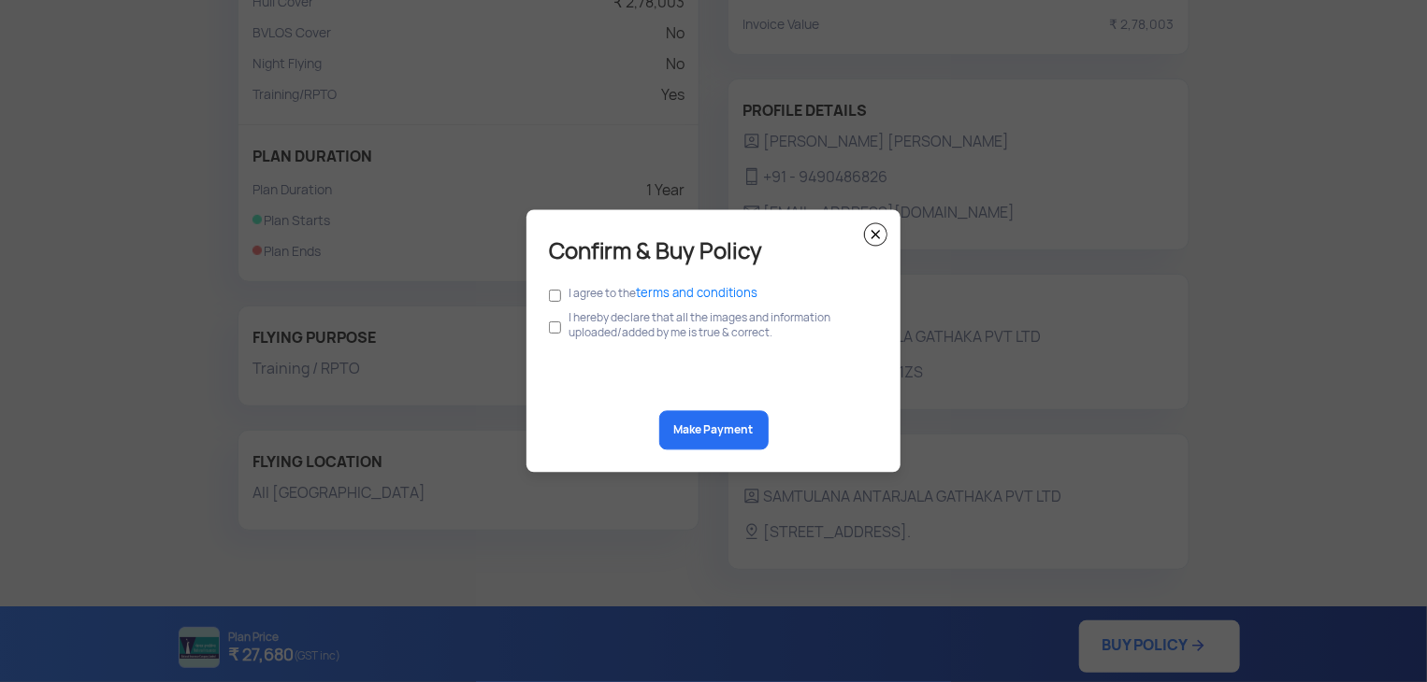
click at [624, 292] on label "I agree to the terms and conditions" at bounding box center [662, 294] width 189 height 15
click at [552, 298] on div "Confirm & Buy Policy I agree to the terms and conditions I hereby declare that …" at bounding box center [713, 341] width 374 height 263
click at [552, 298] on input "checkbox" at bounding box center [555, 296] width 12 height 21
checkbox input "true"
click at [553, 330] on input "checkbox" at bounding box center [555, 328] width 12 height 36
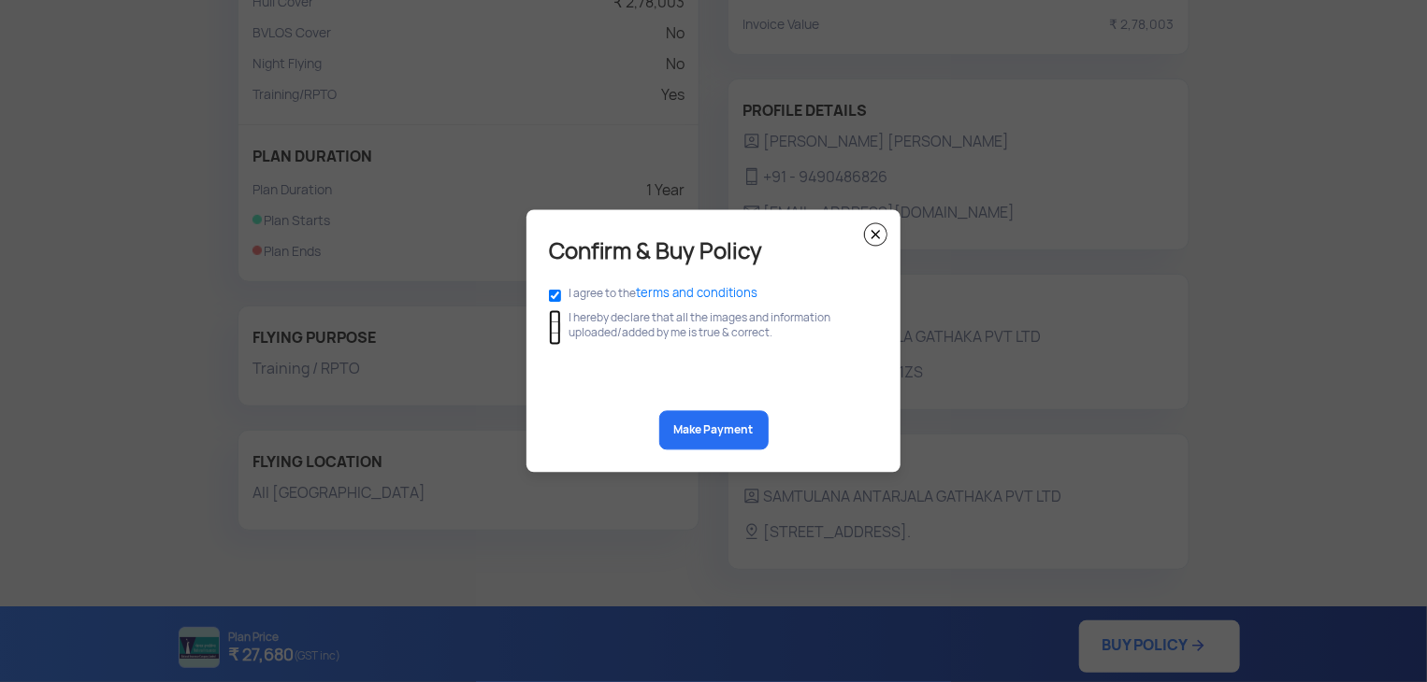
checkbox input "true"
click at [711, 436] on button "Make Payment" at bounding box center [713, 430] width 109 height 39
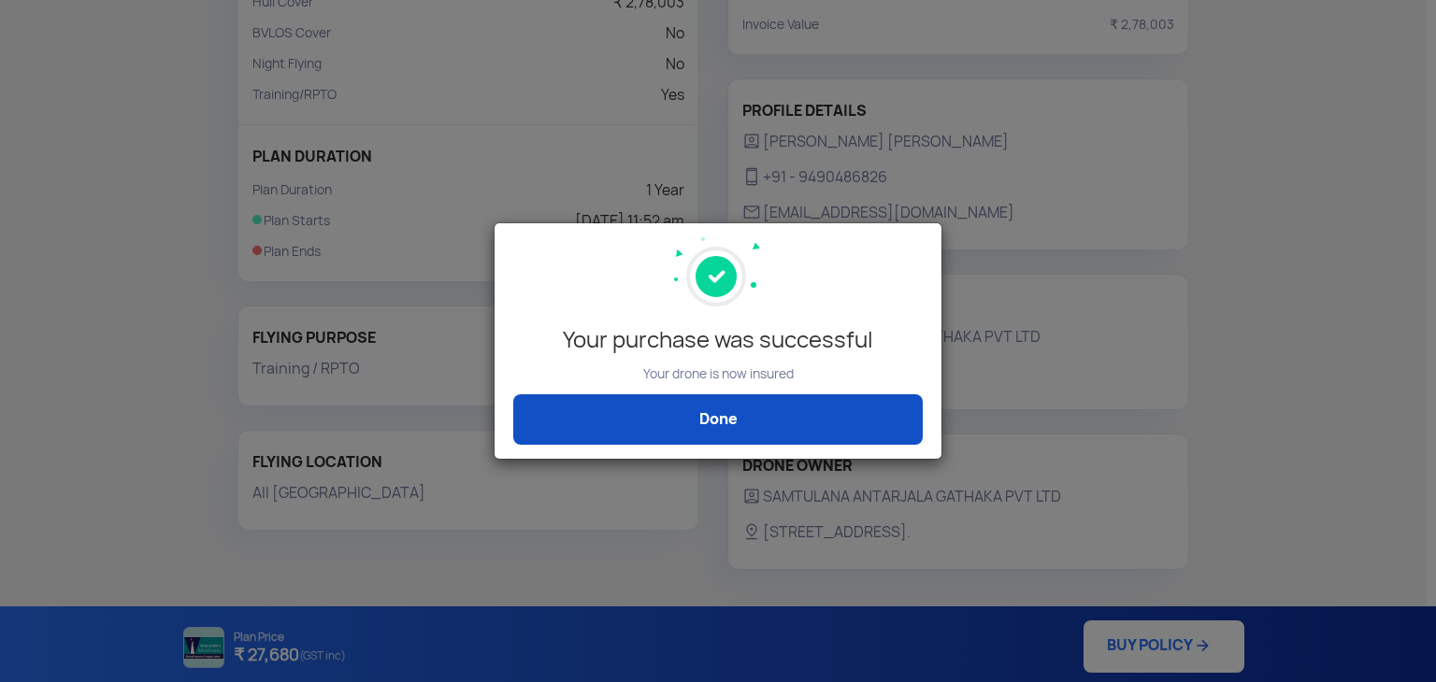
click at [775, 411] on link "Done" at bounding box center [717, 420] width 409 height 50
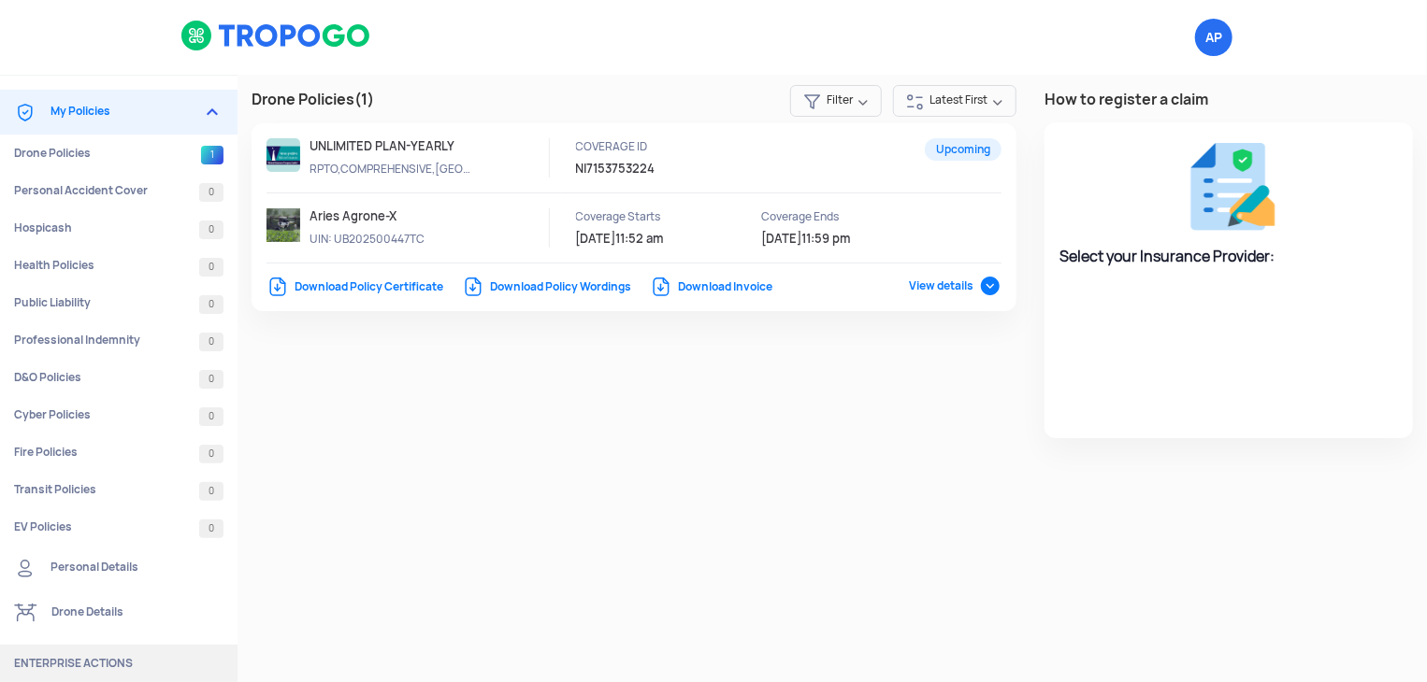
select select "National Insurance"
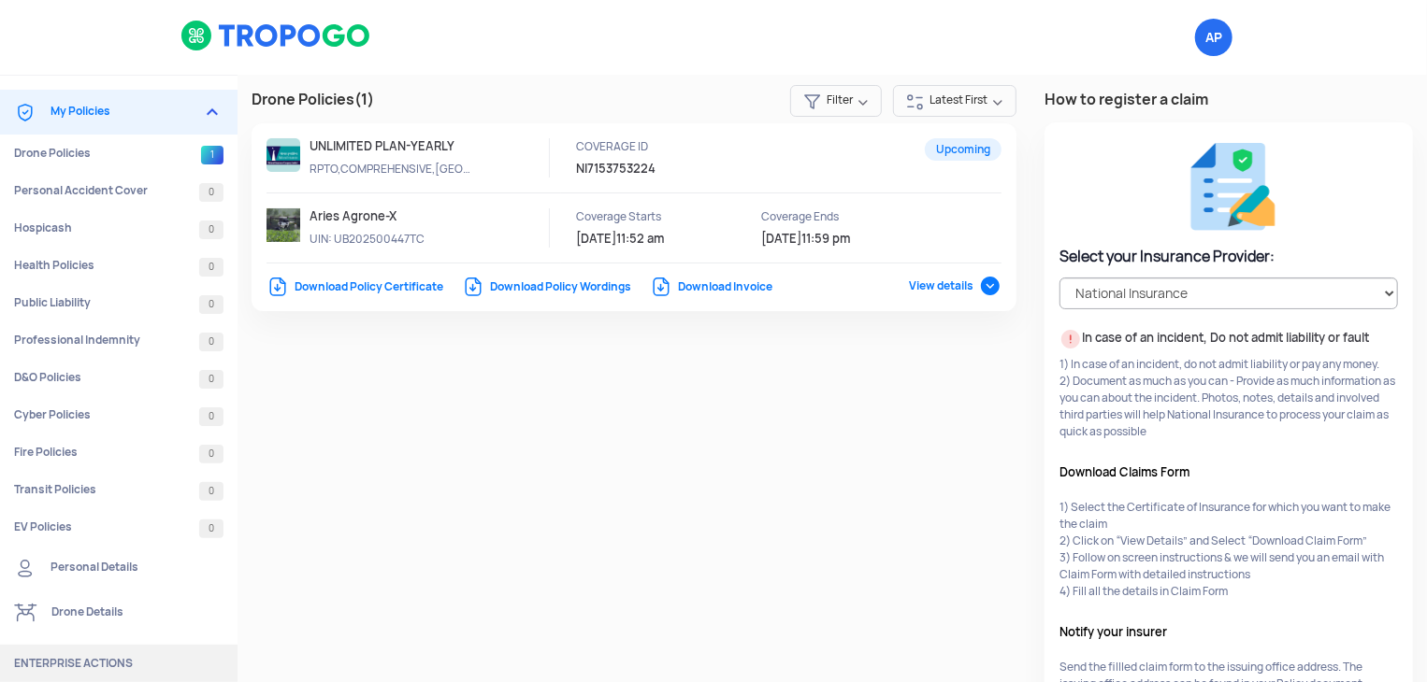
click at [684, 283] on link "Download Invoice" at bounding box center [711, 287] width 122 height 15
click at [985, 289] on span "View details" at bounding box center [955, 286] width 93 height 15
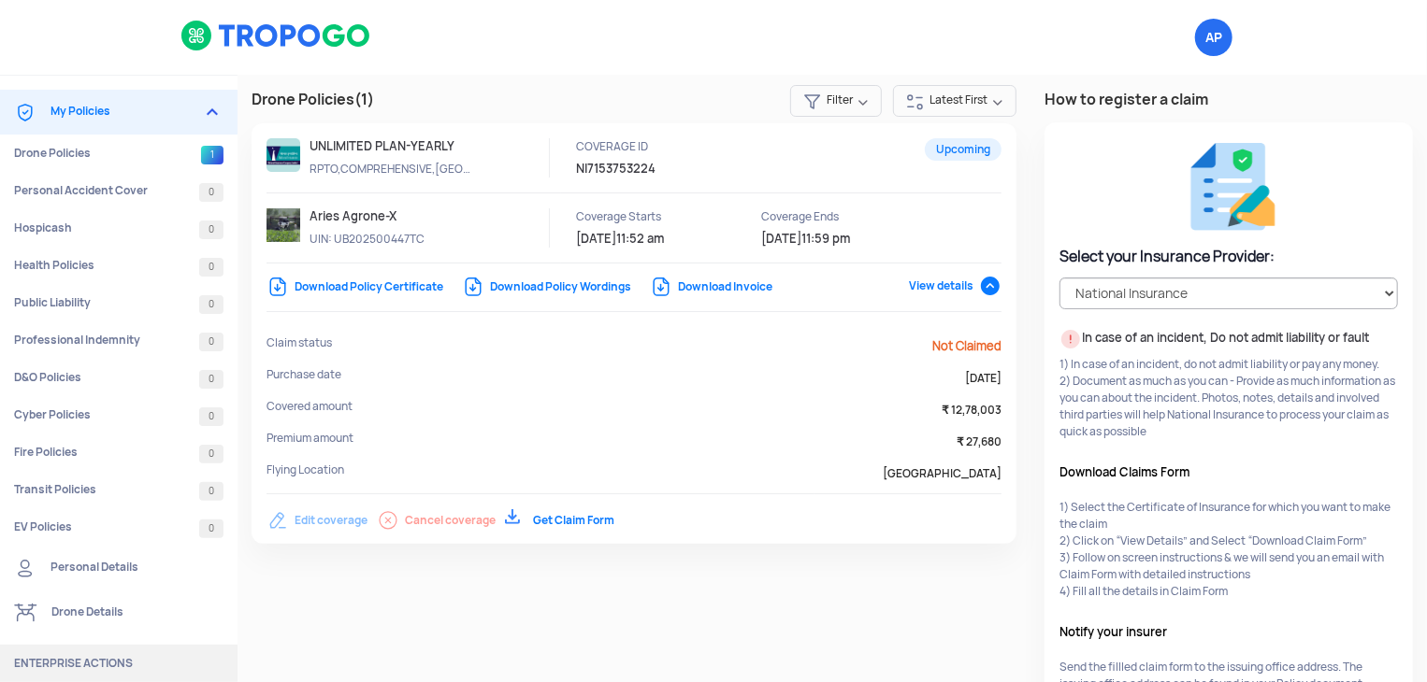
click at [955, 287] on span "View details" at bounding box center [955, 286] width 93 height 15
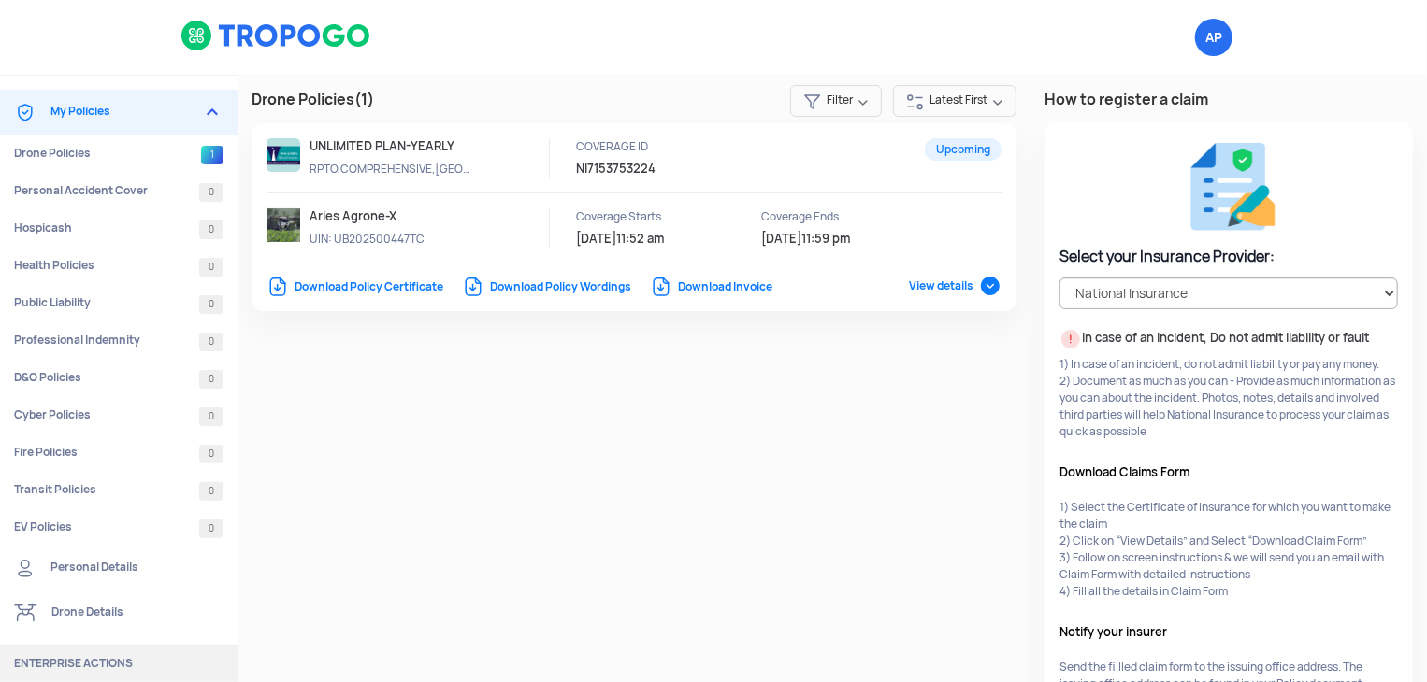
click at [362, 290] on link "Download Policy Certificate" at bounding box center [354, 287] width 177 height 15
click at [540, 287] on link "Download Policy Wordings" at bounding box center [546, 287] width 169 height 15
